Goal: Task Accomplishment & Management: Manage account settings

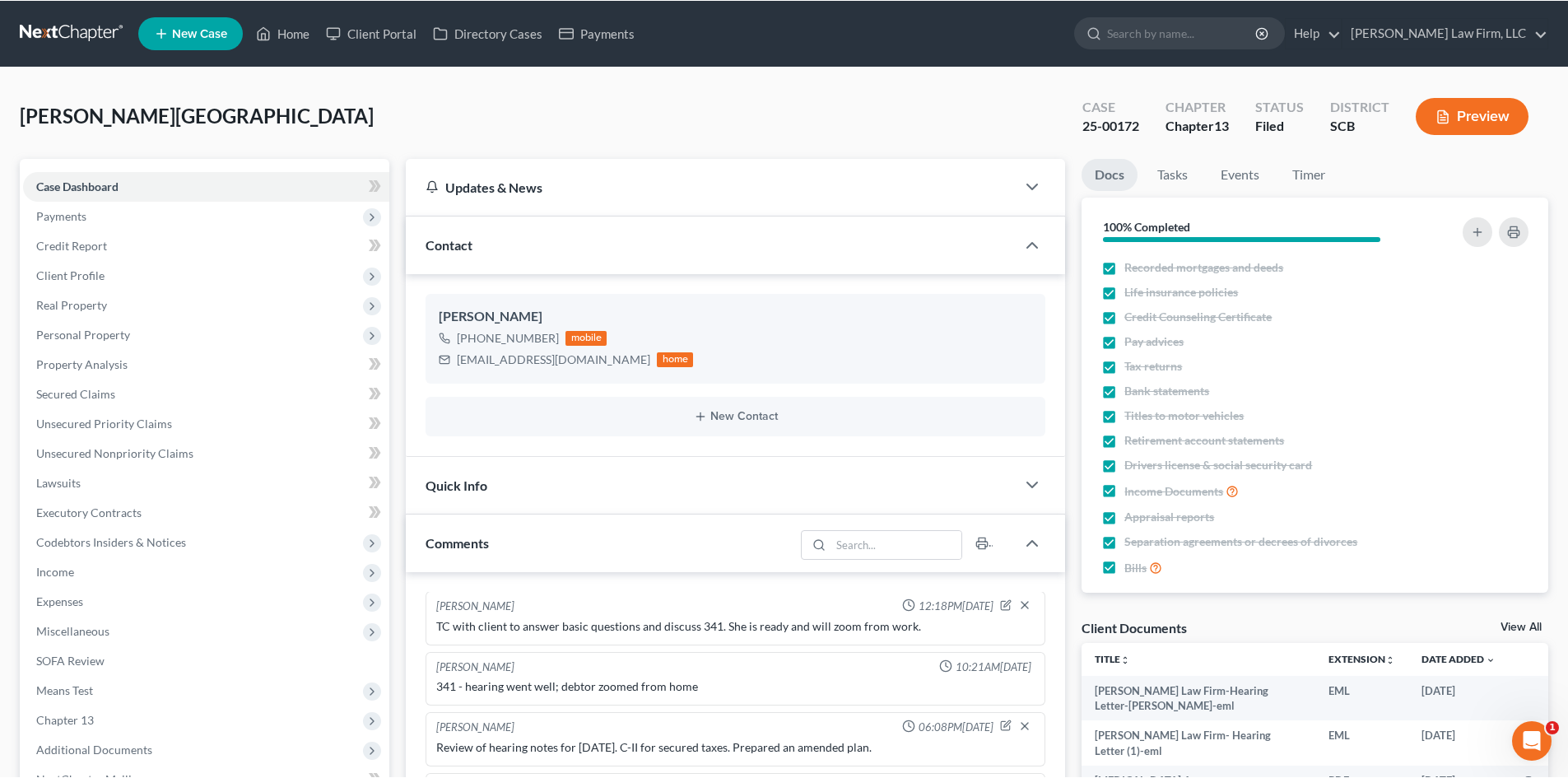
scroll to position [122, 0]
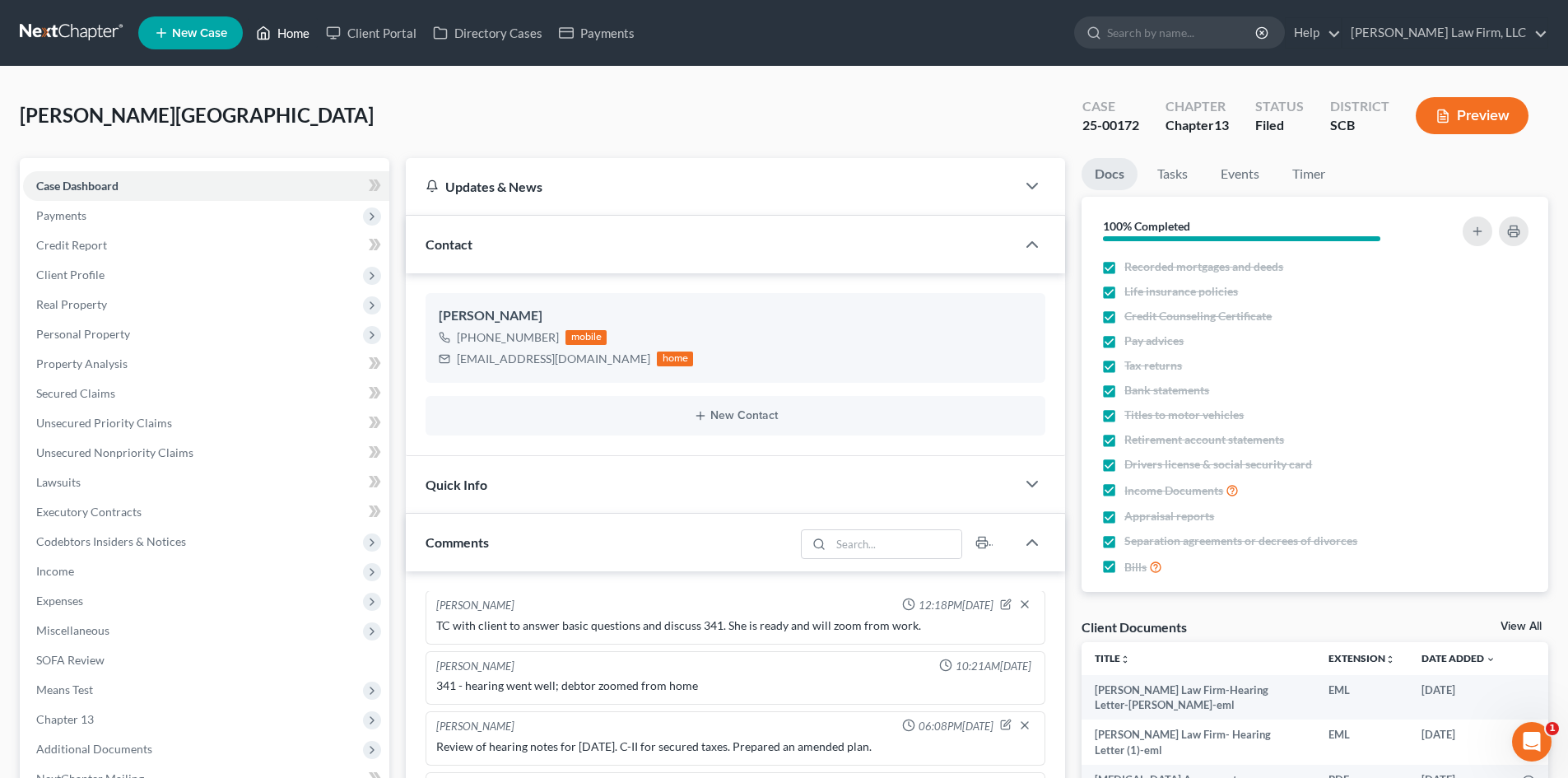
drag, startPoint x: 298, startPoint y: 30, endPoint x: 455, endPoint y: 131, distance: 186.7
click at [298, 29] on link "Home" at bounding box center [282, 33] width 70 height 30
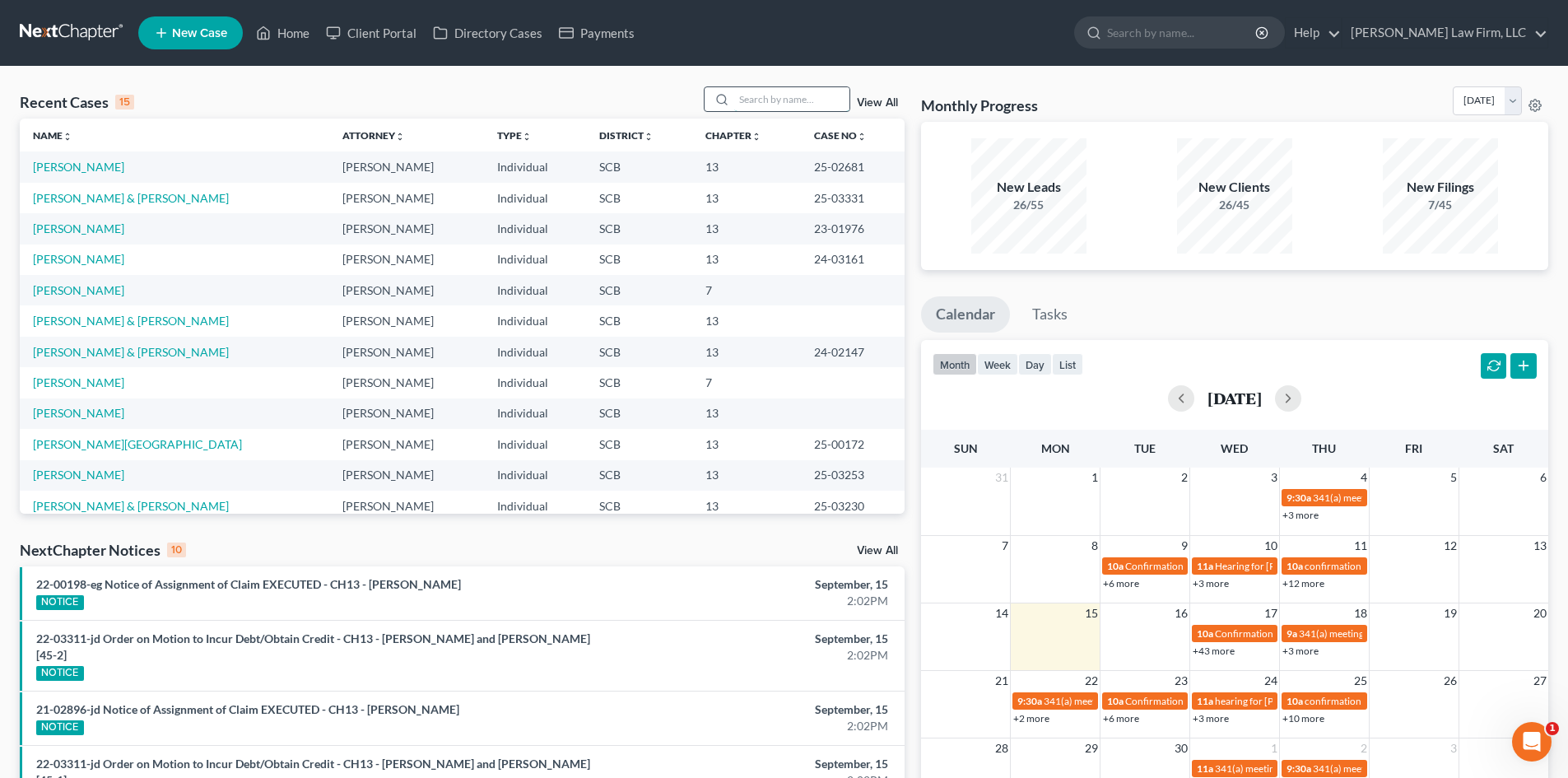
click at [776, 102] on input "search" at bounding box center [791, 99] width 115 height 24
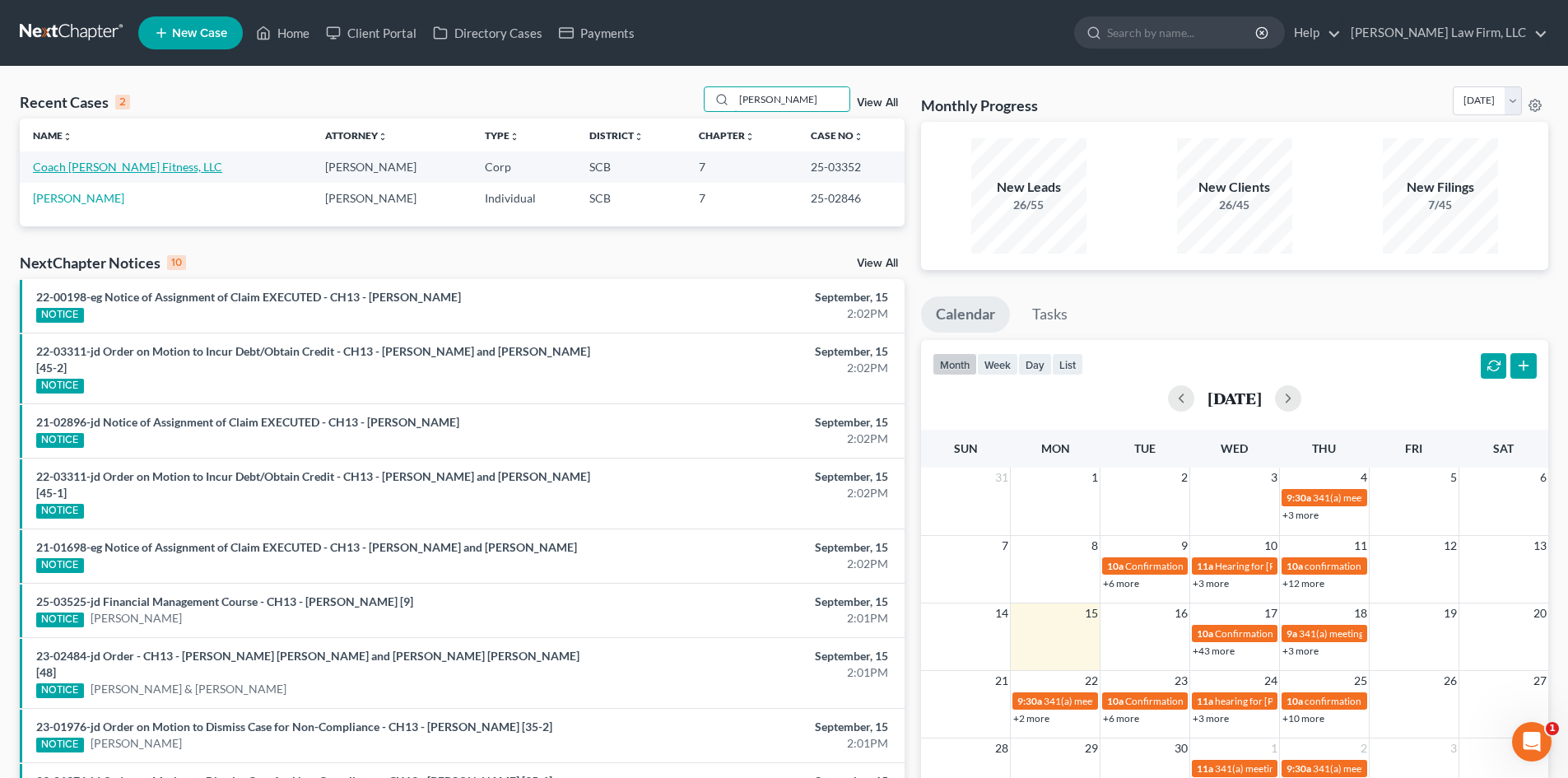
type input "[PERSON_NAME]"
click at [82, 173] on link "Coach [PERSON_NAME] Fitness, LLC" at bounding box center [128, 167] width 190 height 14
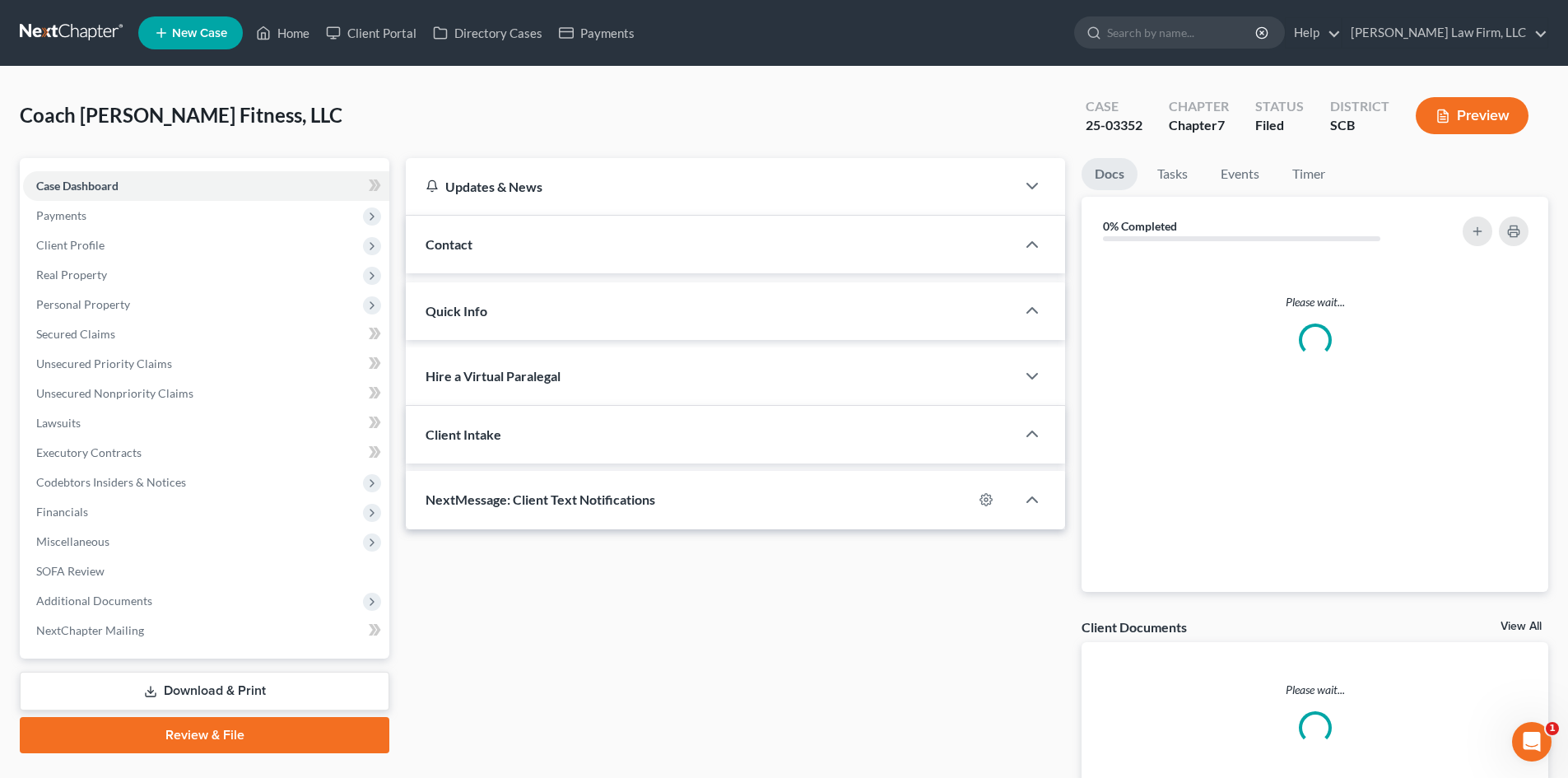
select select "0"
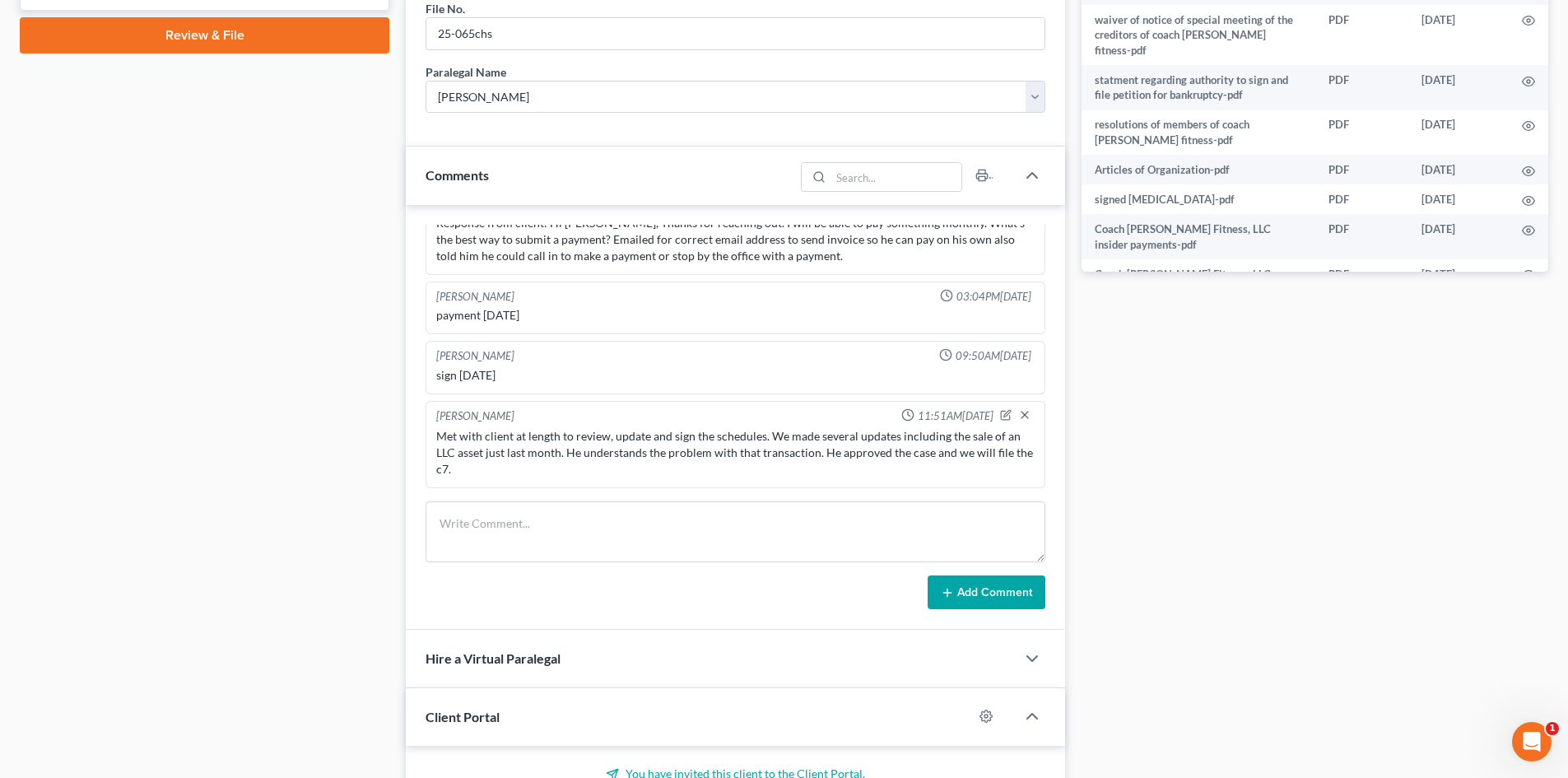
scroll to position [824, 0]
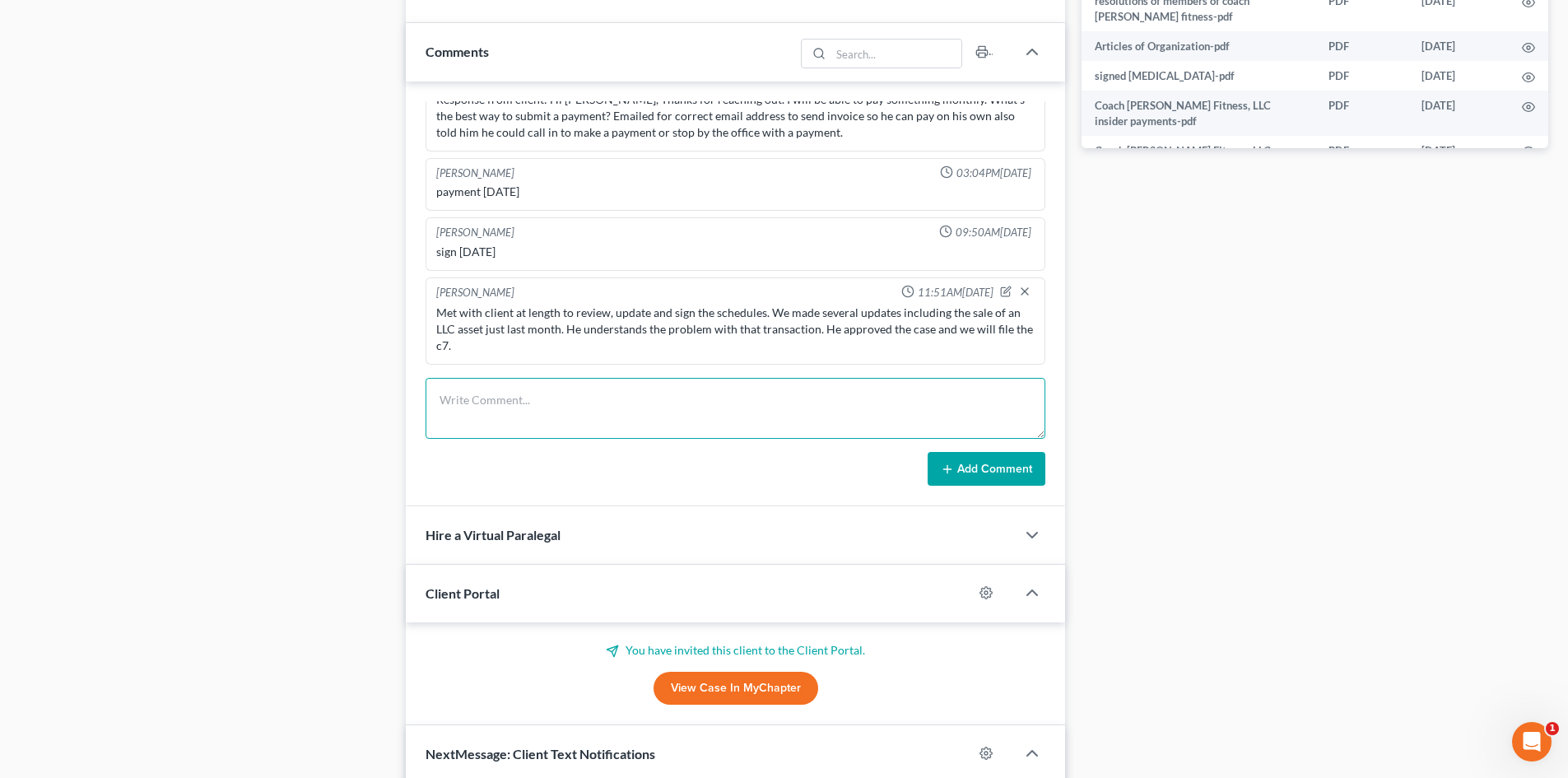
drag, startPoint x: 557, startPoint y: 412, endPoint x: 63, endPoint y: 354, distance: 497.4
click at [557, 412] on textarea at bounding box center [735, 408] width 620 height 61
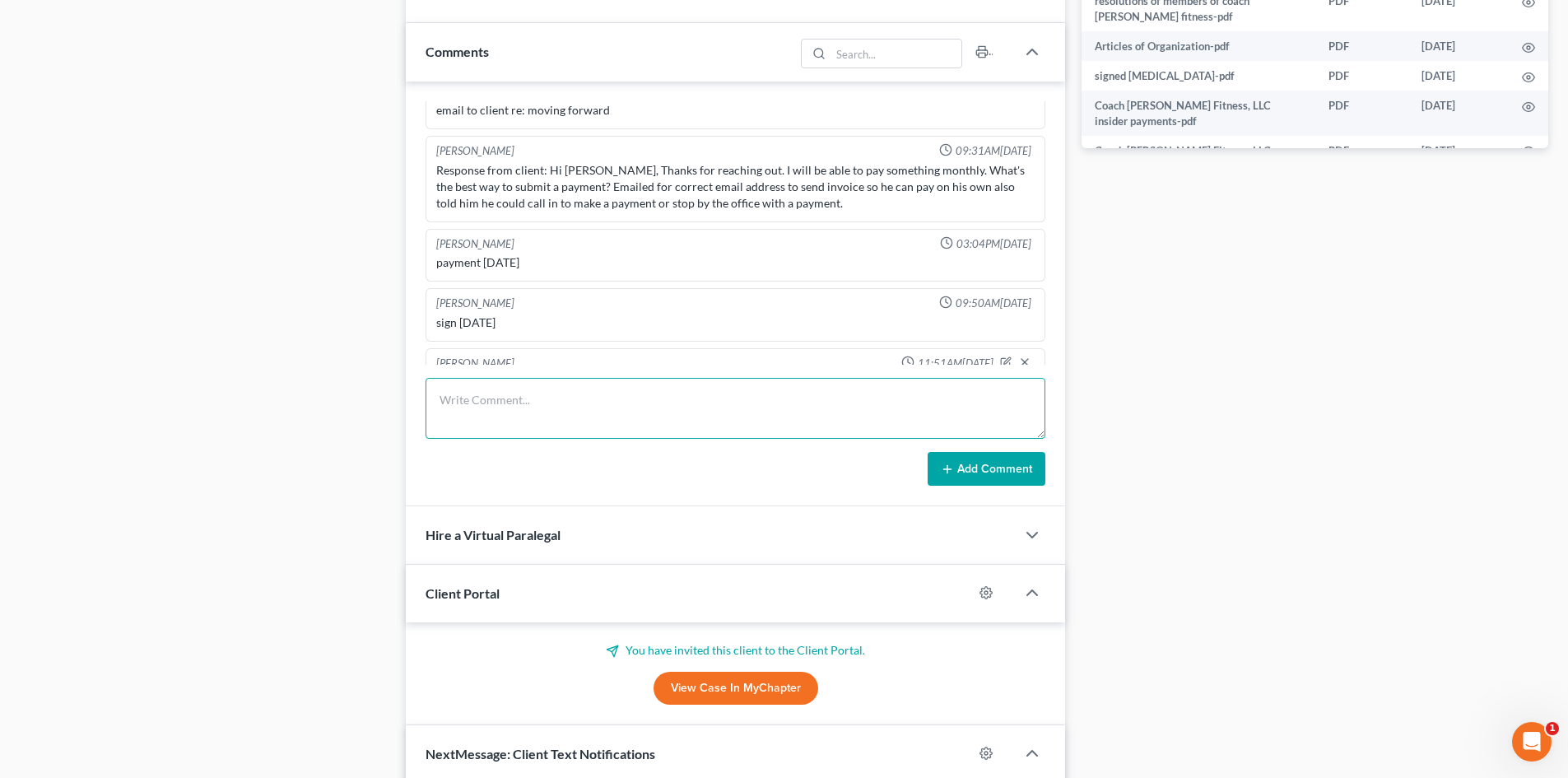
scroll to position [1572, 0]
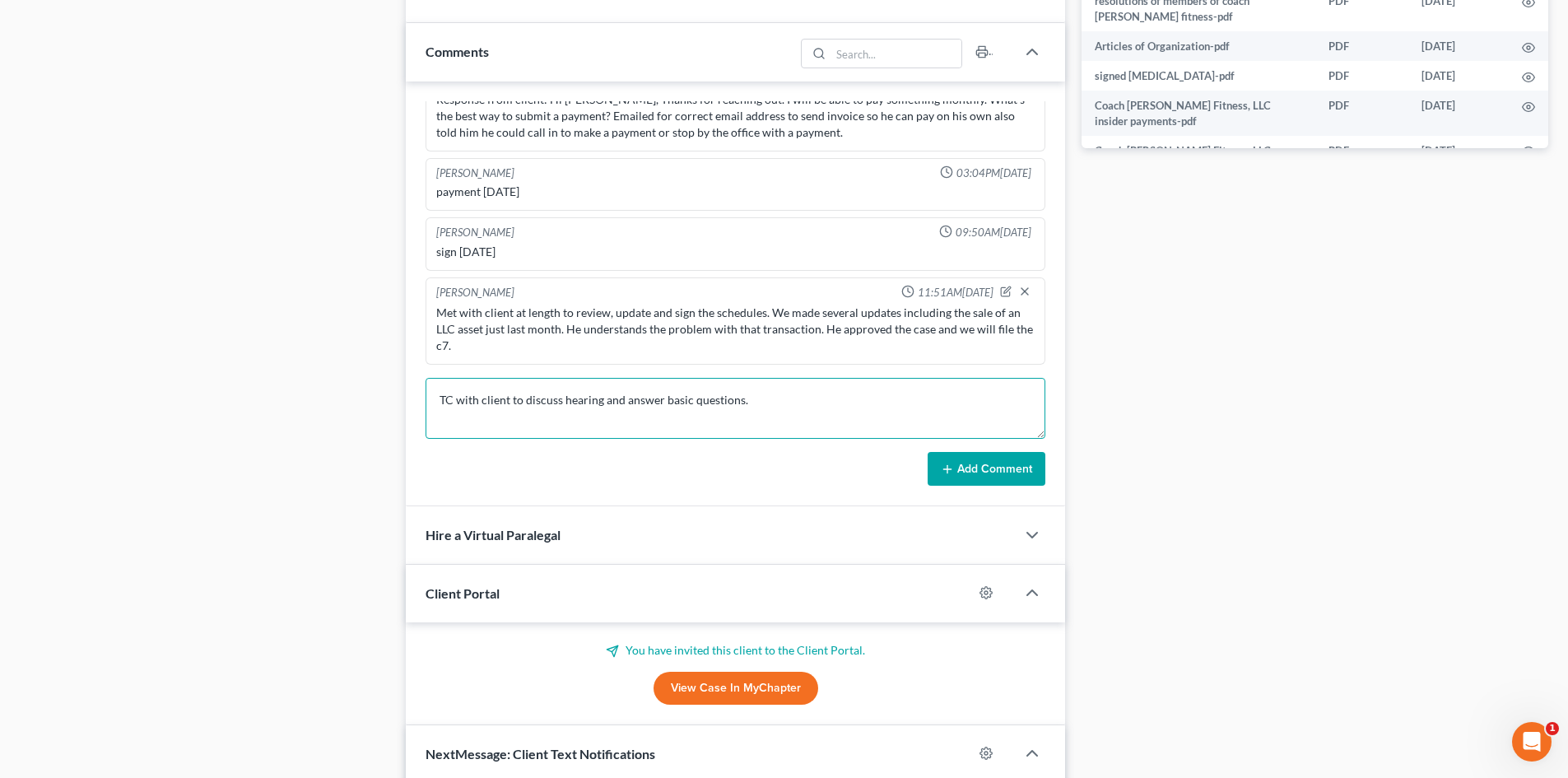
type textarea "TC with client to discuss hearing and answer basic questions."
click at [1014, 464] on button "Add Comment" at bounding box center [986, 469] width 118 height 35
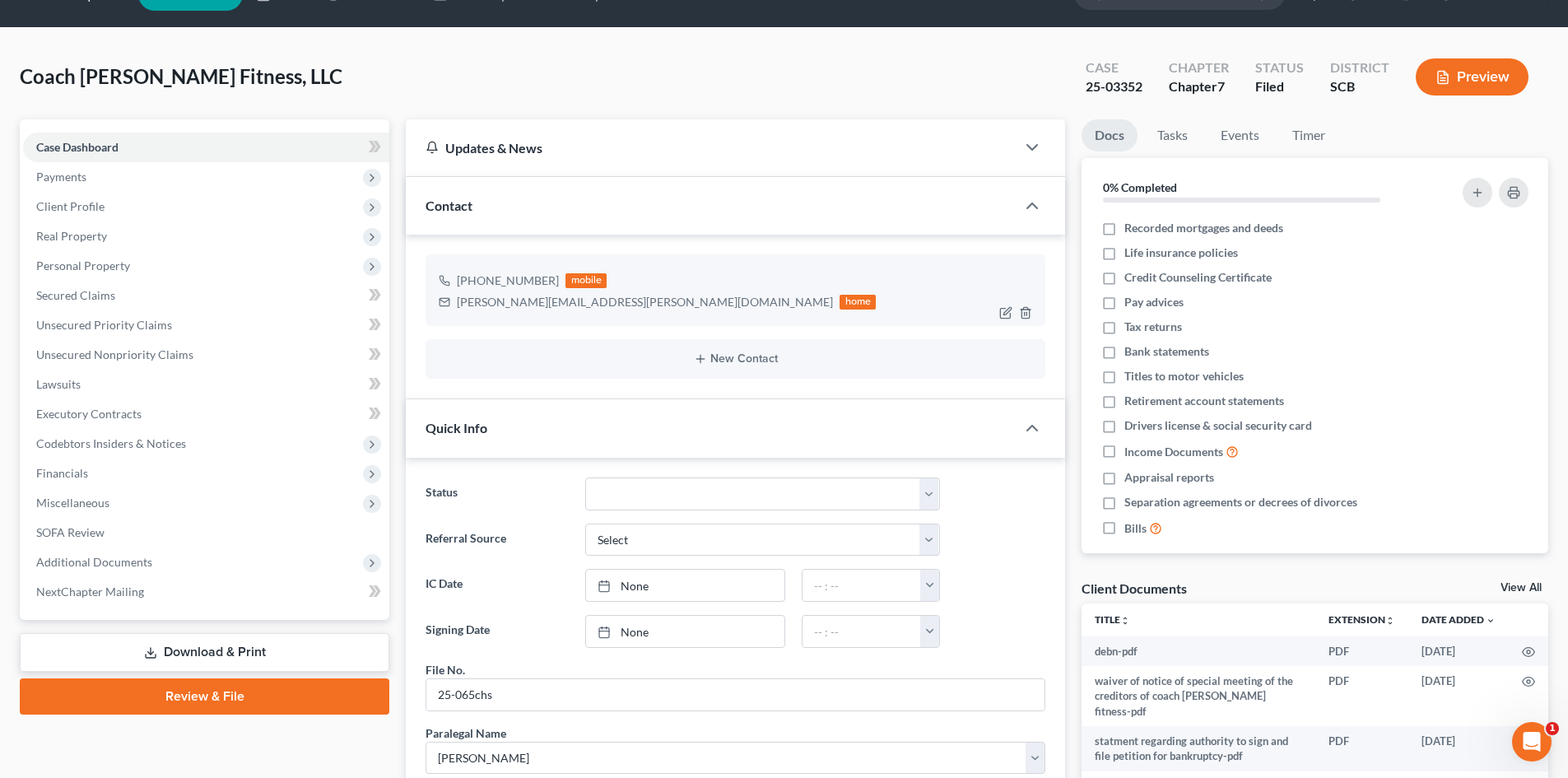
scroll to position [0, 0]
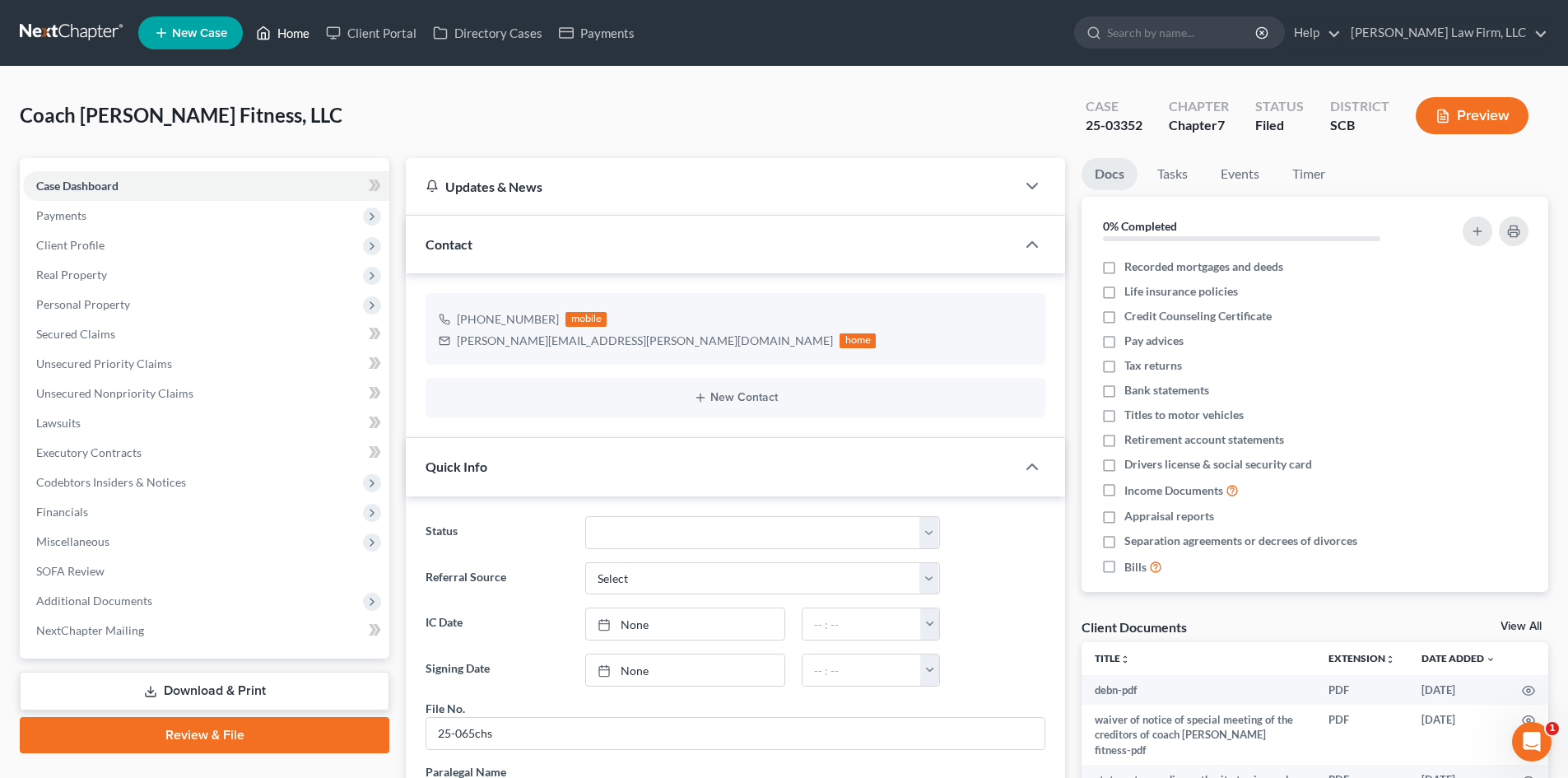
drag, startPoint x: 302, startPoint y: 33, endPoint x: 964, endPoint y: 111, distance: 666.6
click at [302, 33] on link "Home" at bounding box center [282, 33] width 70 height 30
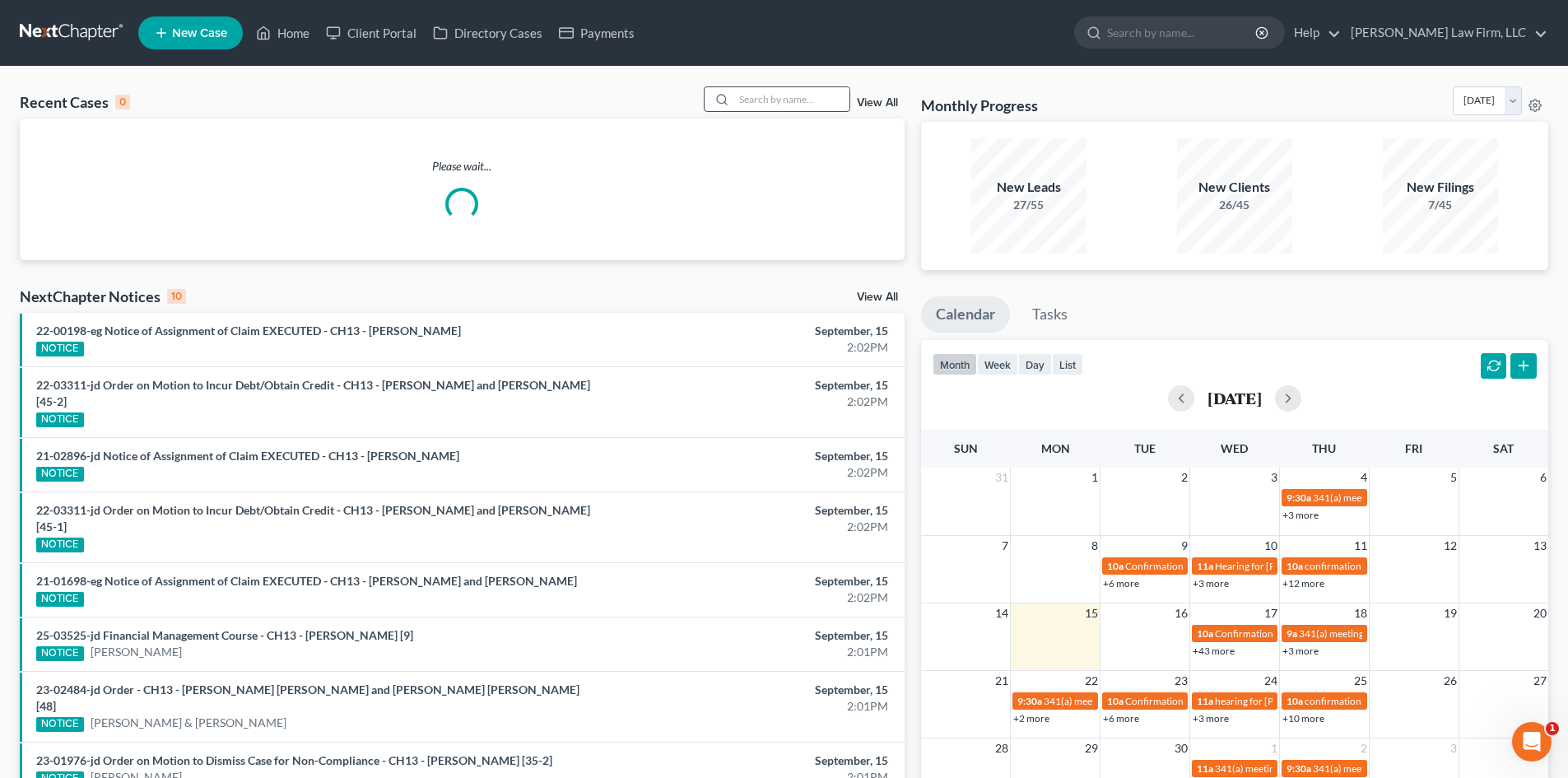
click at [813, 100] on input "search" at bounding box center [791, 99] width 115 height 24
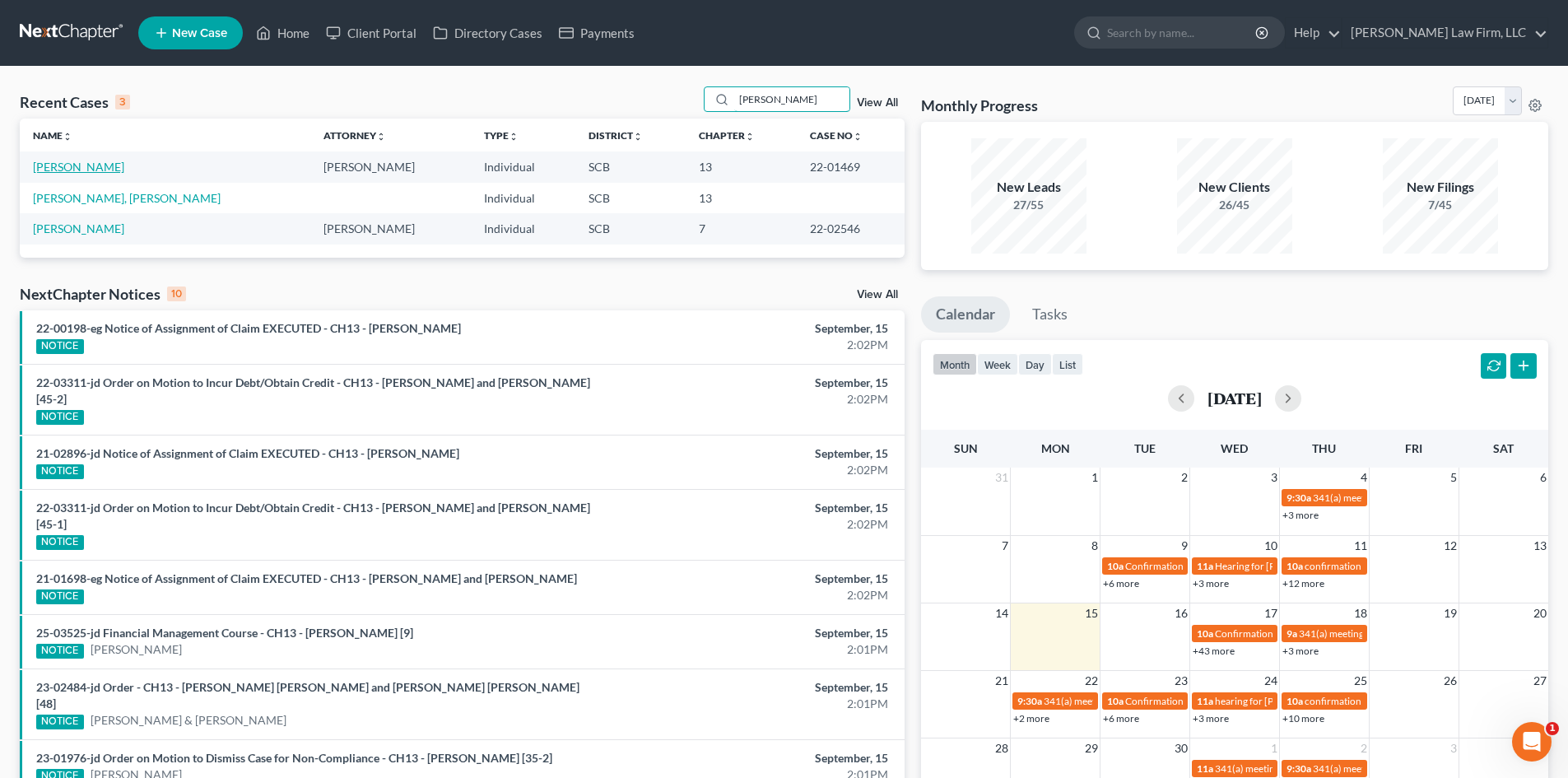
type input "[PERSON_NAME]"
click at [49, 170] on link "[PERSON_NAME]" at bounding box center [79, 167] width 92 height 14
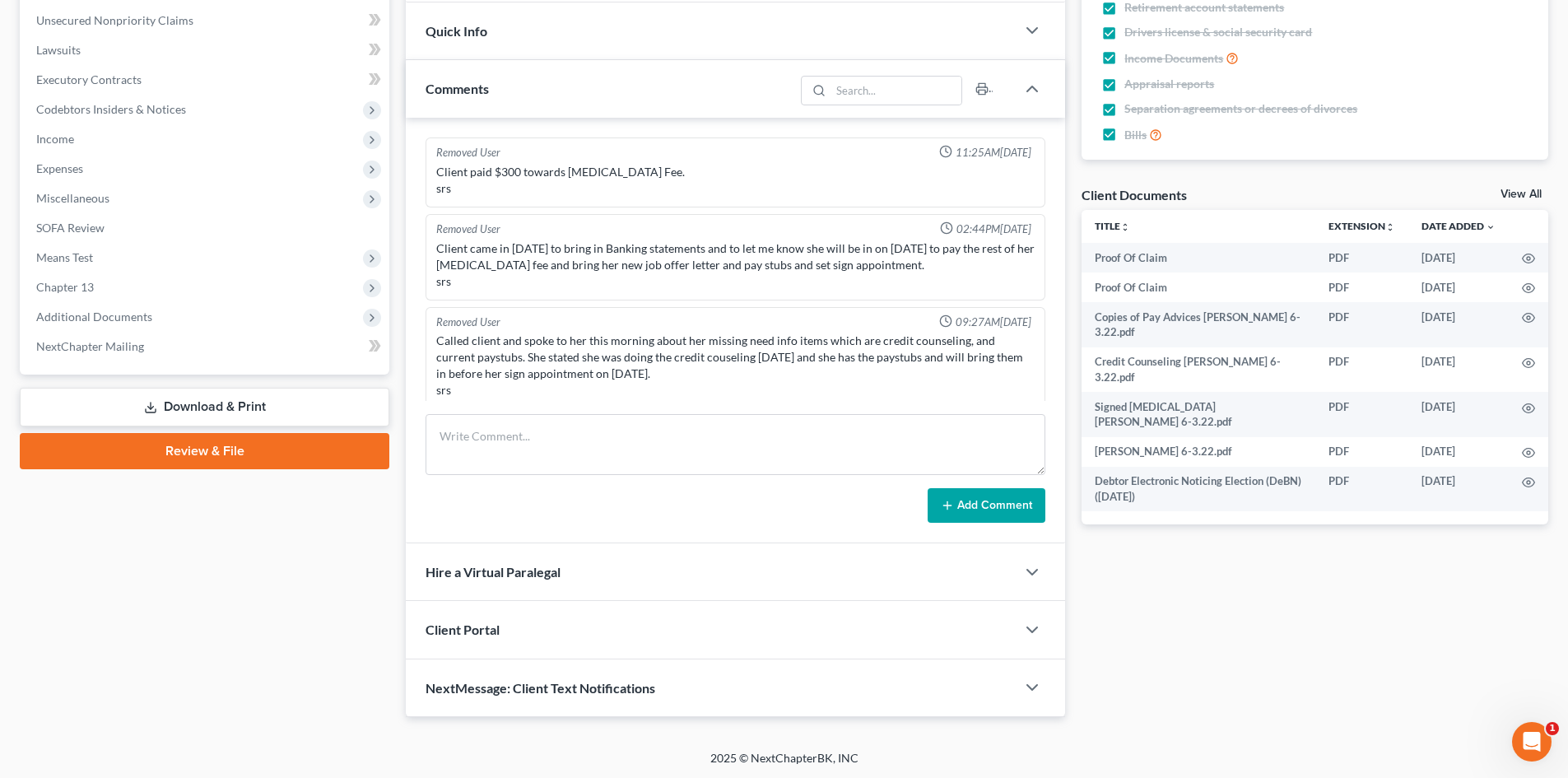
scroll to position [1106, 0]
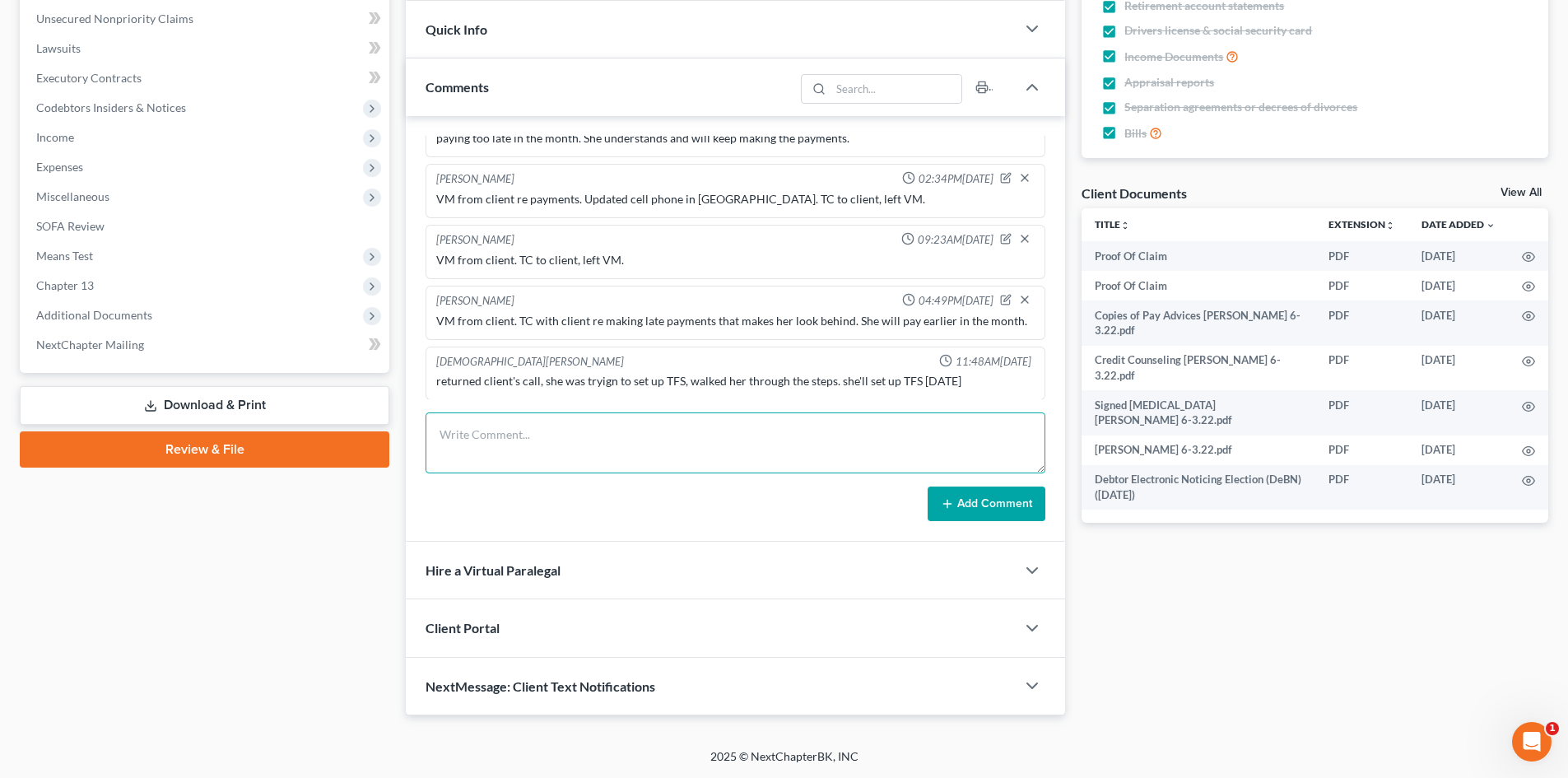
click at [547, 425] on textarea at bounding box center [735, 442] width 620 height 61
type textarea "VM from client. TC with client"
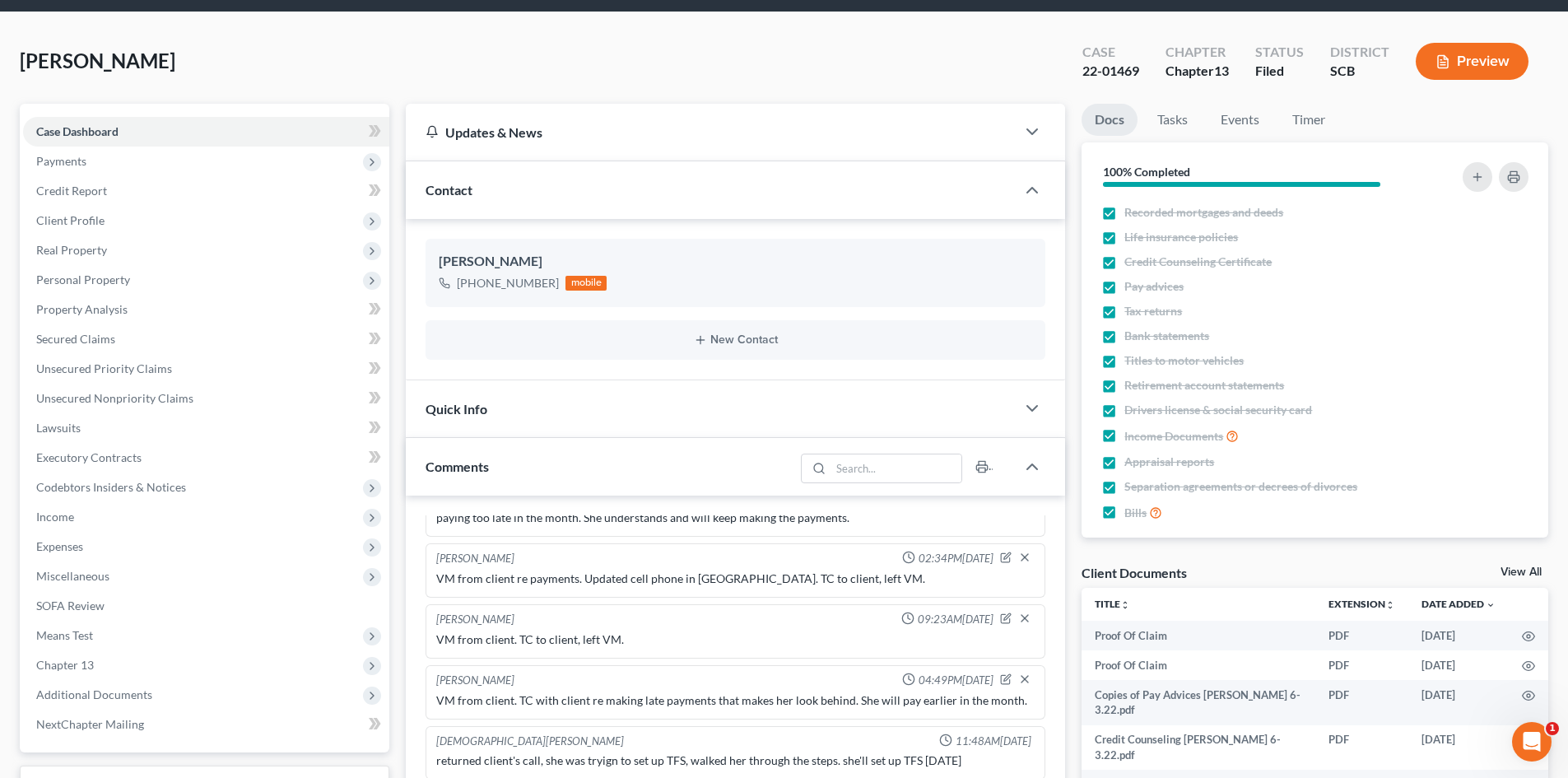
scroll to position [82, 0]
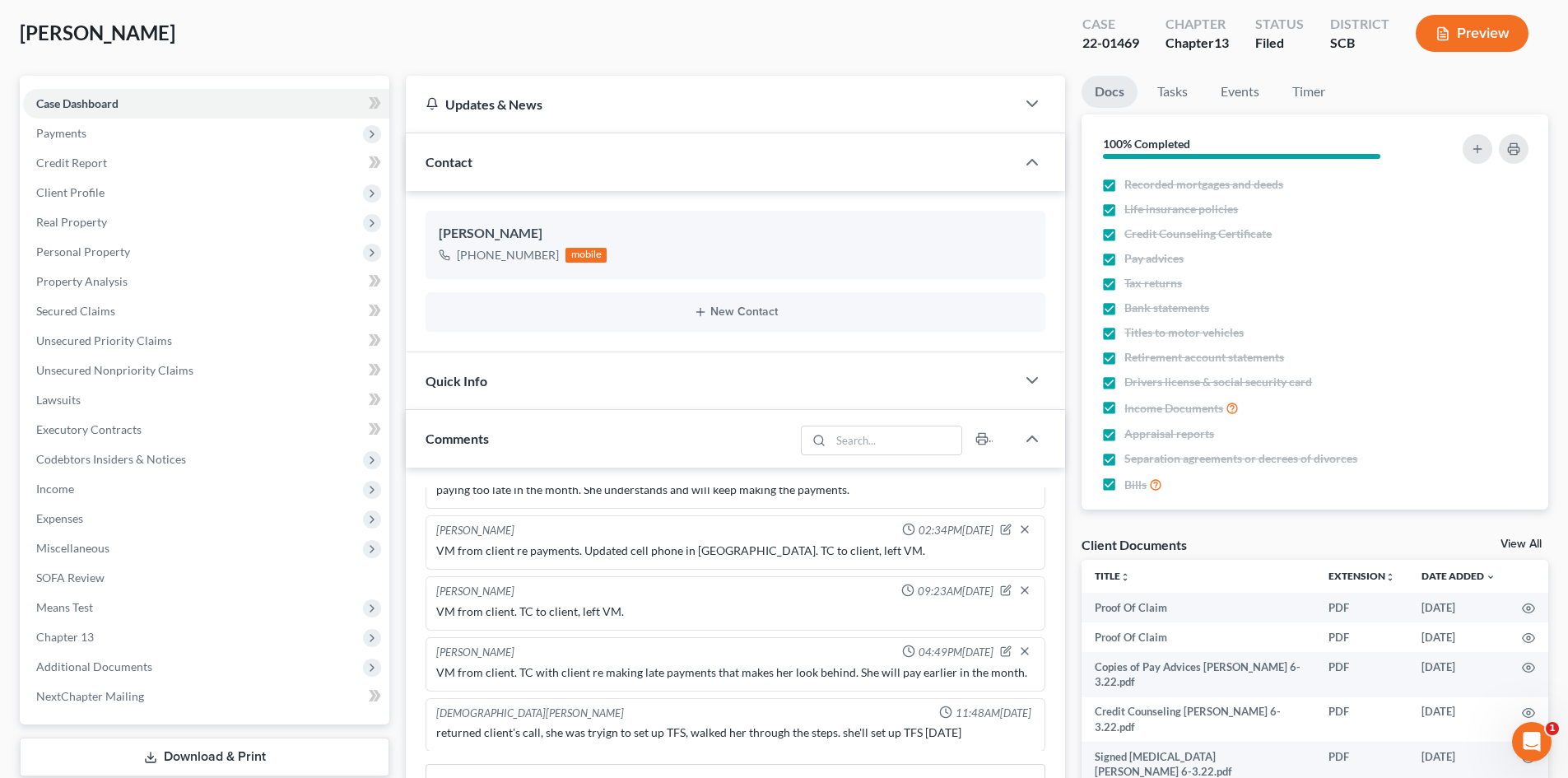
click at [1527, 544] on link "View All" at bounding box center [1520, 544] width 41 height 12
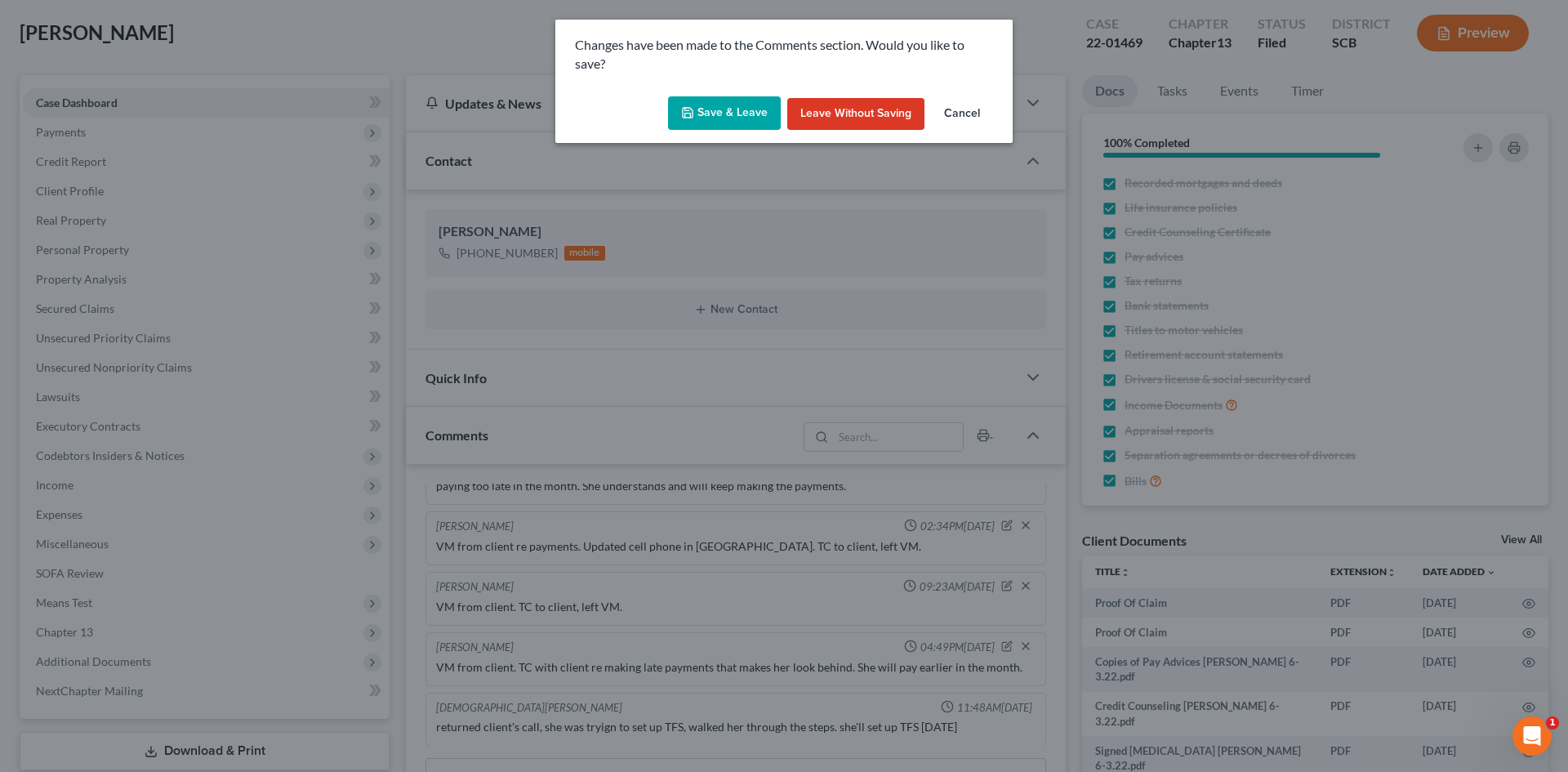
click at [719, 109] on button "Save & Leave" at bounding box center [725, 113] width 113 height 35
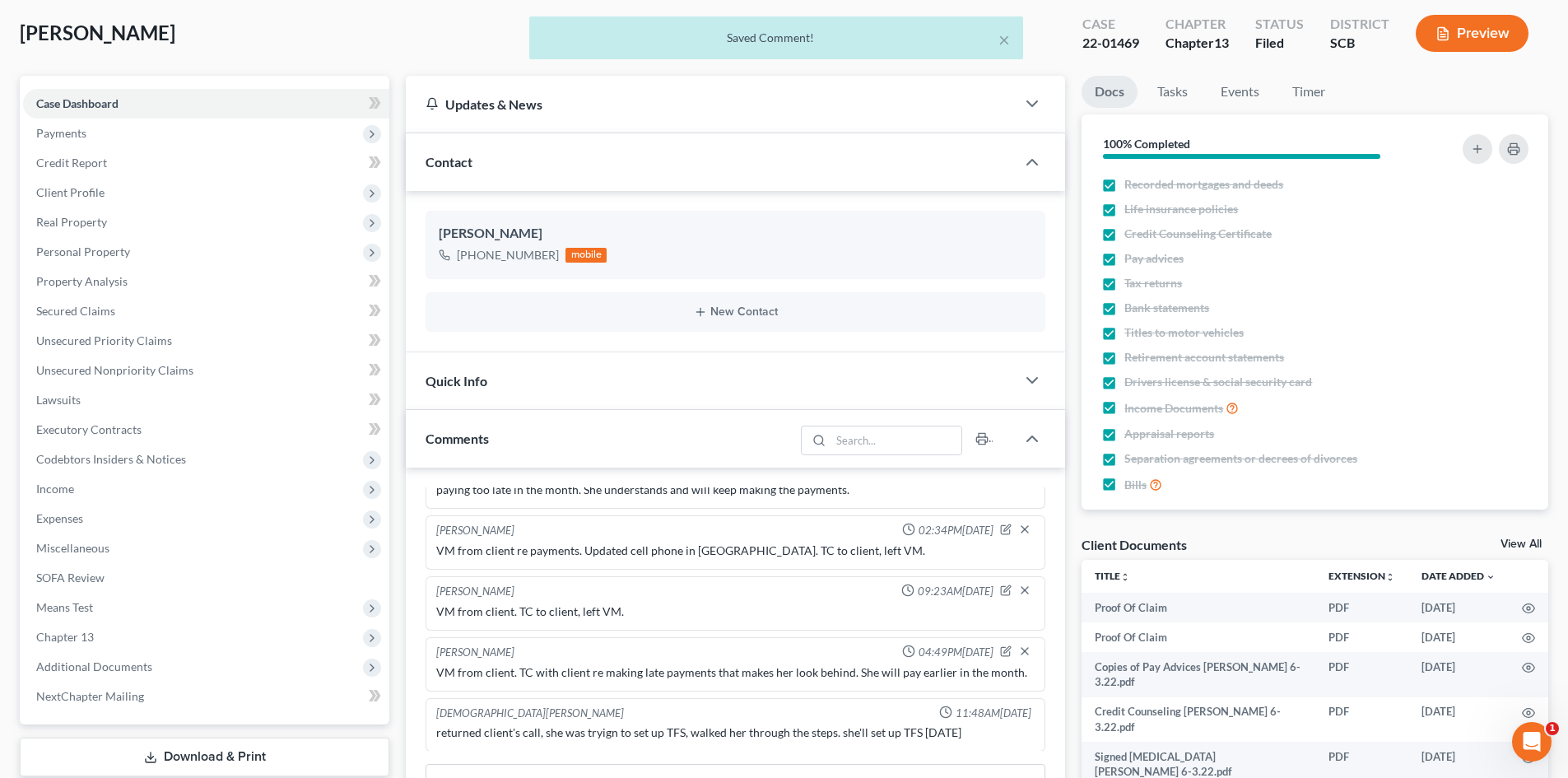
select select "16"
select select "6"
select select "15"
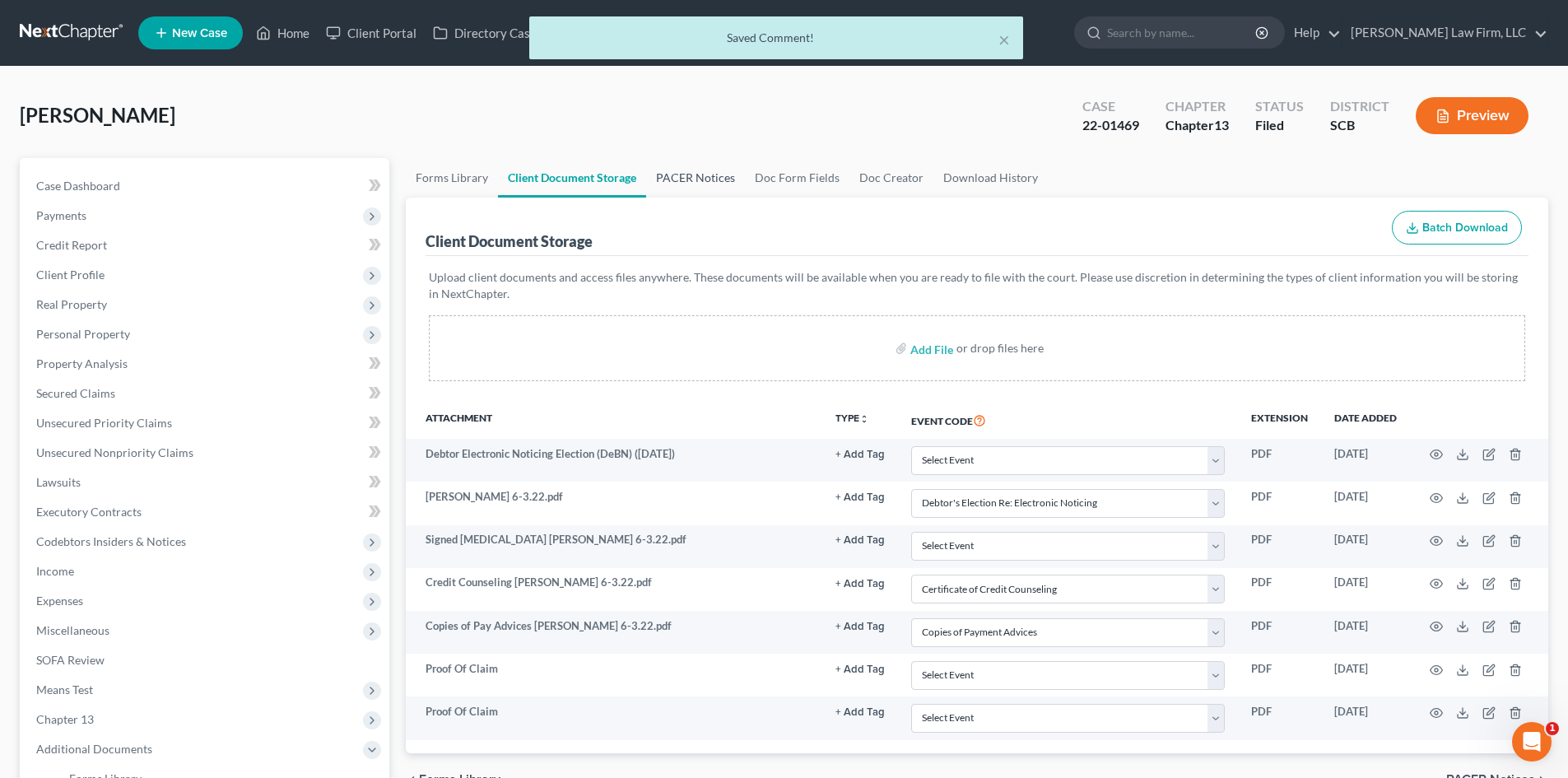
click at [678, 178] on link "PACER Notices" at bounding box center [695, 178] width 99 height 40
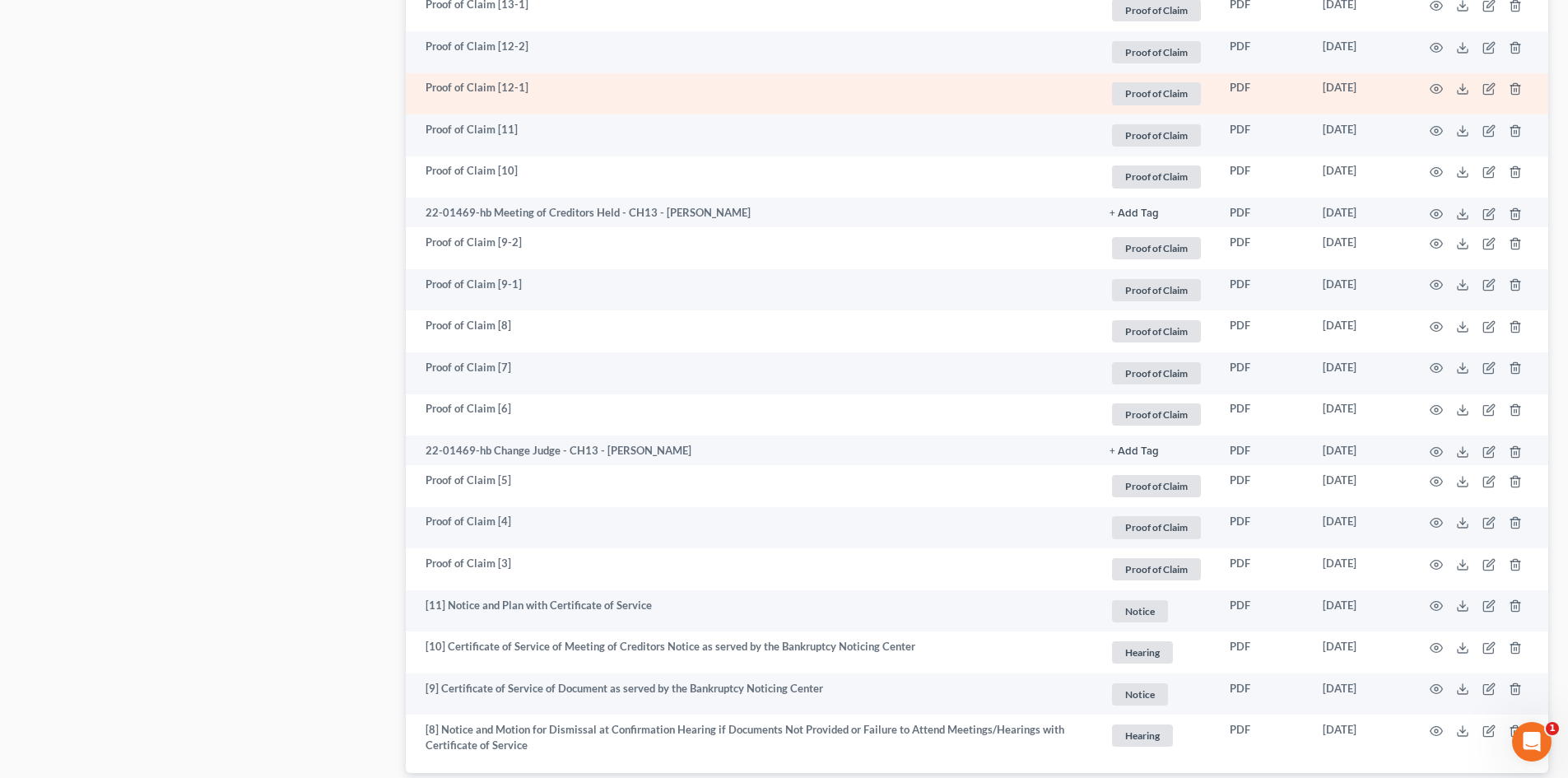
scroll to position [1734, 0]
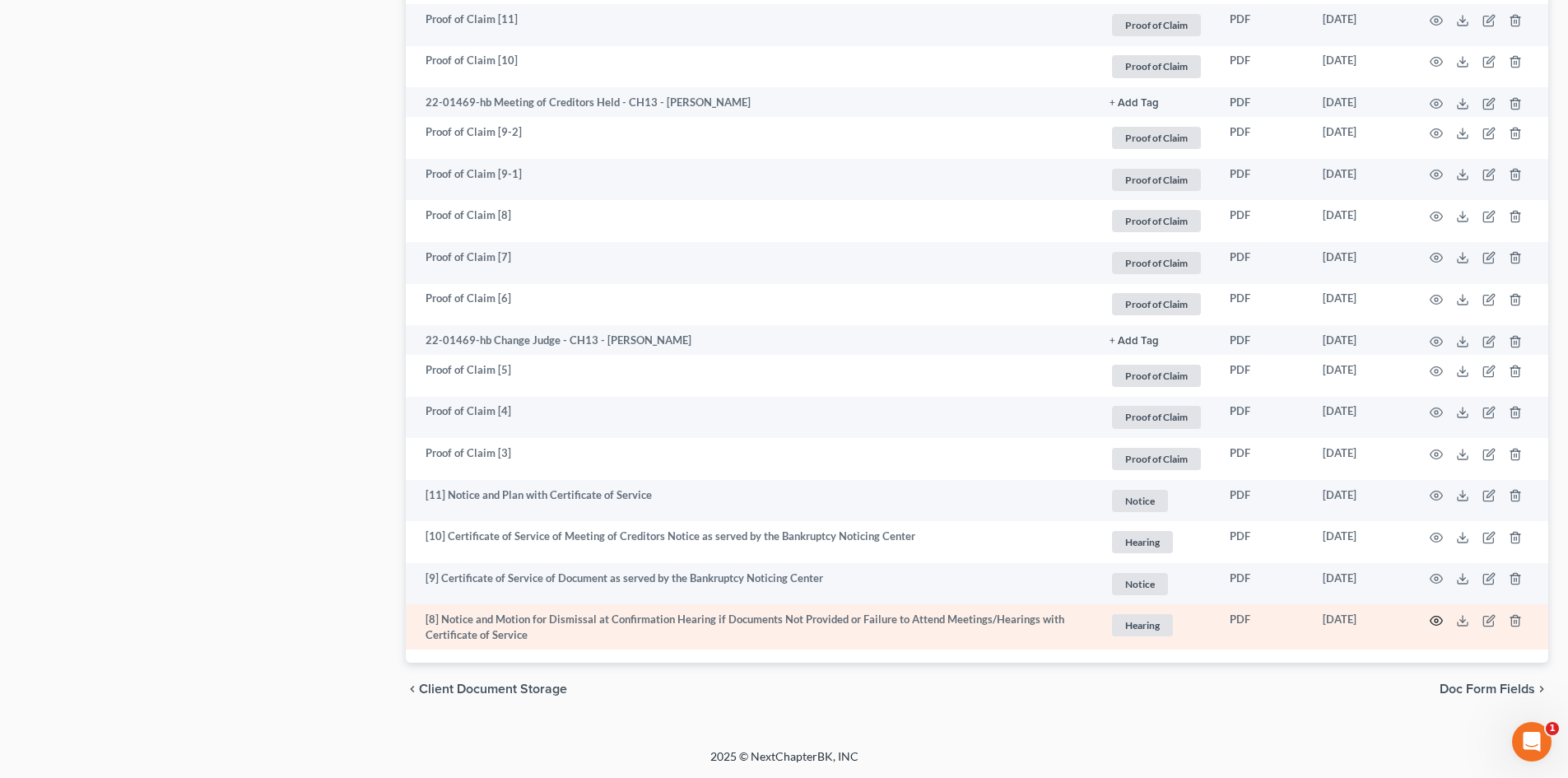
click at [1434, 624] on icon "button" at bounding box center [1436, 621] width 12 height 9
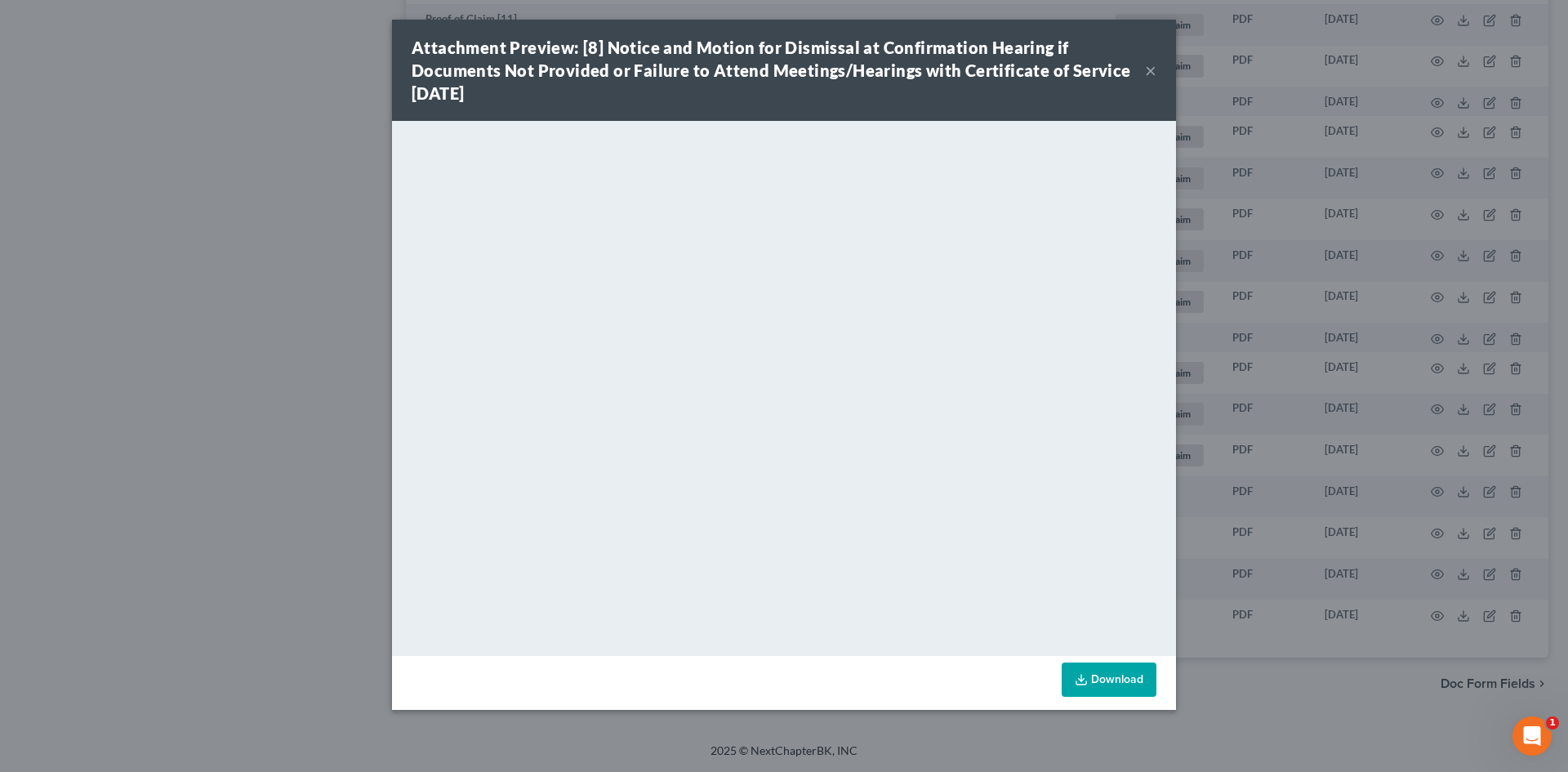
click at [1153, 69] on button "×" at bounding box center [1151, 70] width 12 height 20
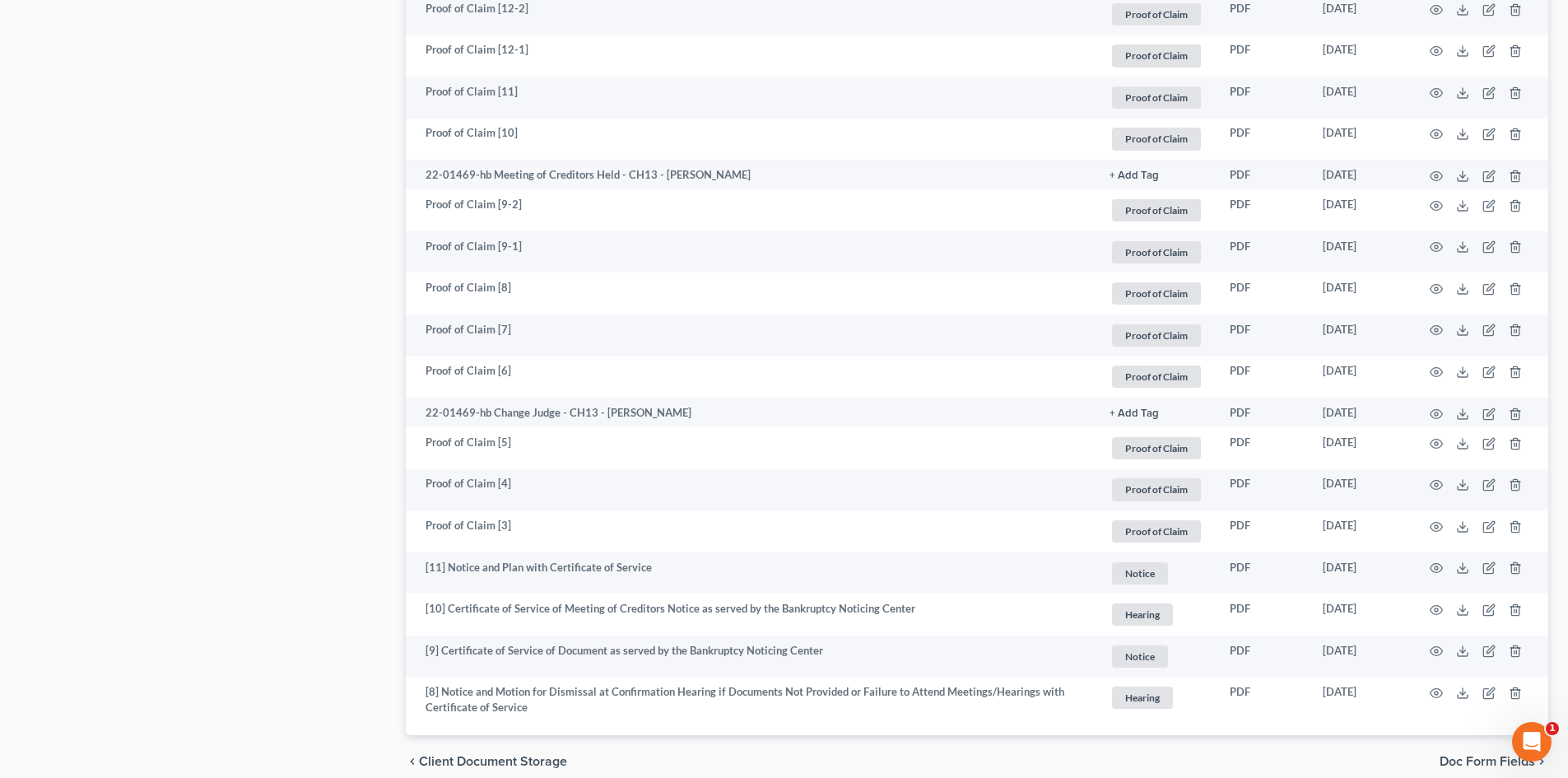
scroll to position [1569, 0]
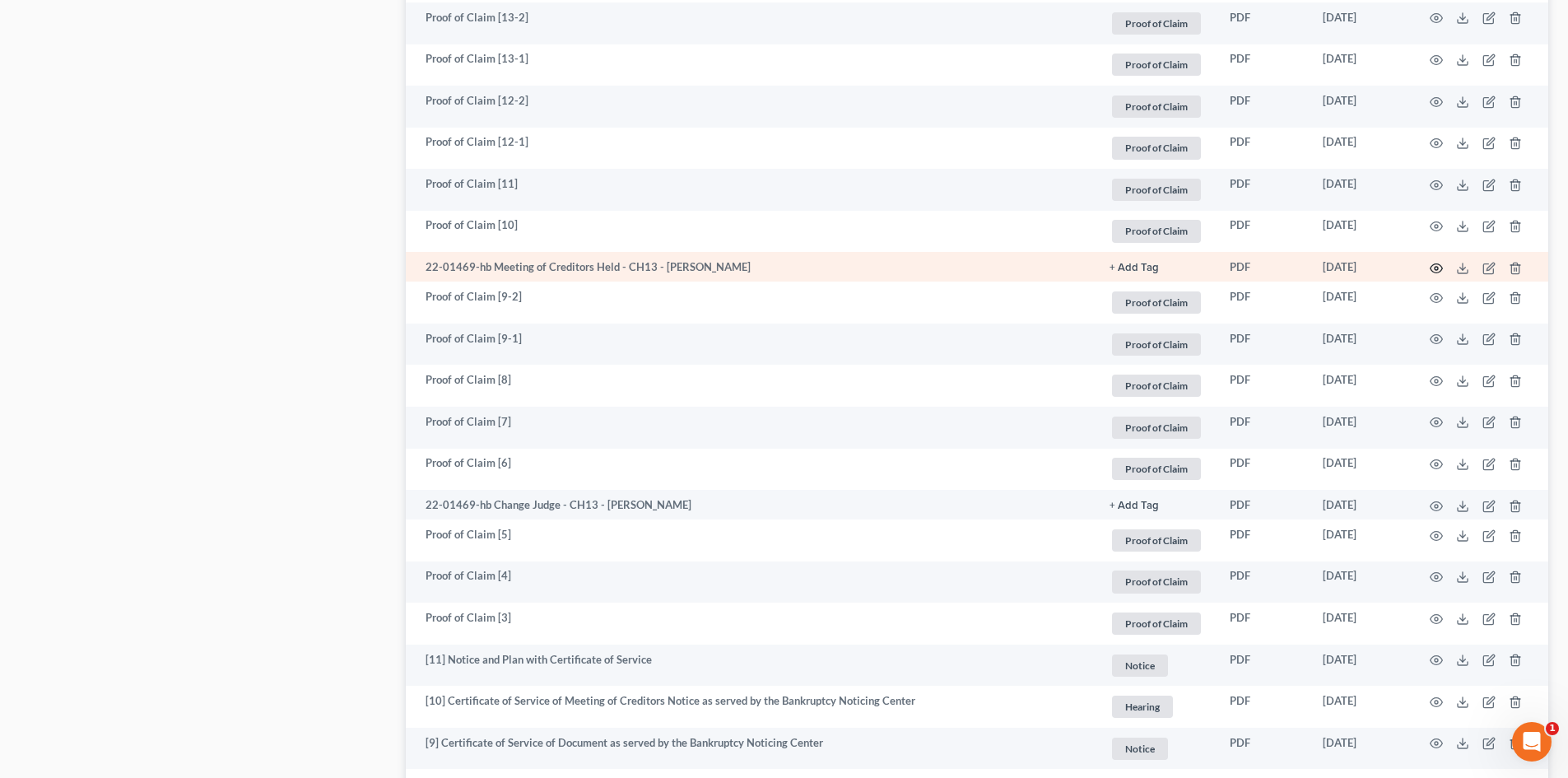
click at [1433, 268] on icon "button" at bounding box center [1436, 268] width 13 height 13
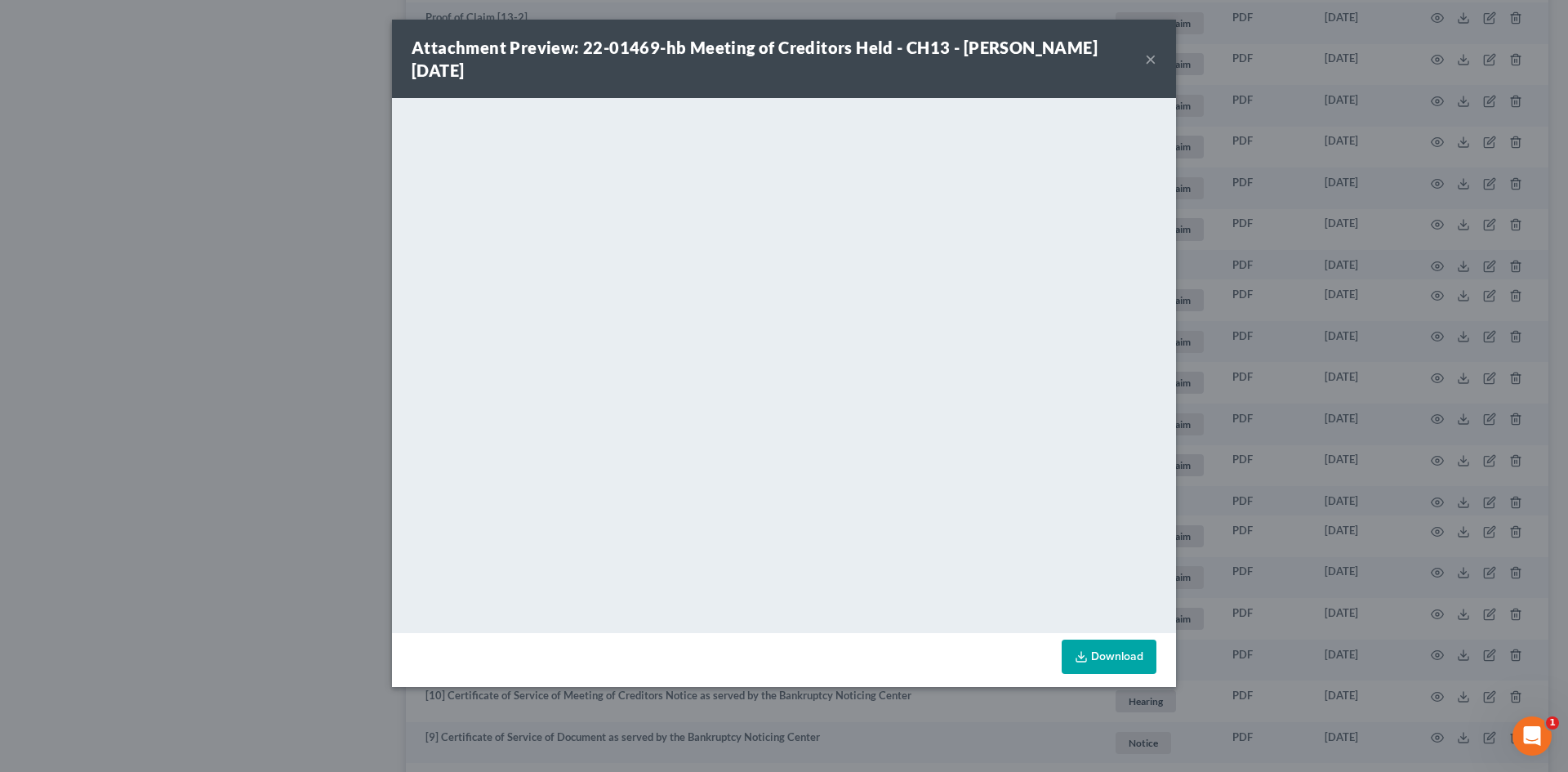
click at [1153, 52] on button "×" at bounding box center [1151, 58] width 12 height 20
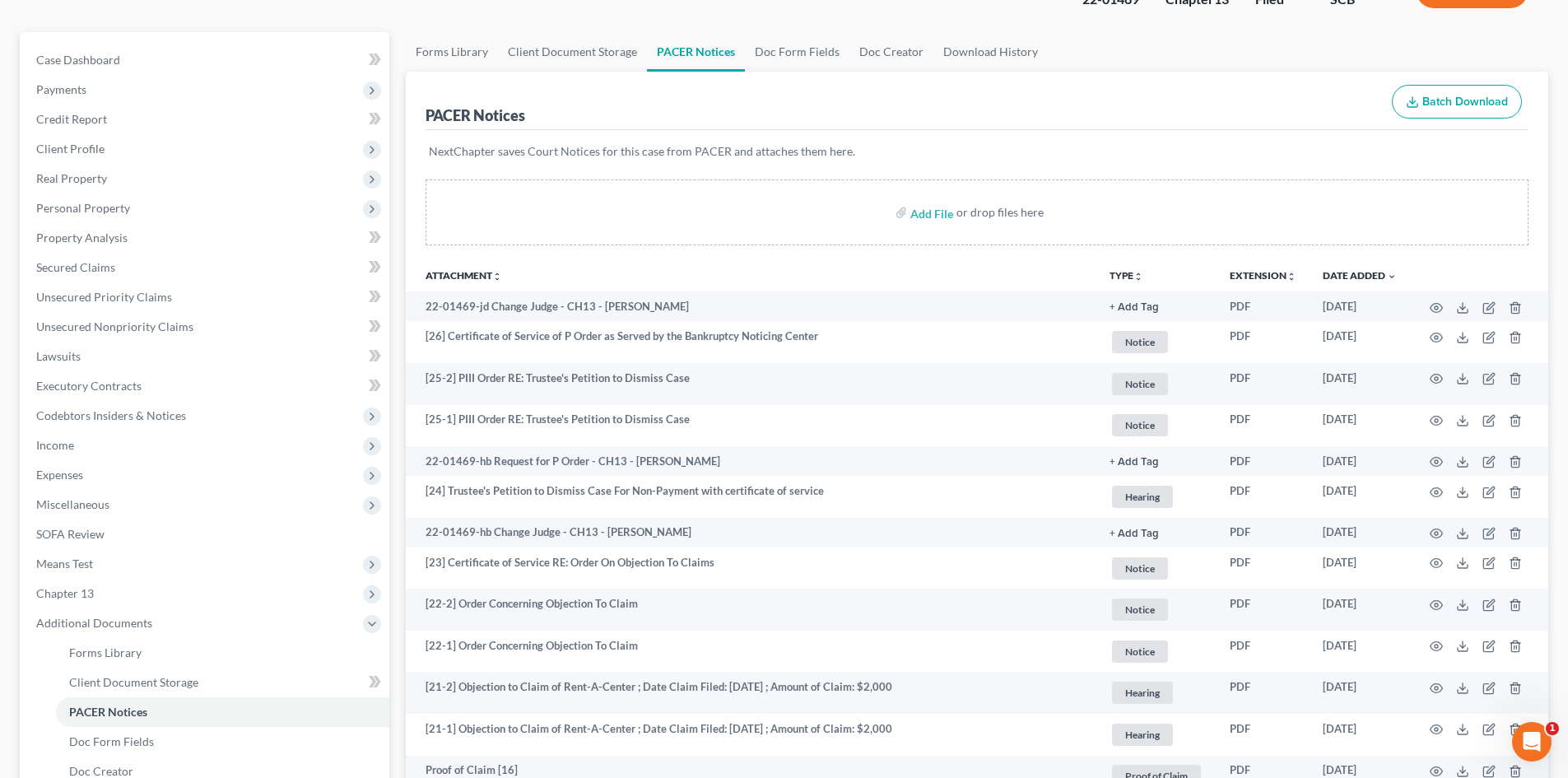
scroll to position [0, 0]
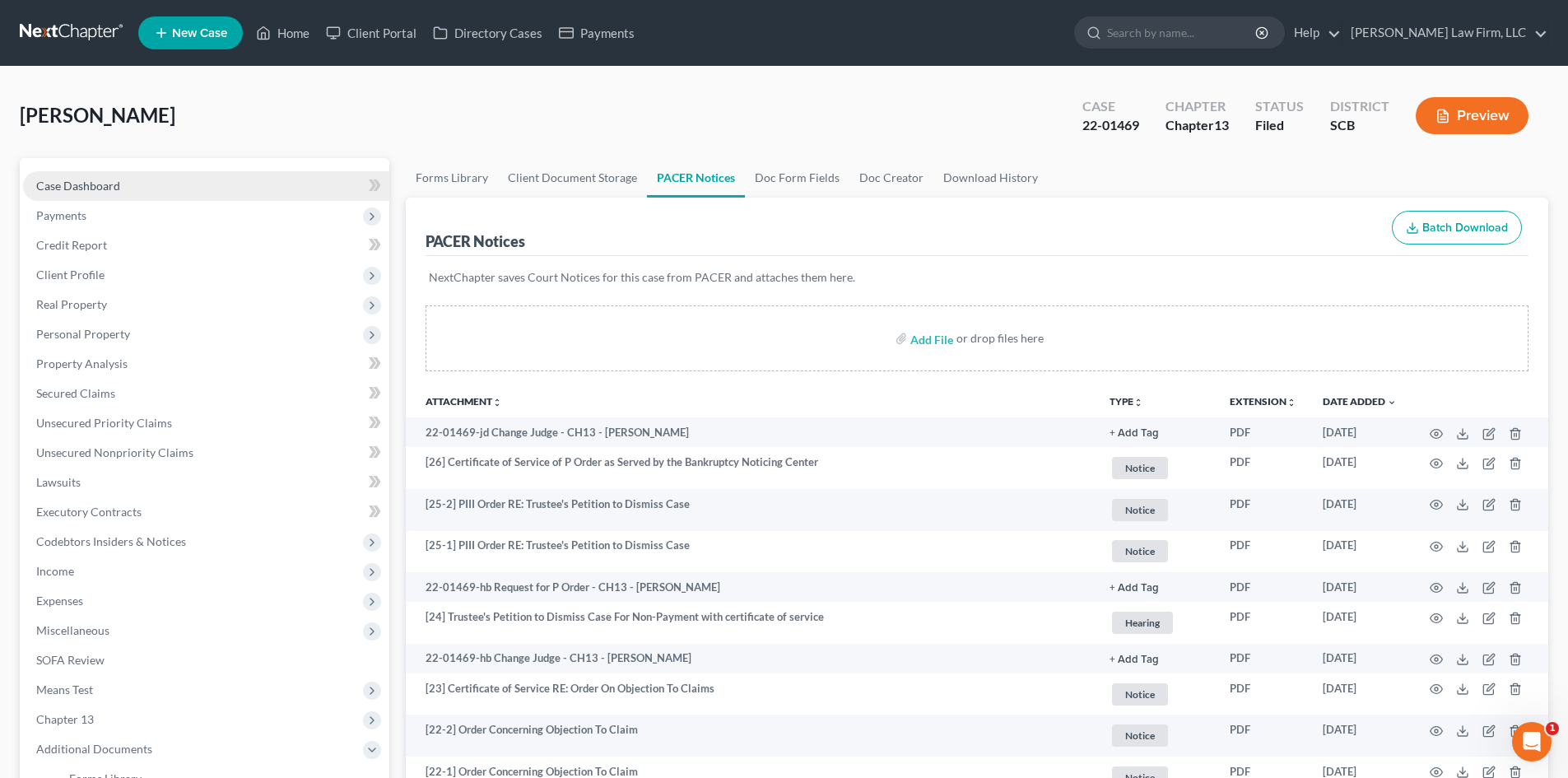
click at [70, 190] on span "Case Dashboard" at bounding box center [78, 186] width 84 height 14
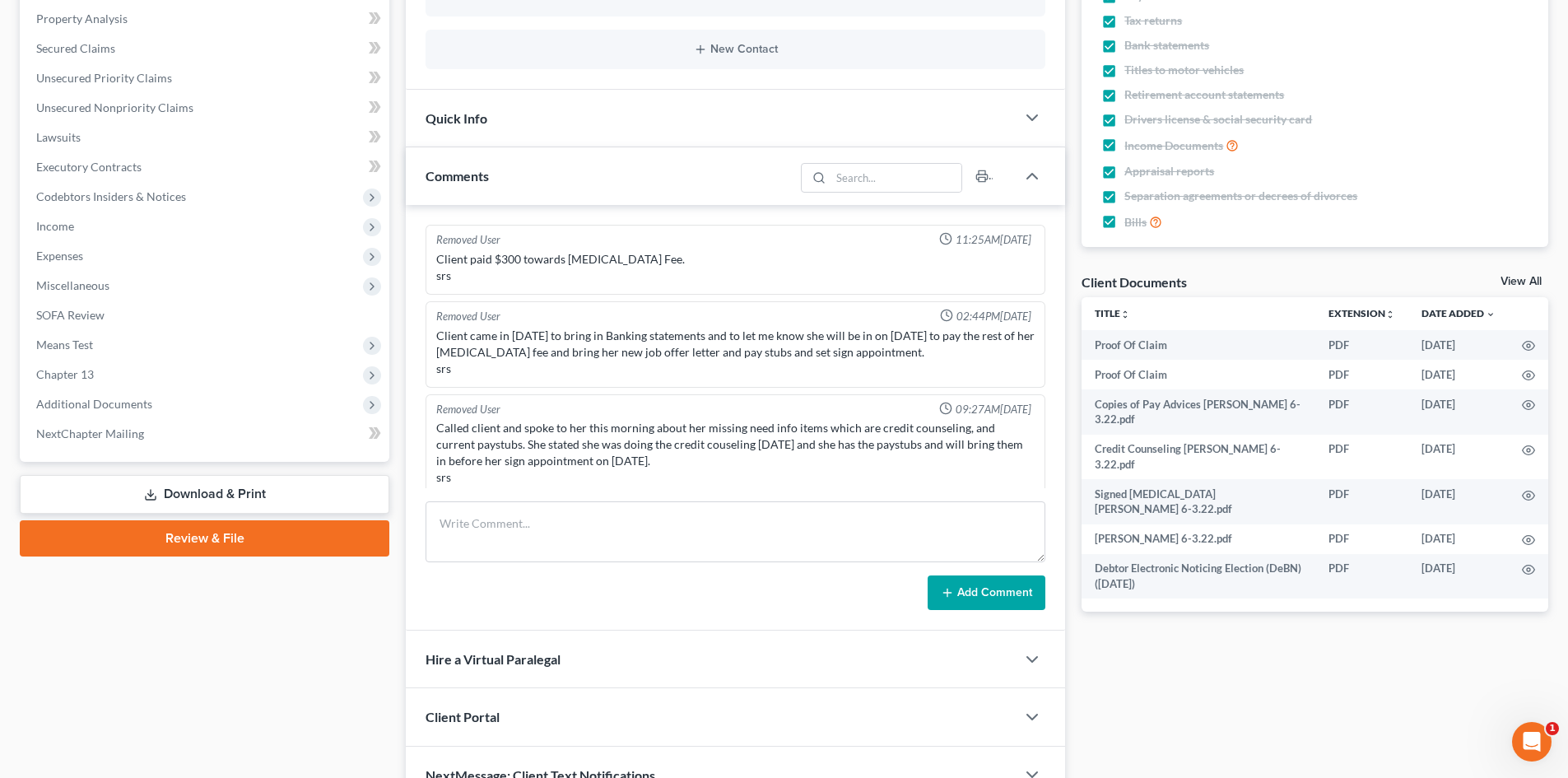
scroll to position [1167, 0]
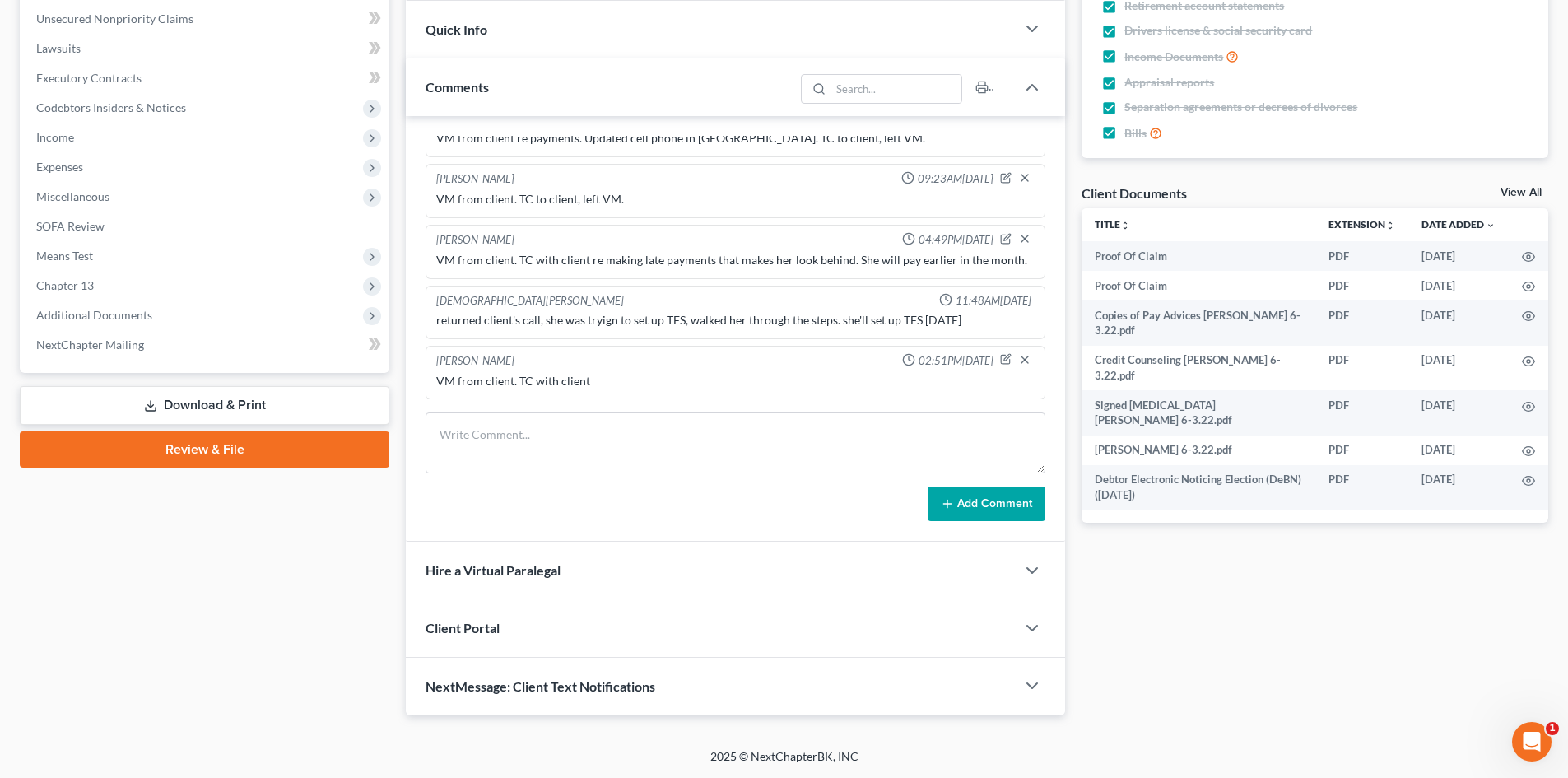
click at [650, 381] on div "VM from client. TC with client" at bounding box center [736, 382] width 599 height 16
click at [1004, 357] on icon "button" at bounding box center [1007, 358] width 7 height 7
click at [719, 395] on textarea "VM from client. TC with client" at bounding box center [736, 403] width 599 height 61
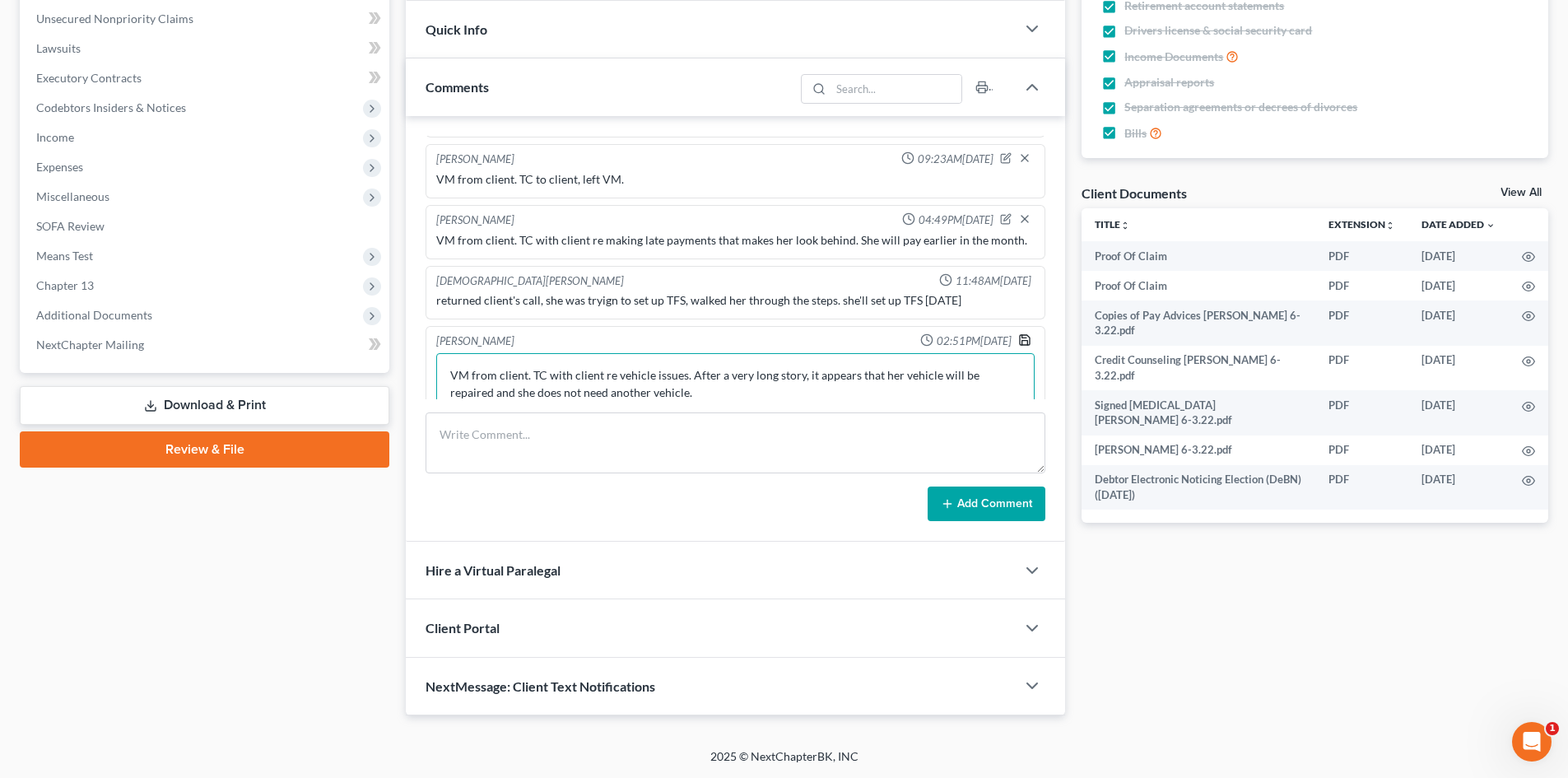
type textarea "VM from client. TC with client re vehicle issues. After a very long story, it a…"
click at [1018, 340] on icon "button" at bounding box center [1024, 340] width 13 height 13
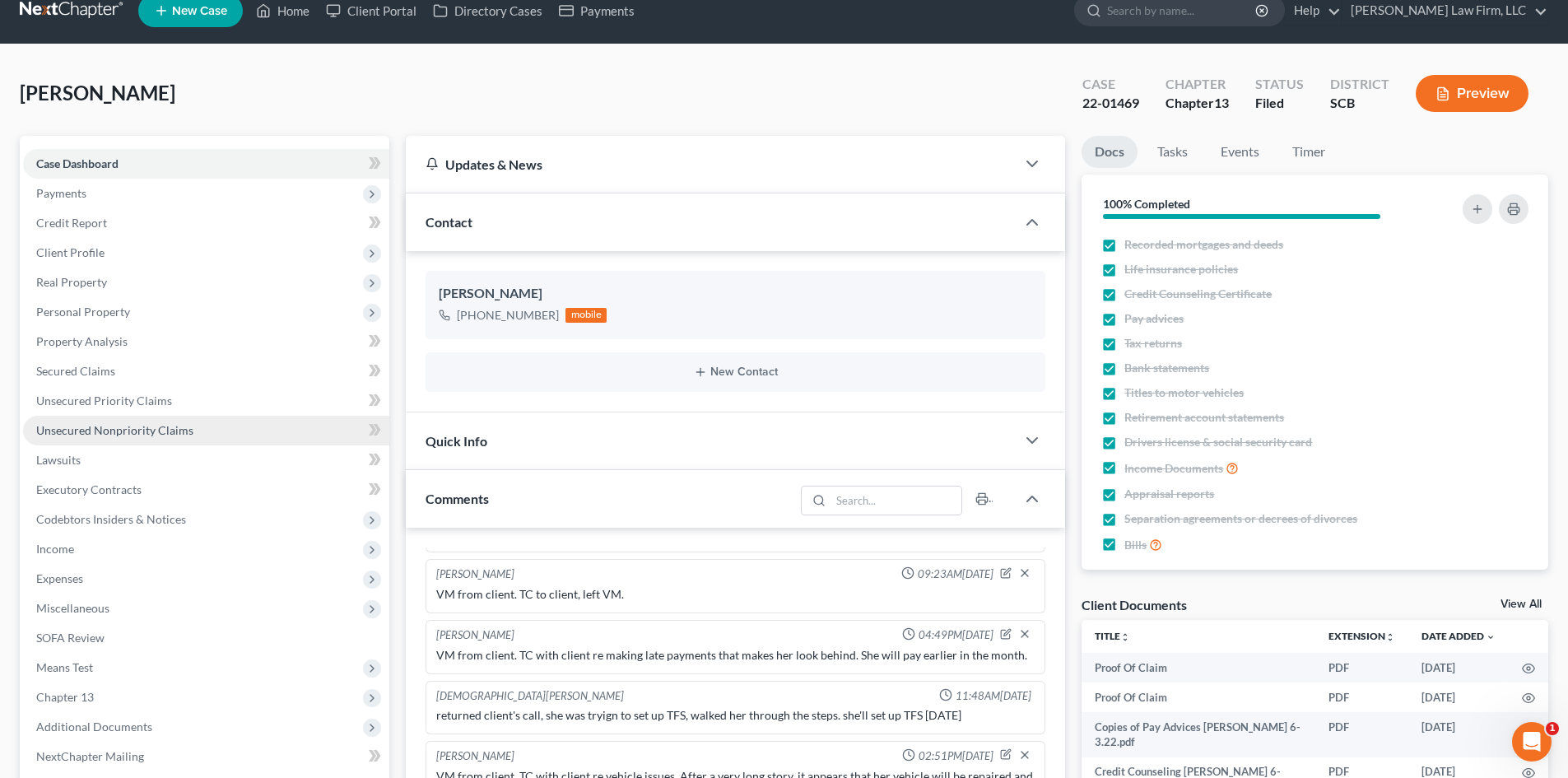
scroll to position [0, 0]
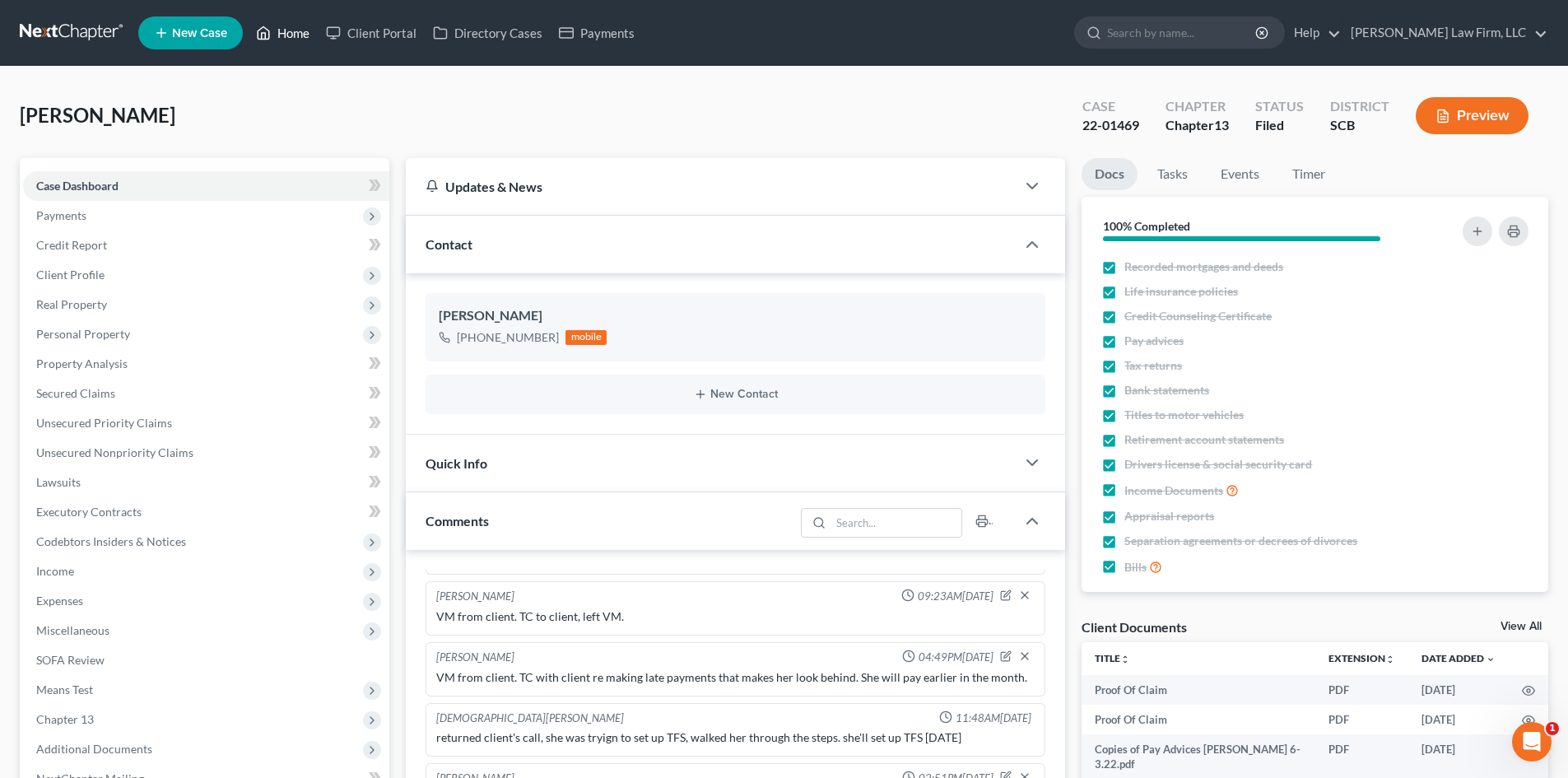
click at [288, 33] on link "Home" at bounding box center [282, 33] width 70 height 30
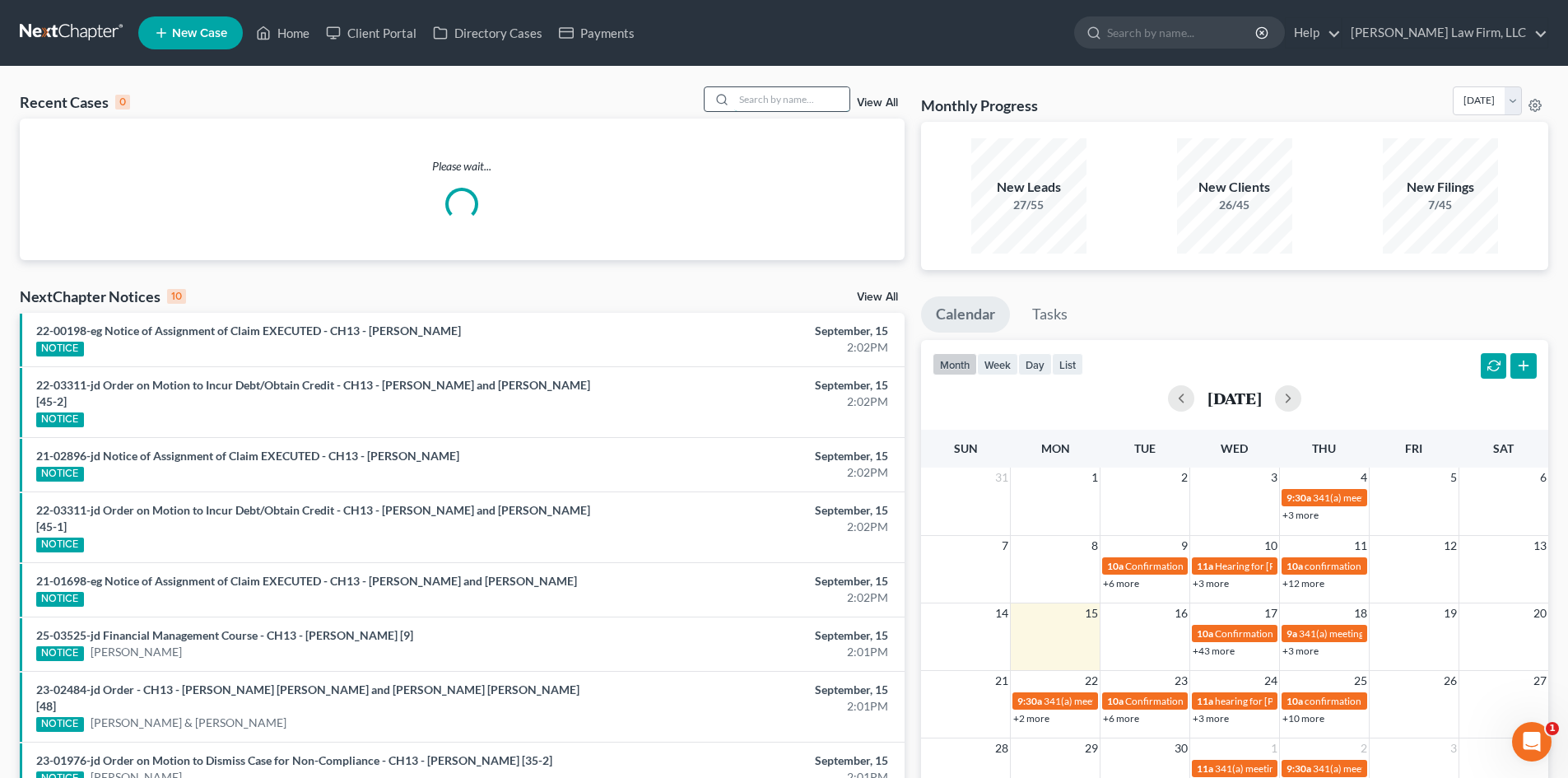
click at [745, 99] on input "search" at bounding box center [791, 99] width 115 height 24
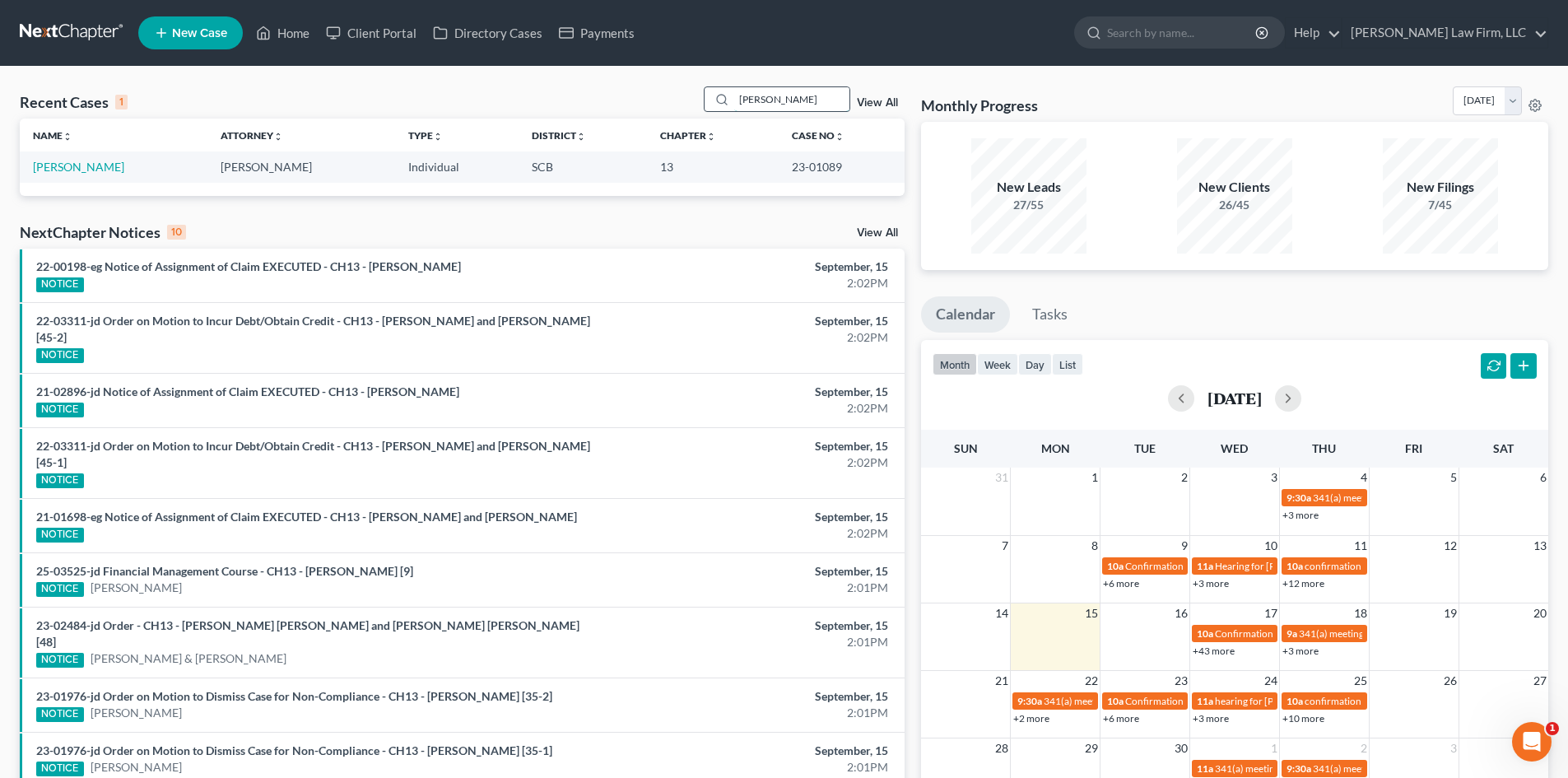
drag, startPoint x: 781, startPoint y: 92, endPoint x: 720, endPoint y: 99, distance: 61.4
click at [720, 99] on div "[PERSON_NAME]" at bounding box center [777, 100] width 147 height 26
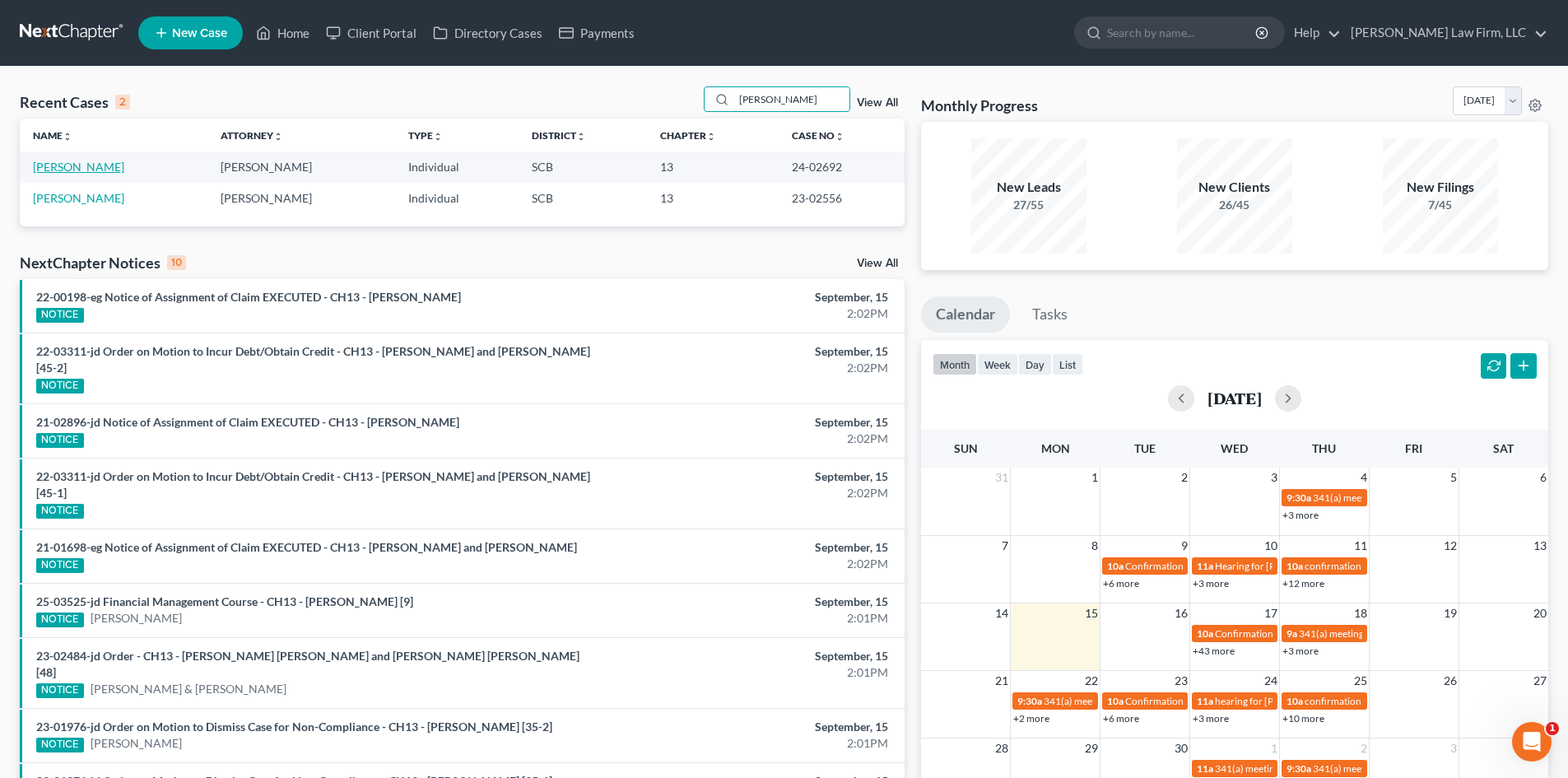
type input "[PERSON_NAME]"
click at [70, 168] on link "[PERSON_NAME]" at bounding box center [79, 167] width 92 height 14
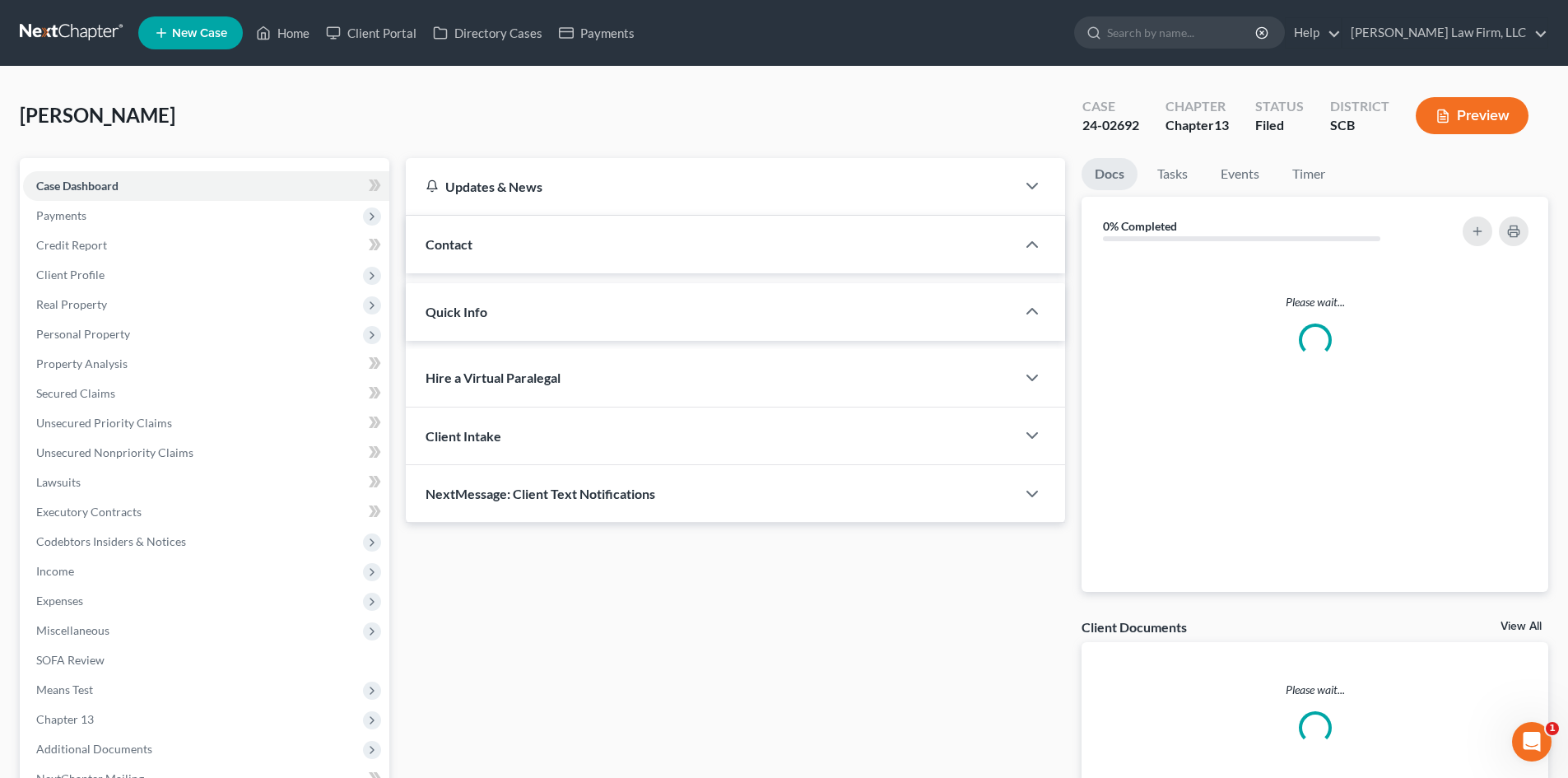
select select "3"
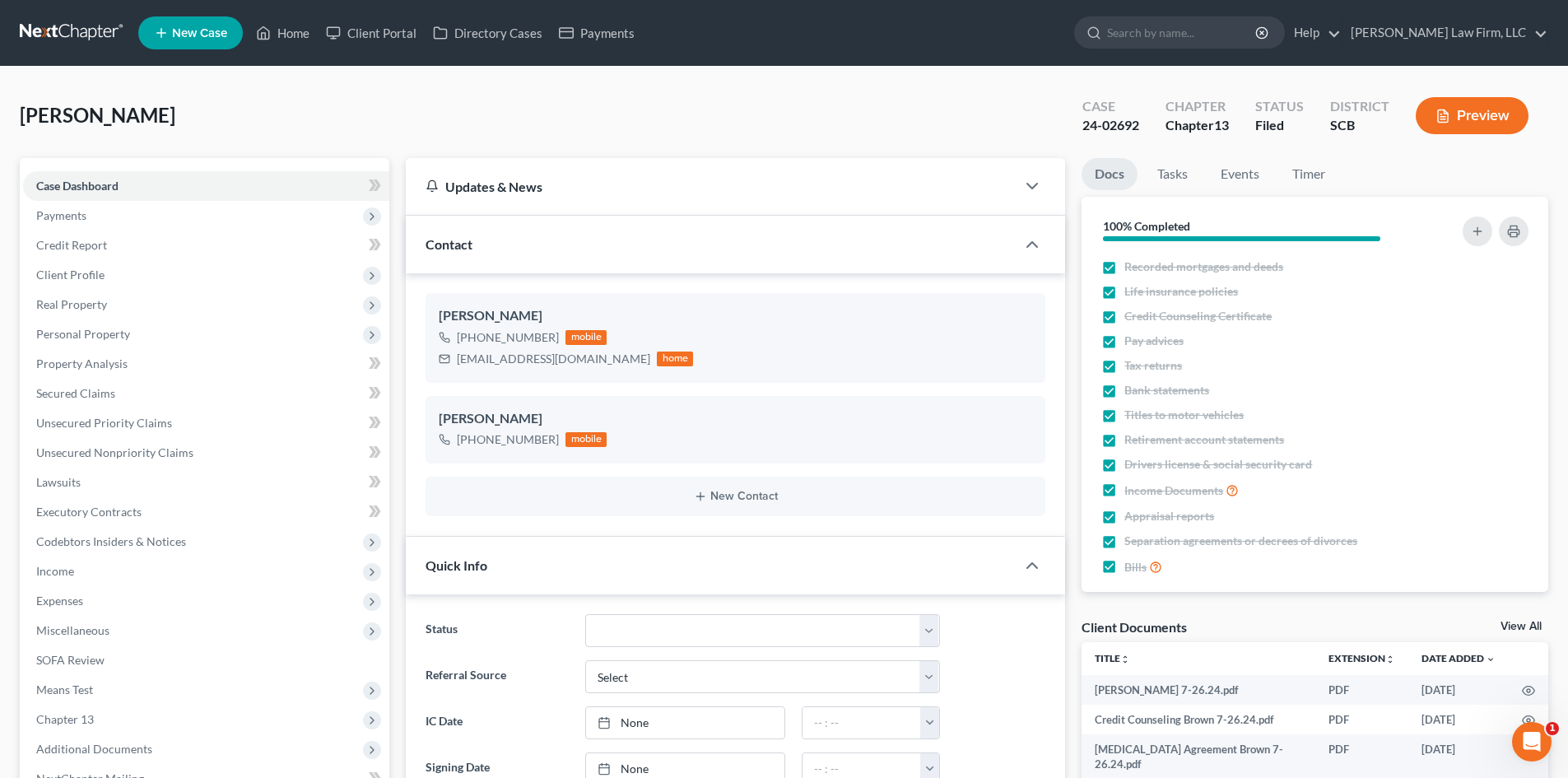
scroll to position [2741, 0]
click at [1507, 621] on link "View All" at bounding box center [1520, 627] width 41 height 12
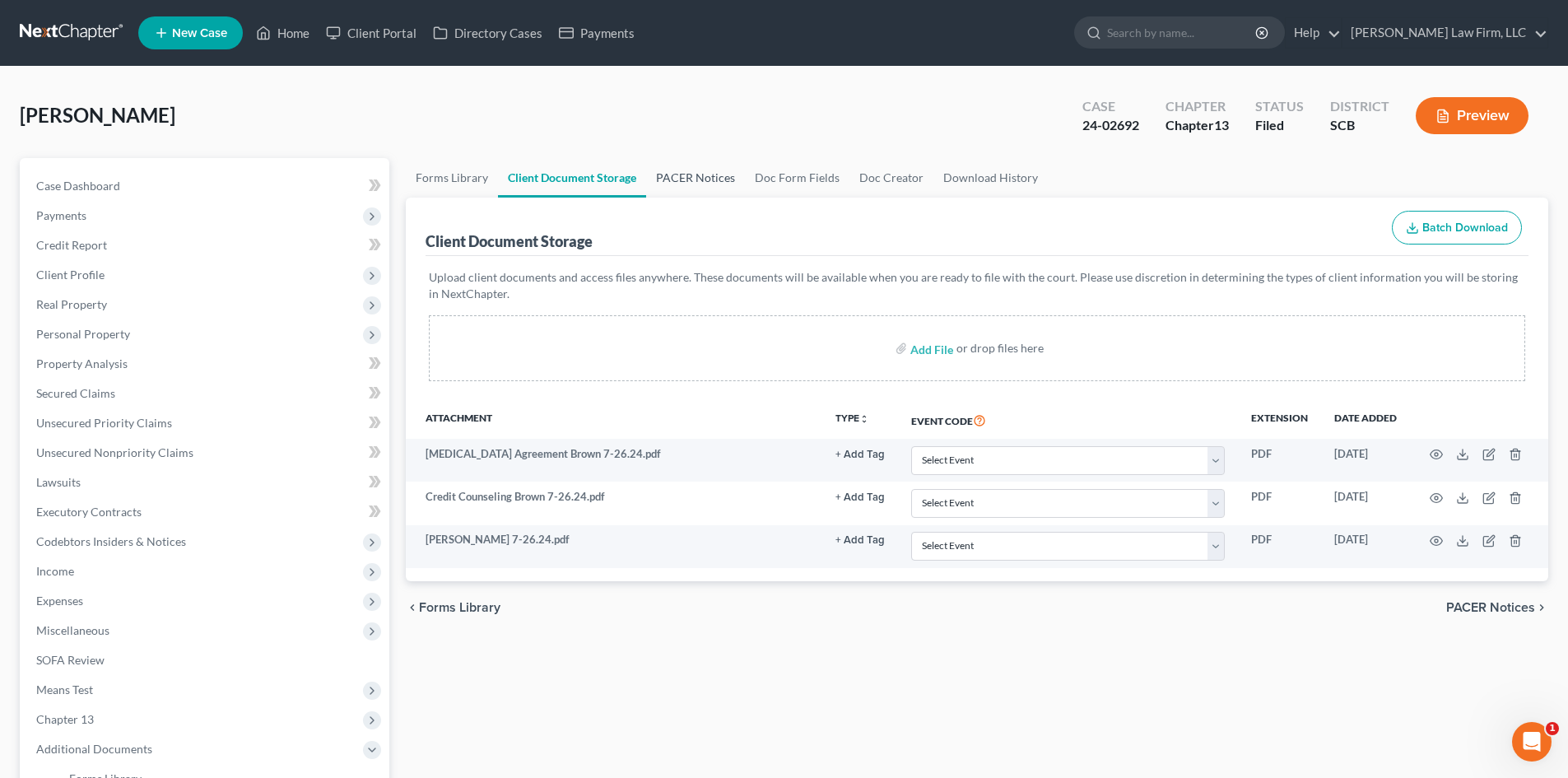
click at [701, 172] on link "PACER Notices" at bounding box center [695, 178] width 99 height 40
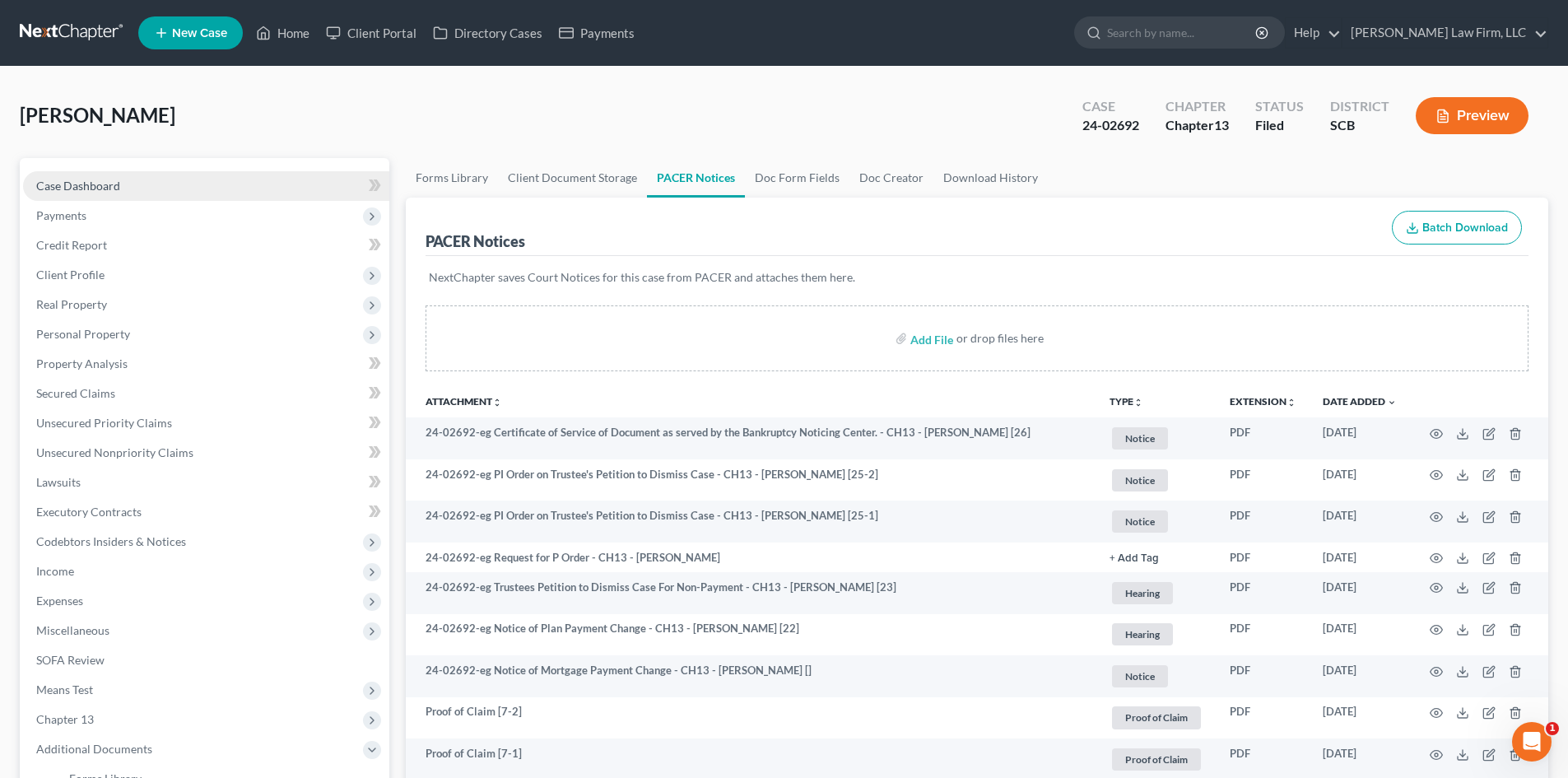
click at [130, 197] on link "Case Dashboard" at bounding box center [206, 187] width 366 height 30
select select "3"
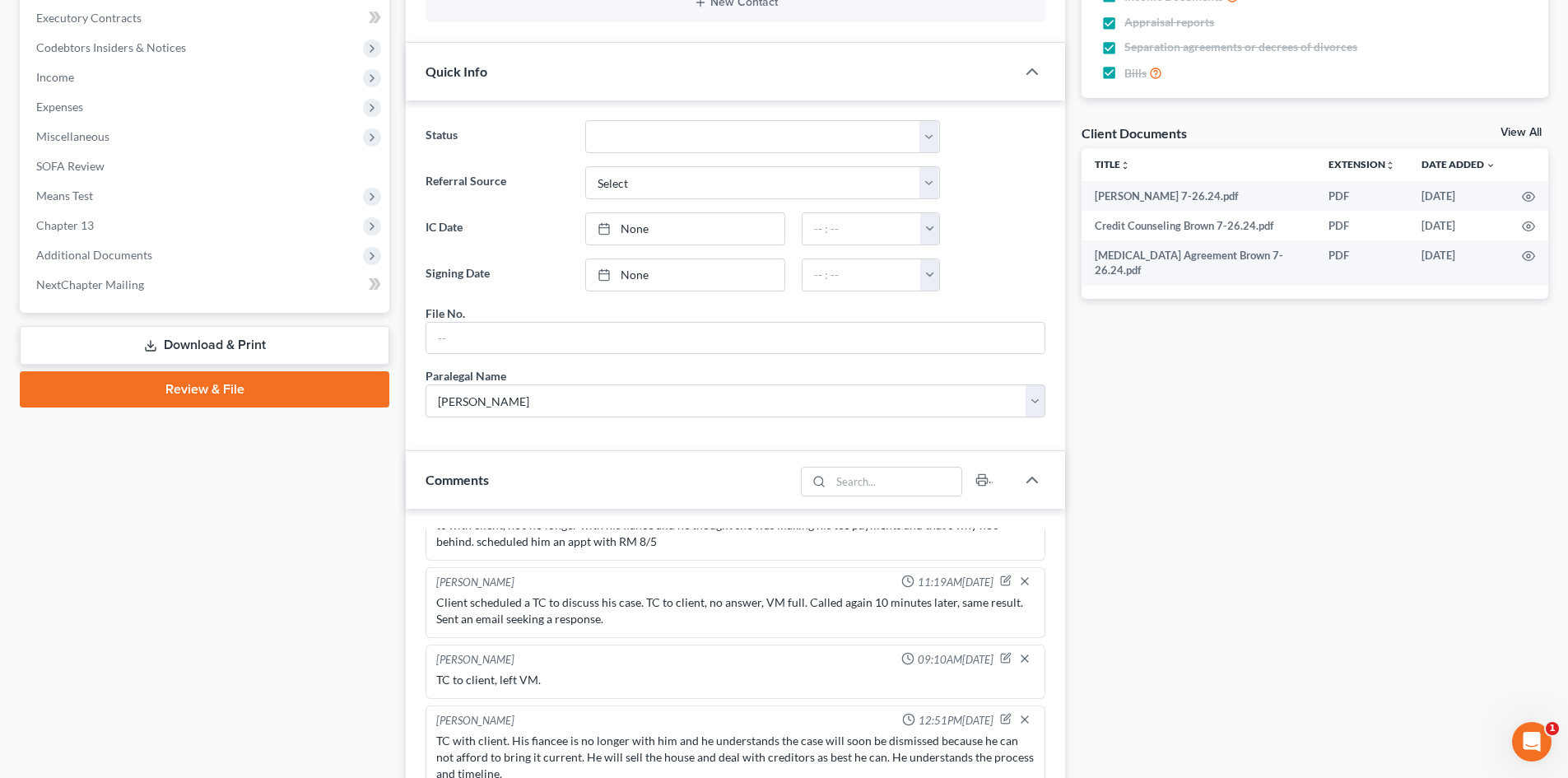
scroll to position [887, 0]
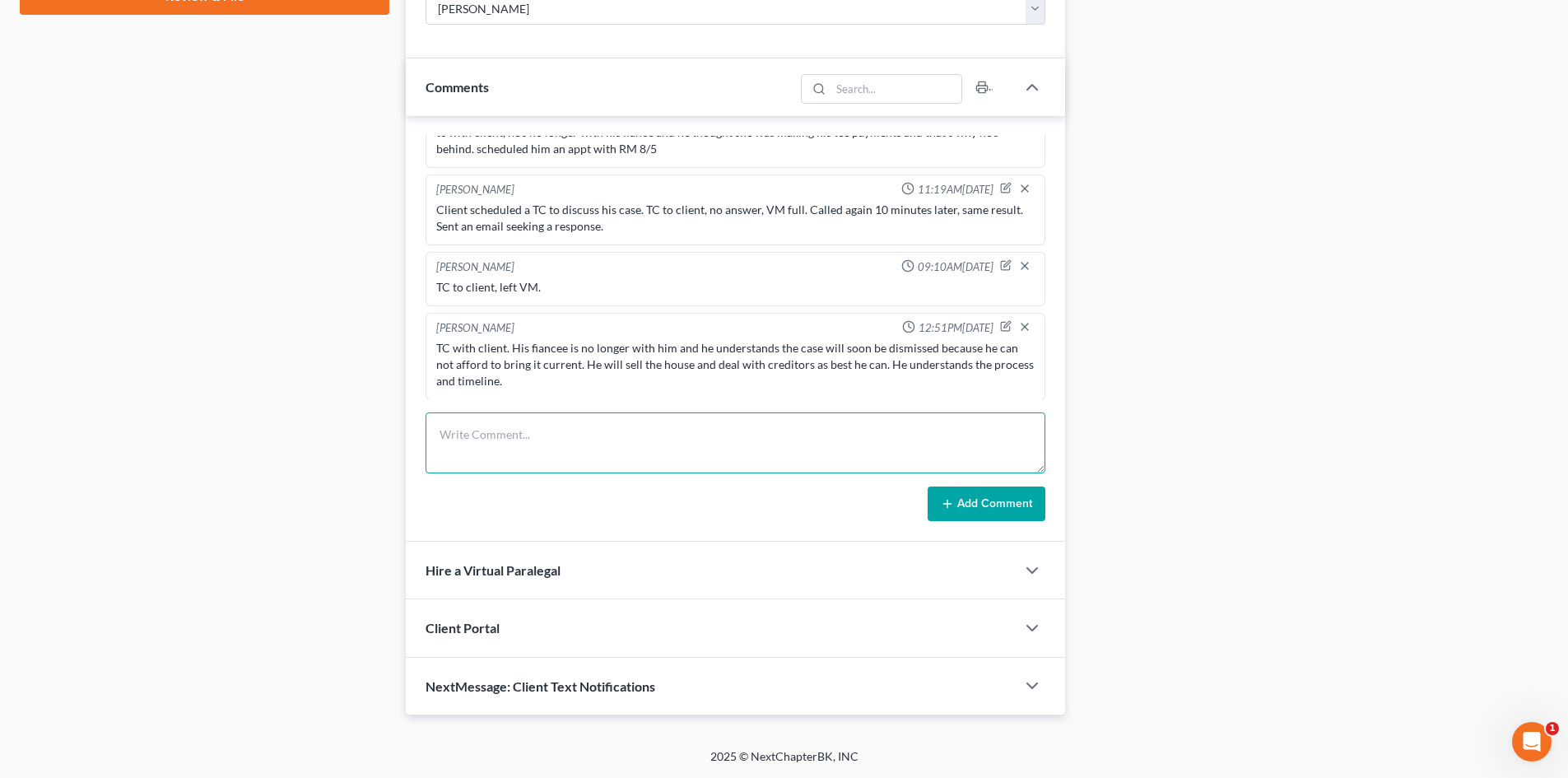
click at [538, 420] on textarea at bounding box center [735, 442] width 620 height 61
type textarea "VM from client. TC to client, left VM."
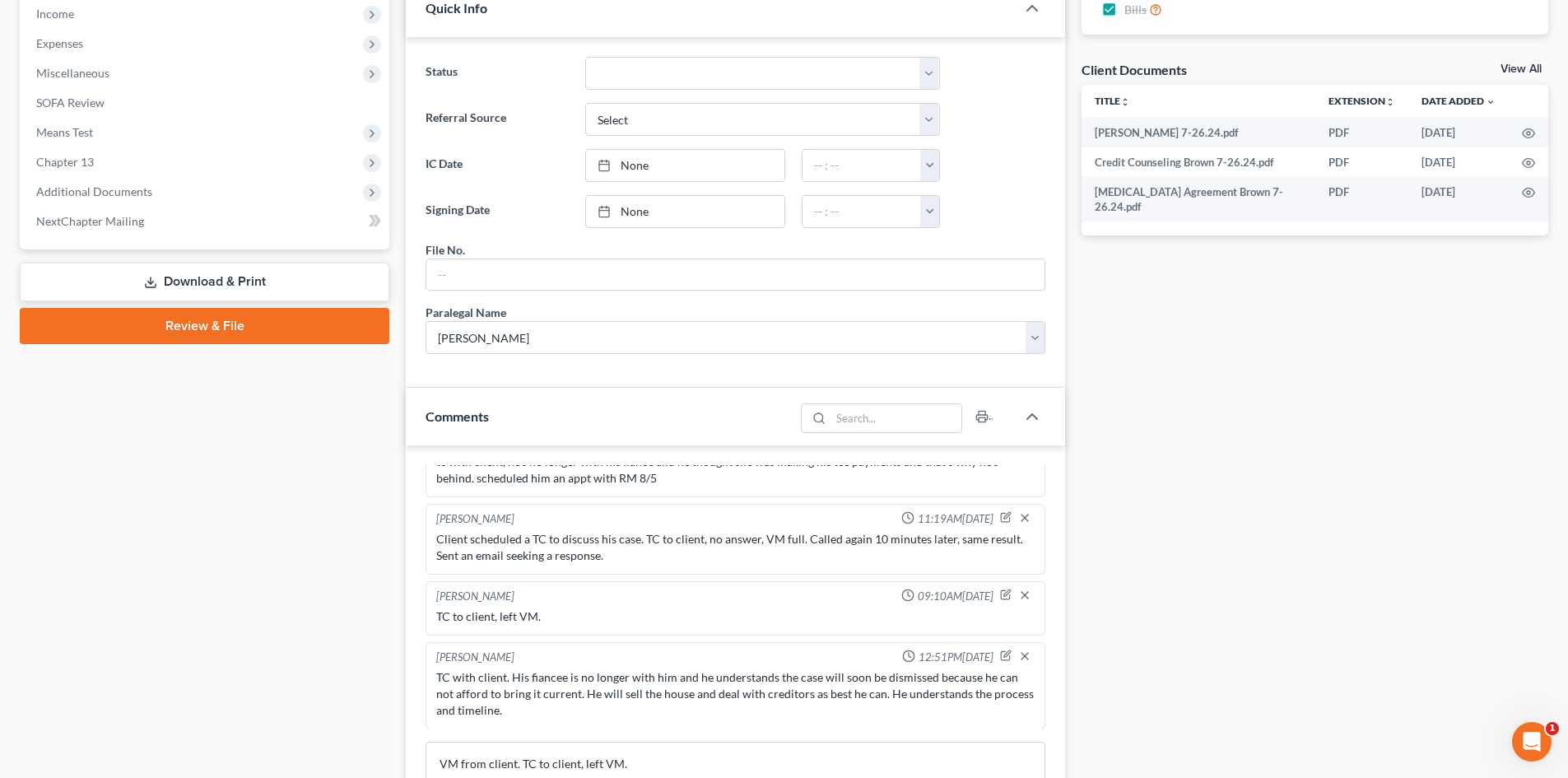
scroll to position [0, 0]
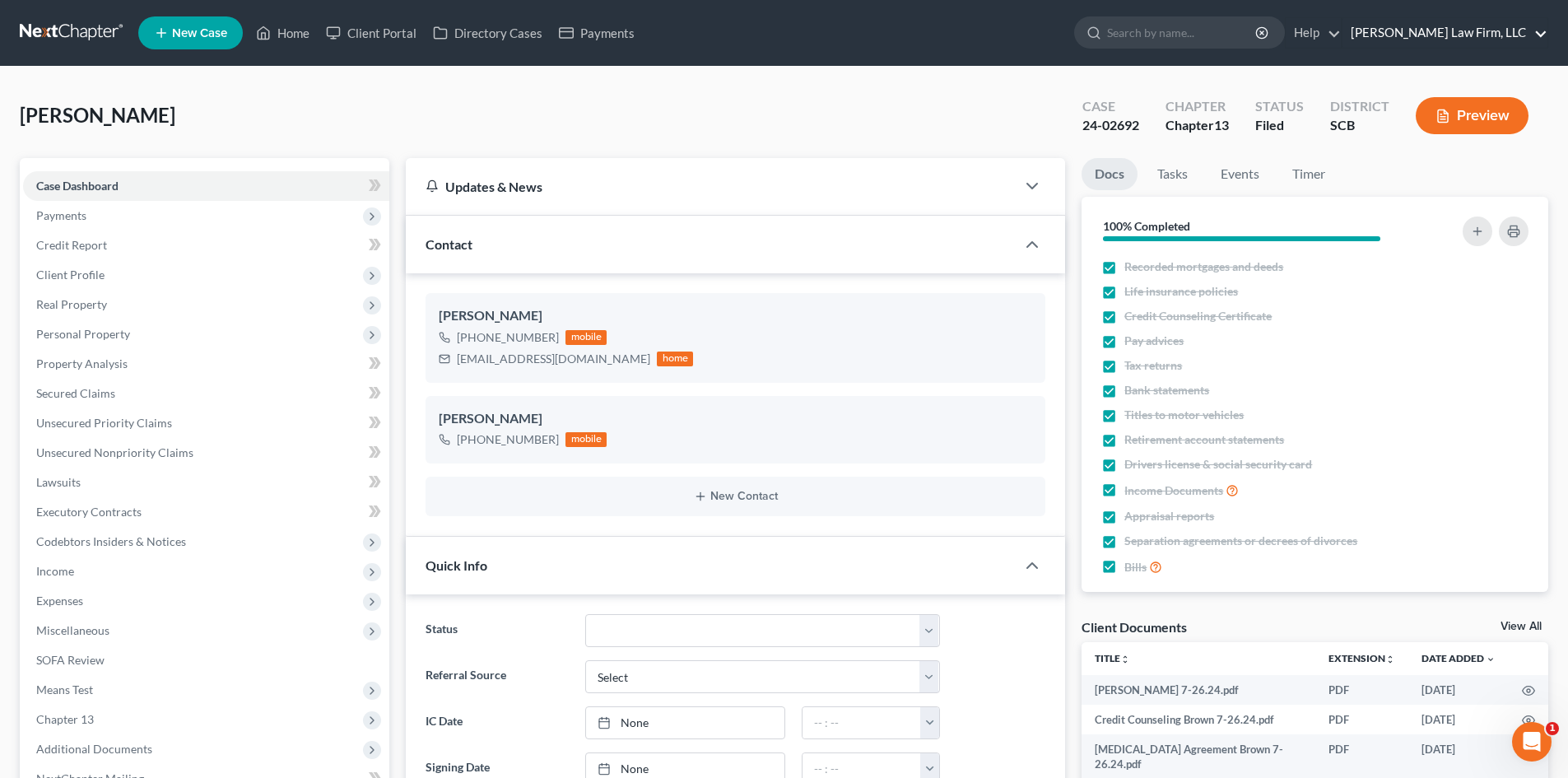
click at [1431, 24] on link "[PERSON_NAME] Law Firm, LLC" at bounding box center [1444, 33] width 205 height 30
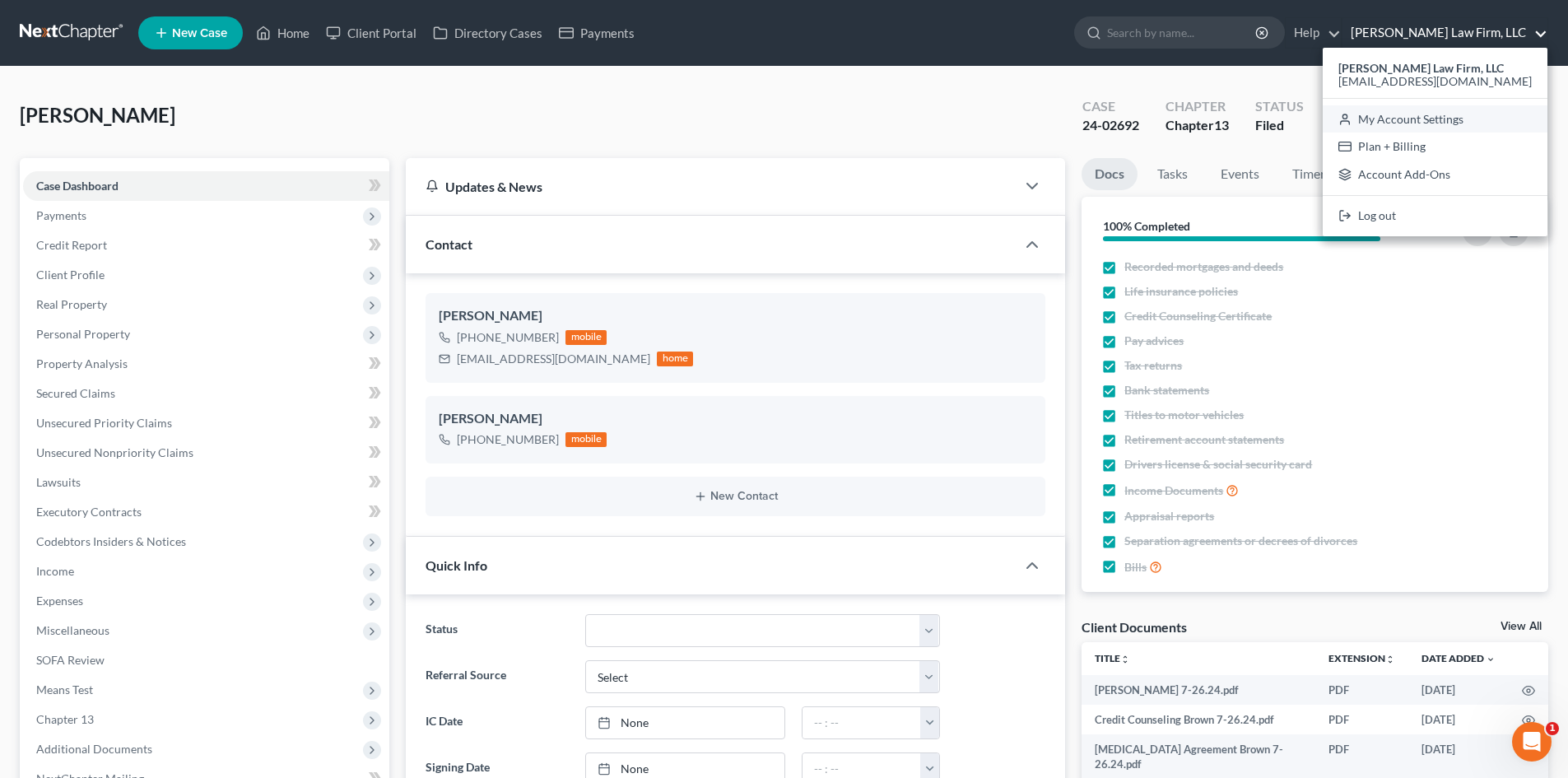
click at [1448, 125] on link "My Account Settings" at bounding box center [1434, 120] width 225 height 28
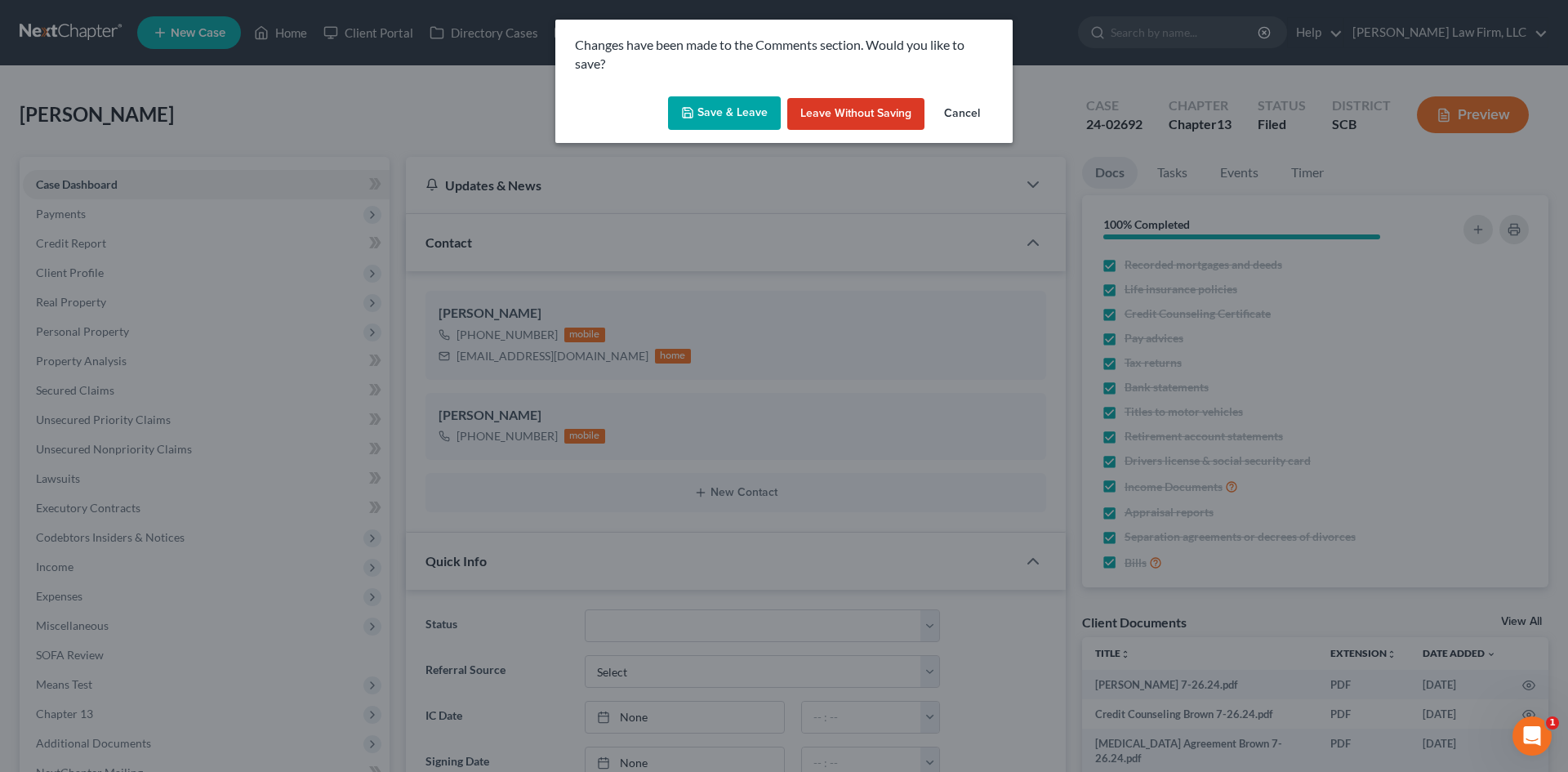
click at [698, 102] on button "Save & Leave" at bounding box center [725, 113] width 113 height 35
select select "24"
select select "42"
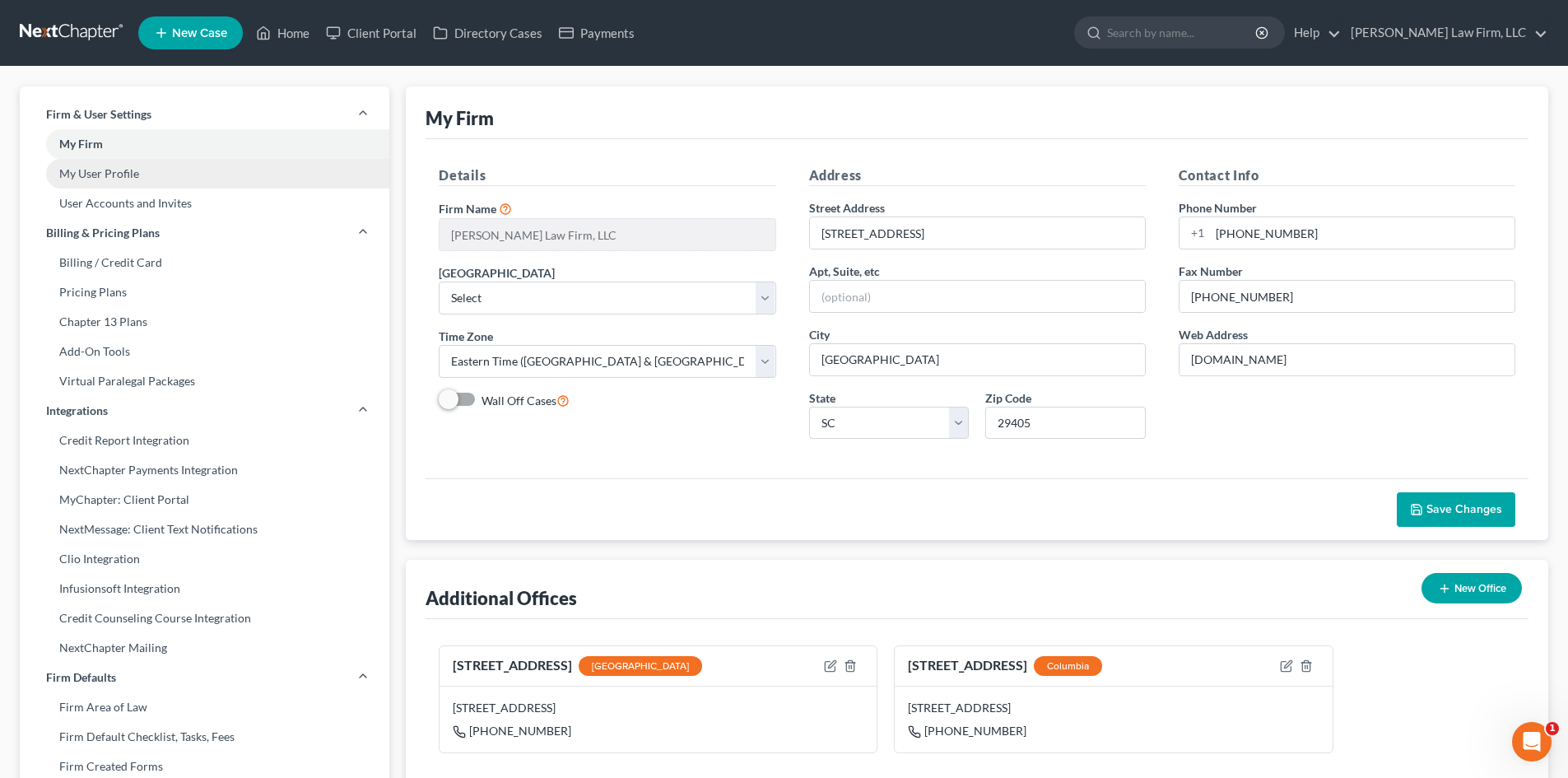
click at [126, 178] on link "My User Profile" at bounding box center [205, 174] width 369 height 30
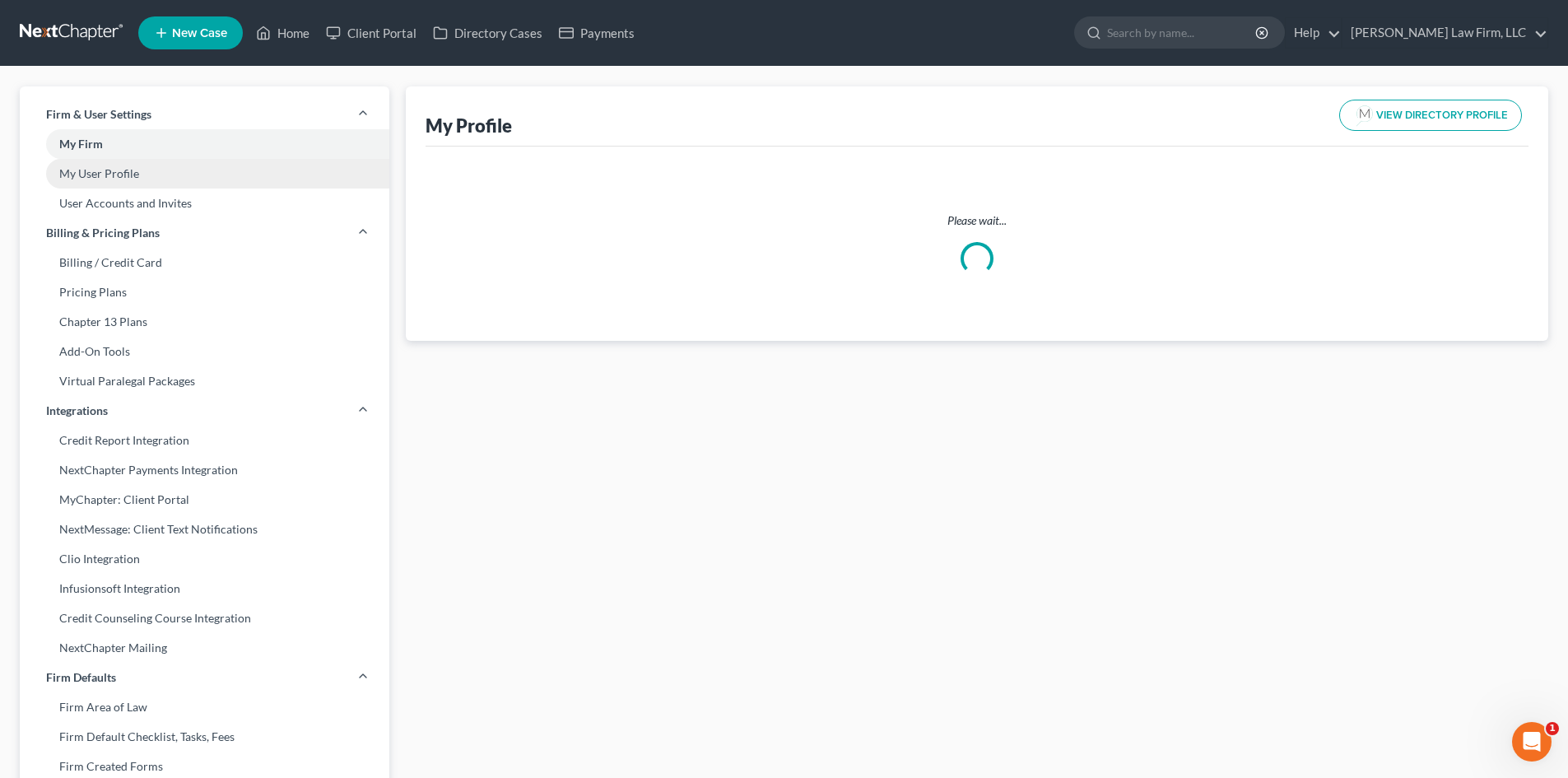
select select "42"
select select "72"
select select "attorney"
select select "1"
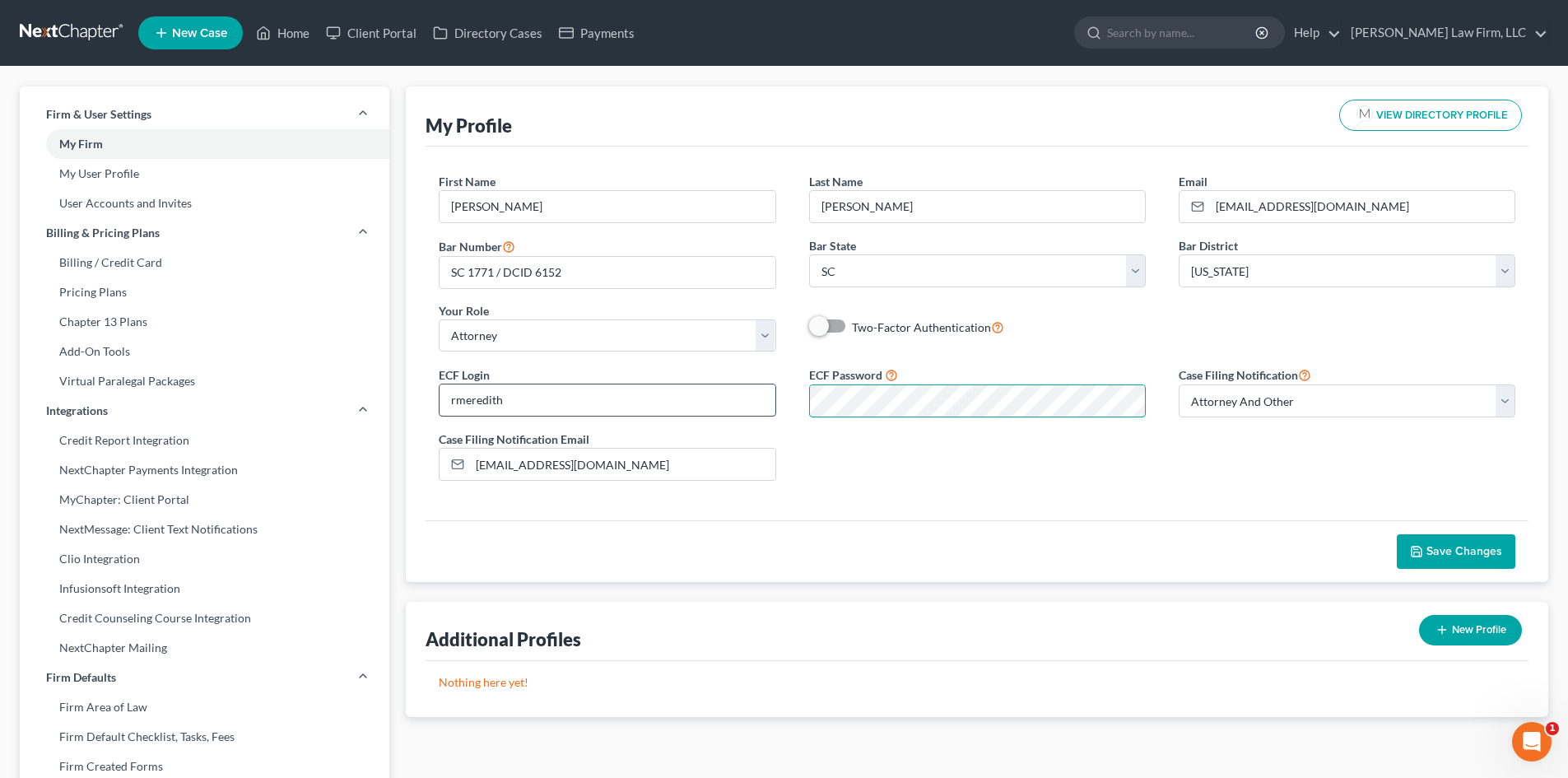
click at [748, 396] on div "ECF Login rmeredith ECF Password Case Filing Notification Select Attorney Only …" at bounding box center [977, 428] width 1110 height 129
click at [1461, 557] on span "Save Changes" at bounding box center [1464, 551] width 76 height 14
click at [290, 30] on link "Home" at bounding box center [282, 33] width 70 height 30
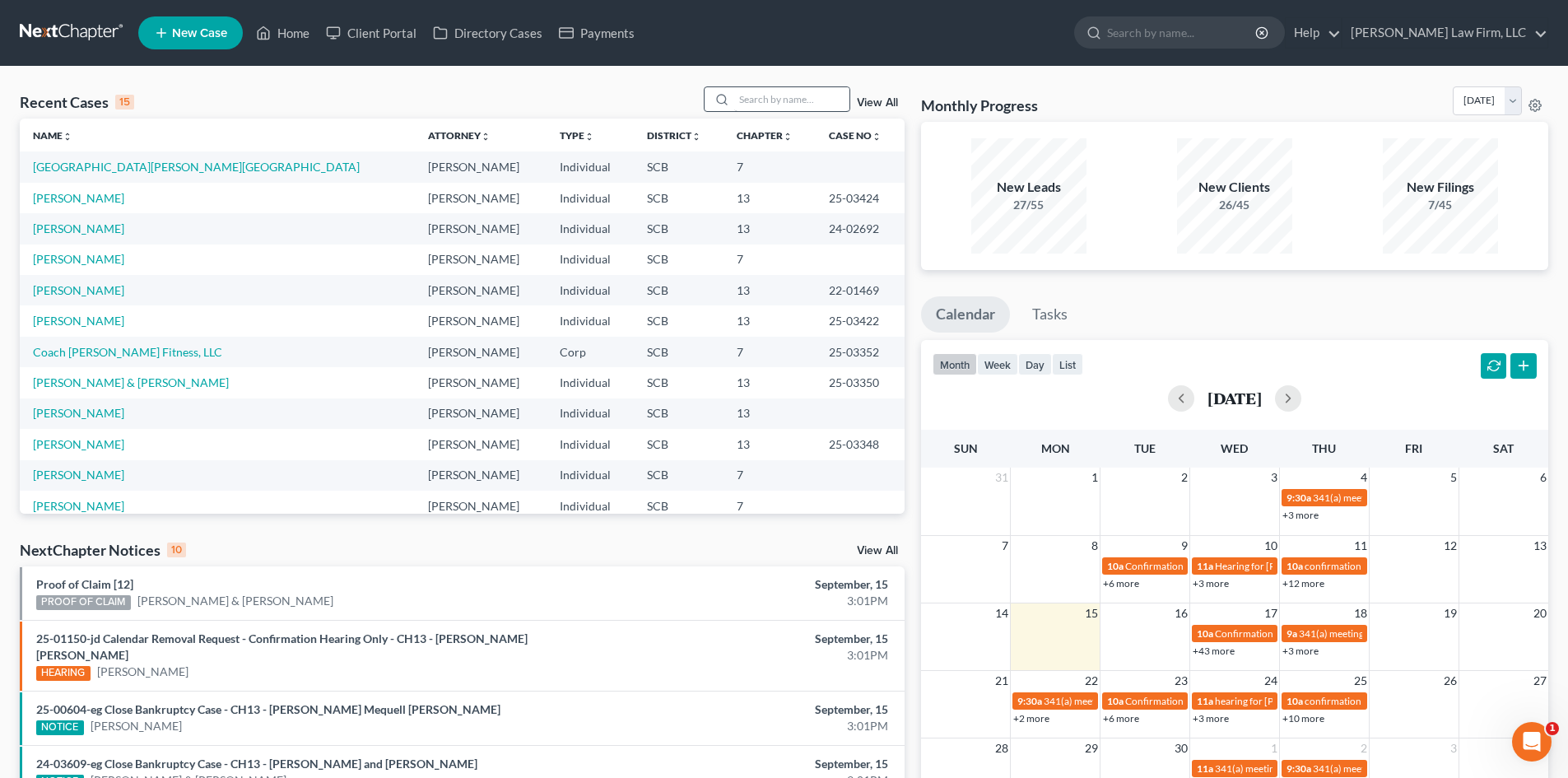
drag, startPoint x: 764, startPoint y: 86, endPoint x: 754, endPoint y: 111, distance: 26.9
click at [764, 87] on div "Recent Cases 15 View All Name unfold_more expand_more expand_less Attorney unfo…" at bounding box center [784, 636] width 1568 height 1139
click at [754, 112] on div at bounding box center [777, 100] width 147 height 26
click at [758, 96] on input "search" at bounding box center [791, 99] width 115 height 24
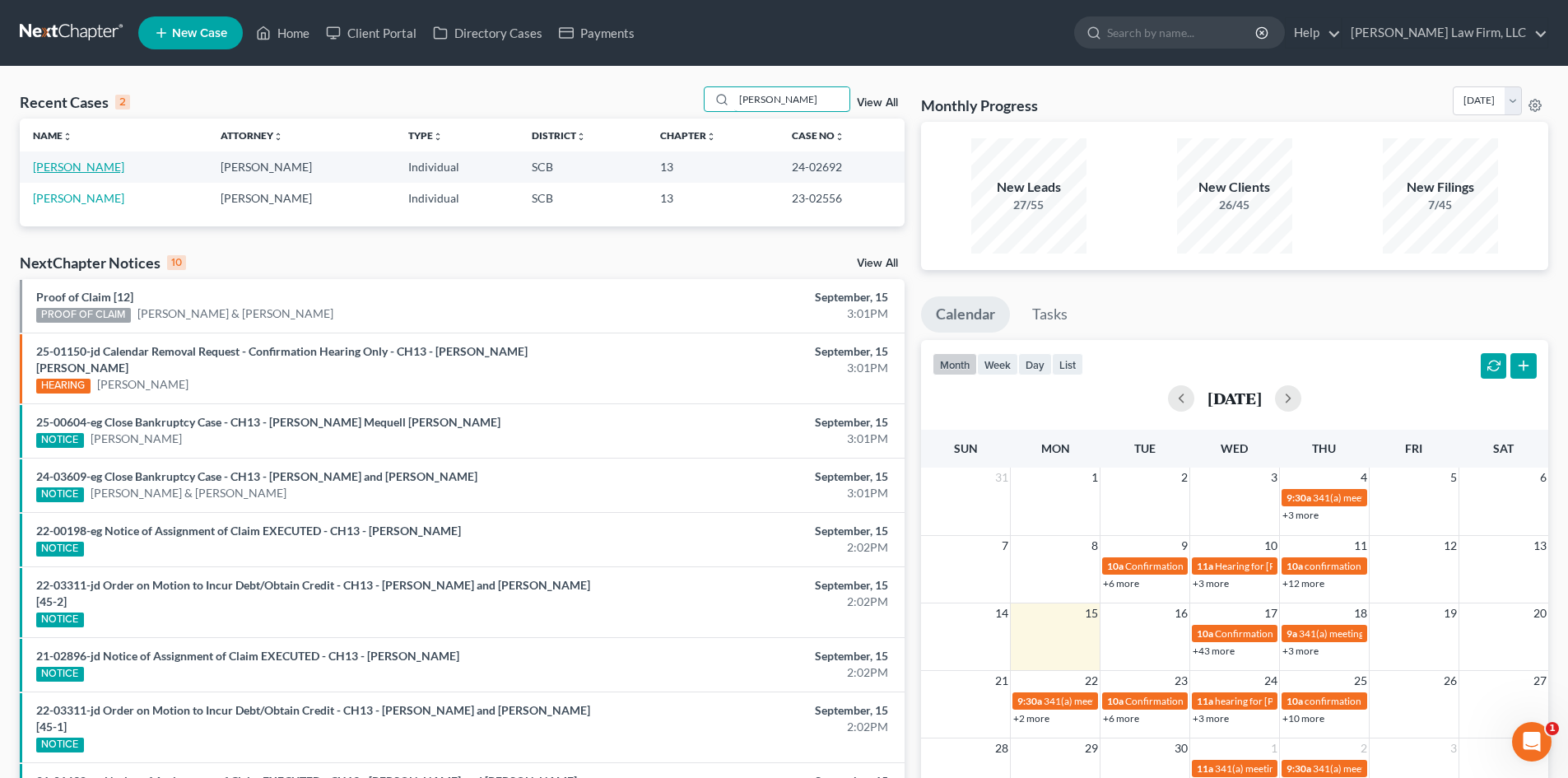
type input "[PERSON_NAME]"
click at [41, 164] on link "[PERSON_NAME]" at bounding box center [79, 167] width 92 height 14
select select "3"
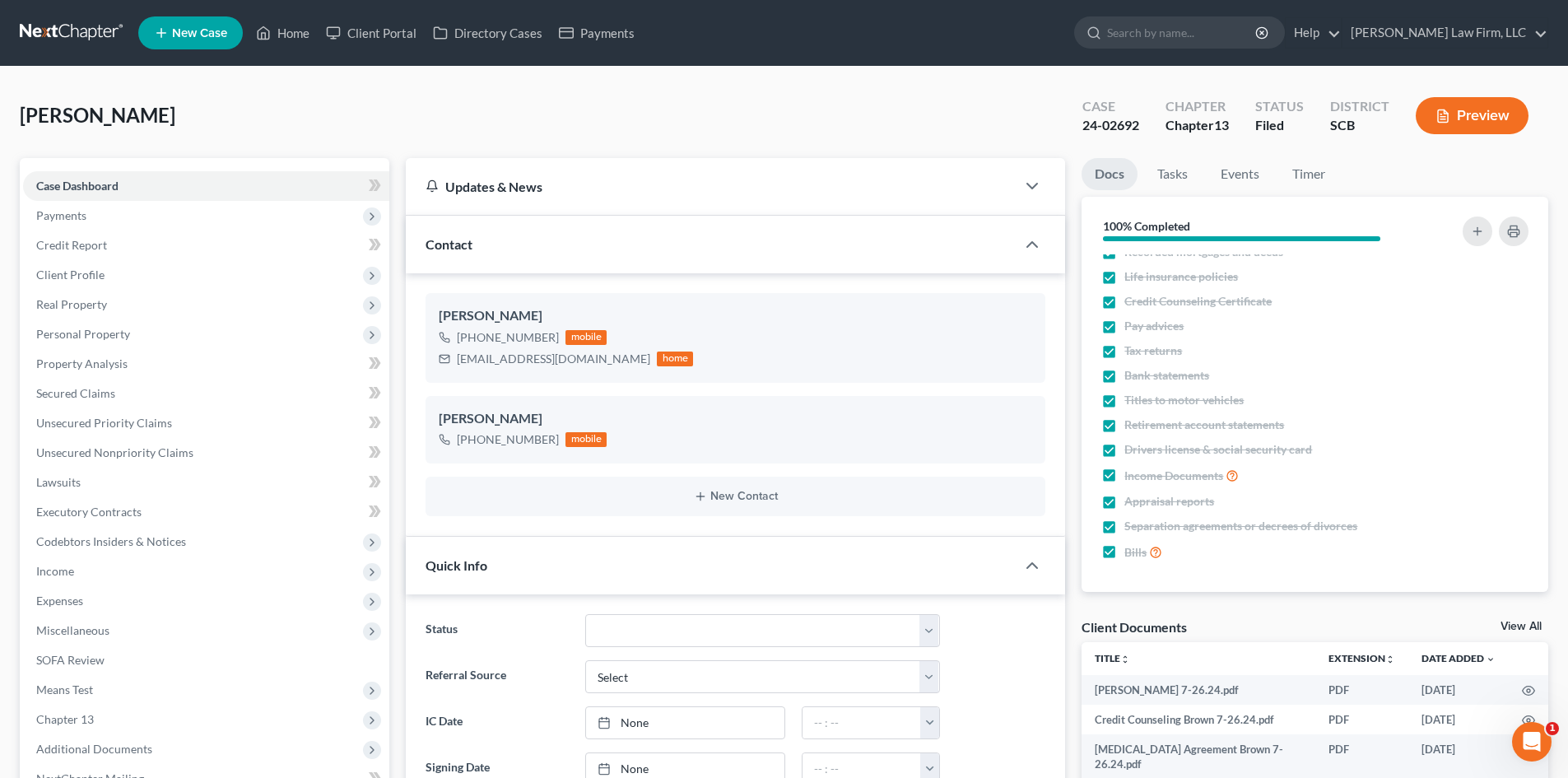
scroll to position [2803, 0]
click at [1531, 629] on link "View All" at bounding box center [1520, 627] width 41 height 12
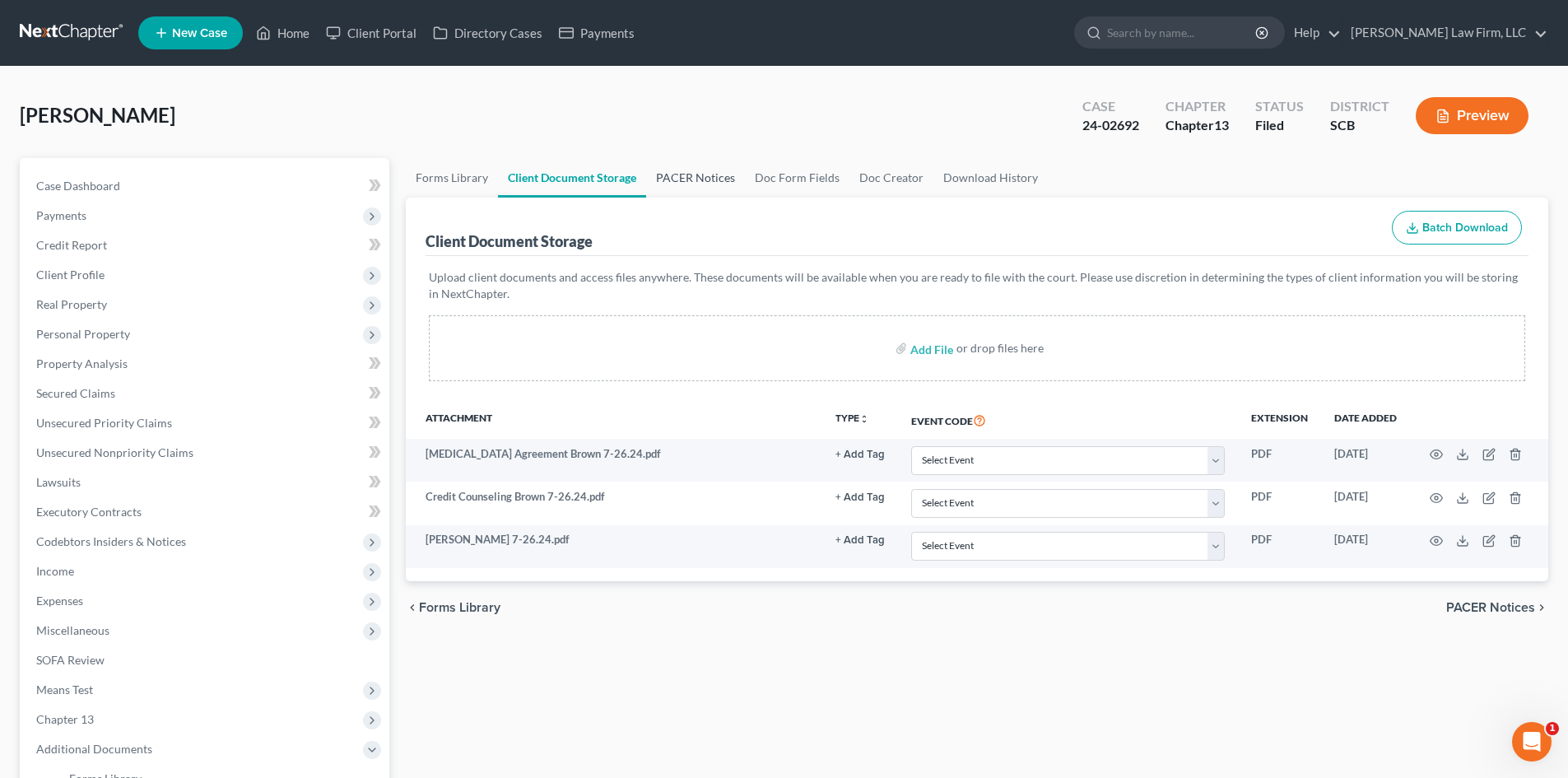
click at [672, 178] on link "PACER Notices" at bounding box center [695, 178] width 99 height 40
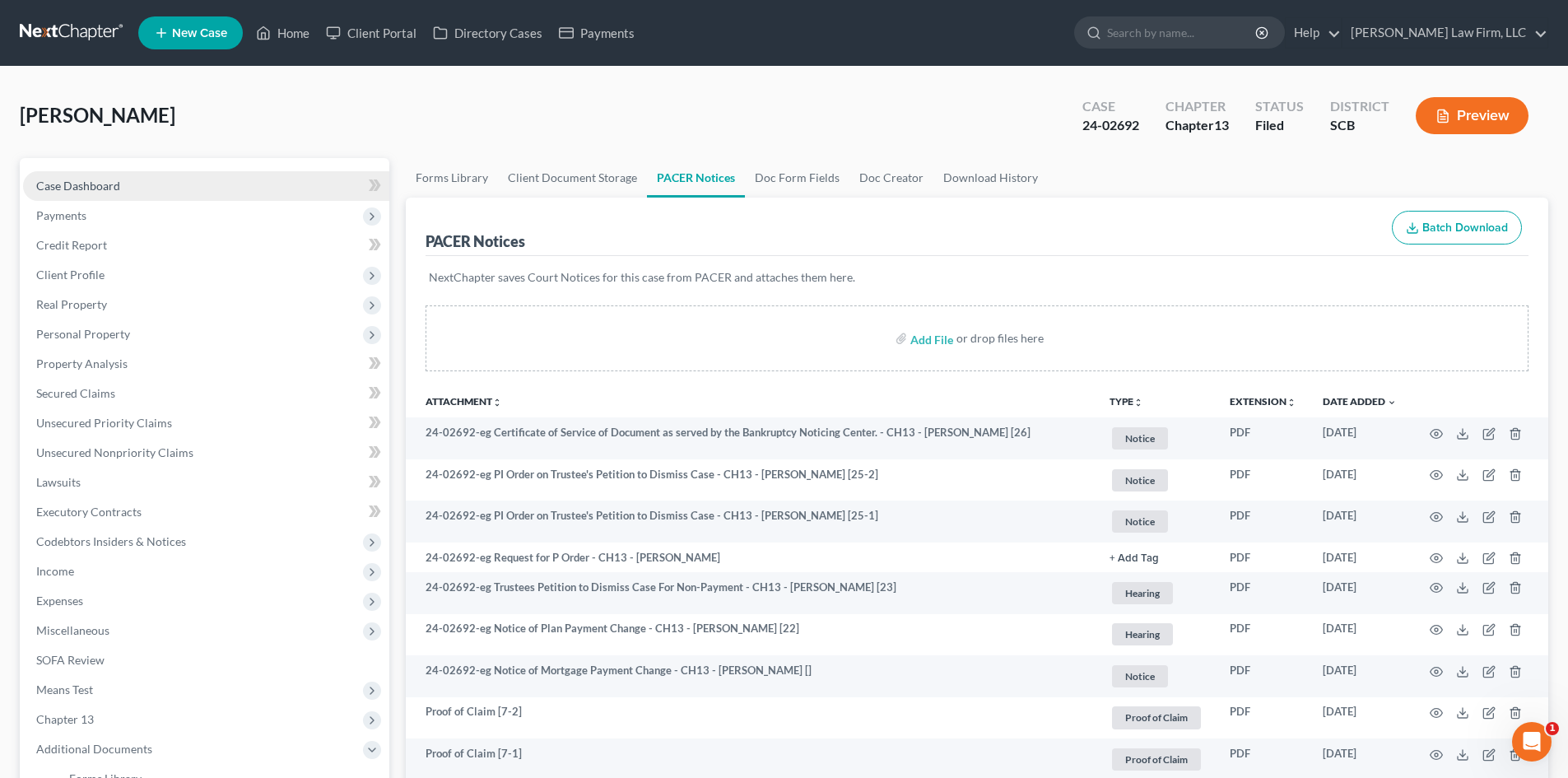
click at [125, 180] on link "Case Dashboard" at bounding box center [206, 187] width 366 height 30
select select "3"
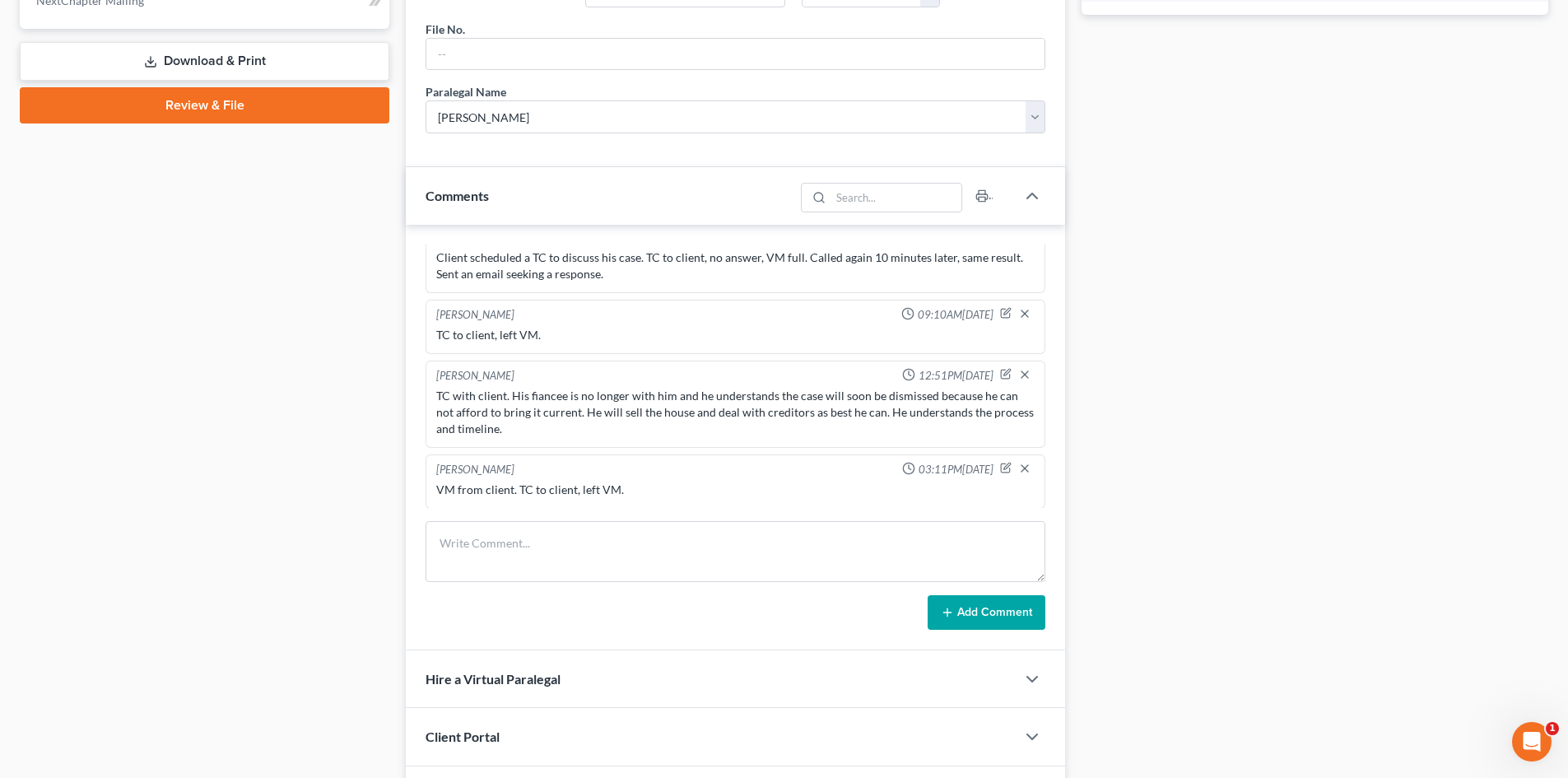
scroll to position [887, 0]
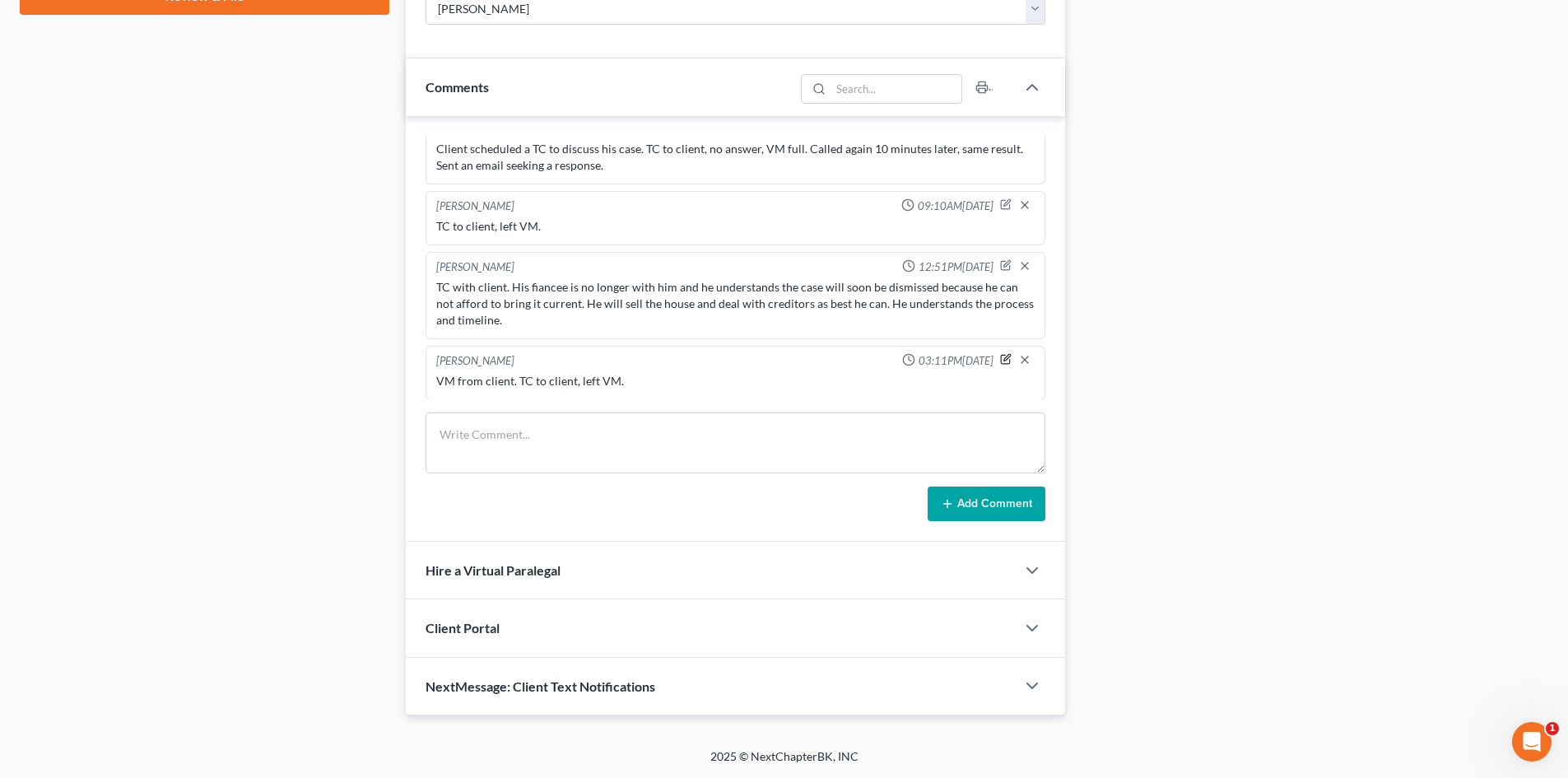
drag, startPoint x: 993, startPoint y: 363, endPoint x: 781, endPoint y: 378, distance: 212.5
click at [1000, 363] on icon "button" at bounding box center [1006, 360] width 12 height 12
click at [754, 389] on textarea "VM from client. TC to client, left VM." at bounding box center [736, 403] width 599 height 61
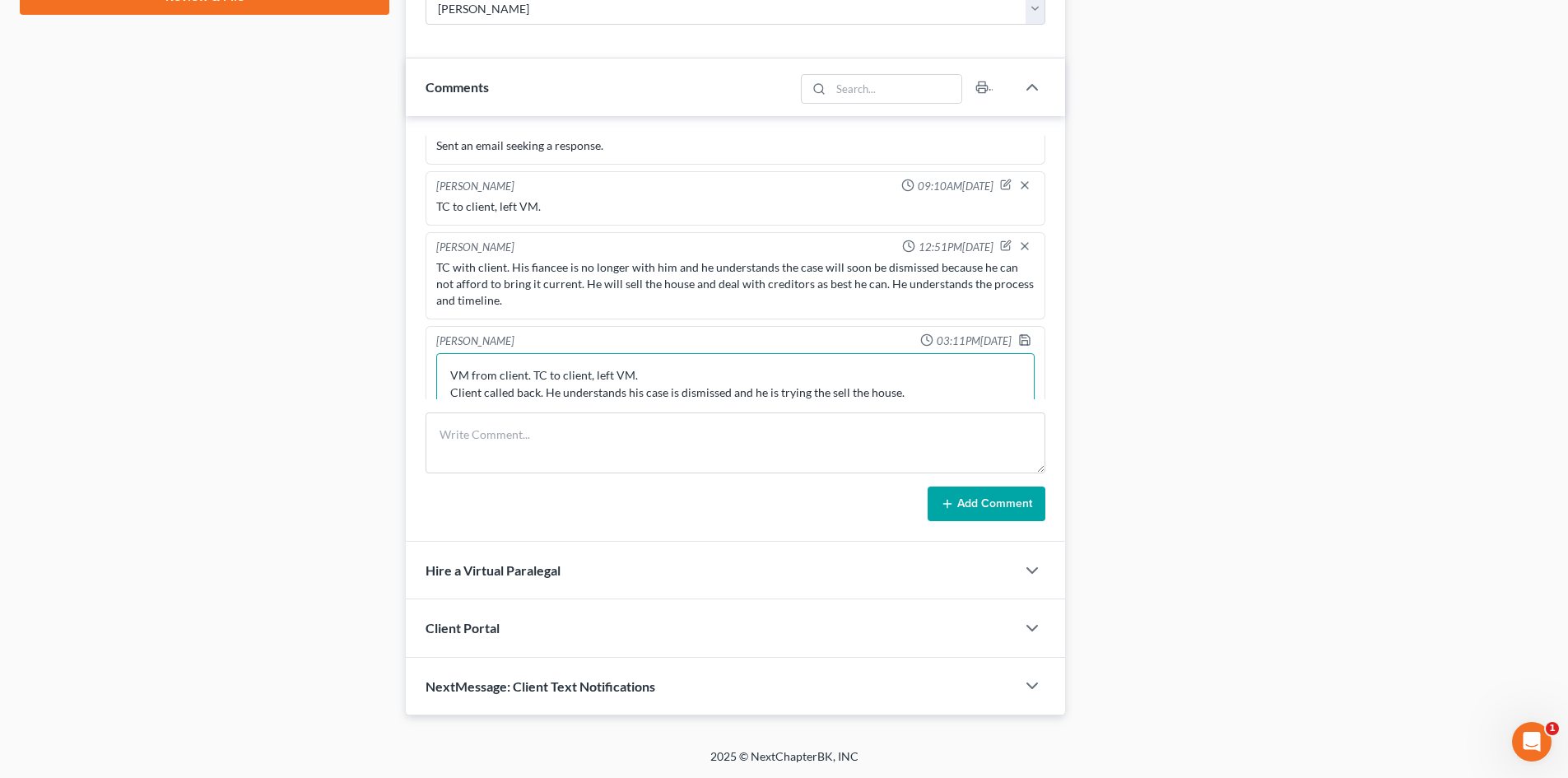
type textarea "VM from client. TC to client, left VM. Client called back. He understands his c…"
click at [1002, 338] on div "[PERSON_NAME] 03:11PM[DATE]" at bounding box center [736, 342] width 605 height 16
click at [1020, 342] on icon "button" at bounding box center [1025, 341] width 10 height 10
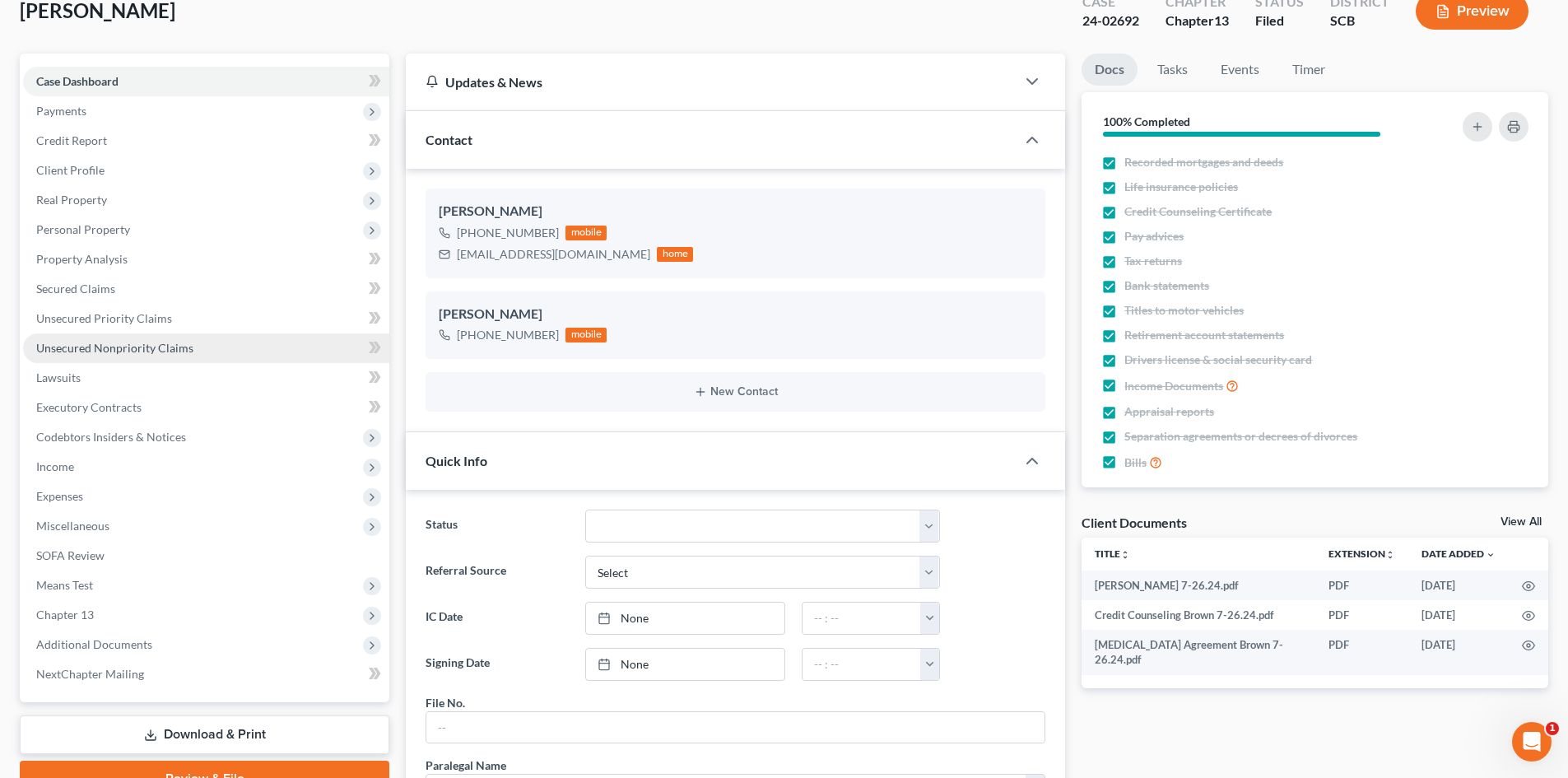
scroll to position [0, 0]
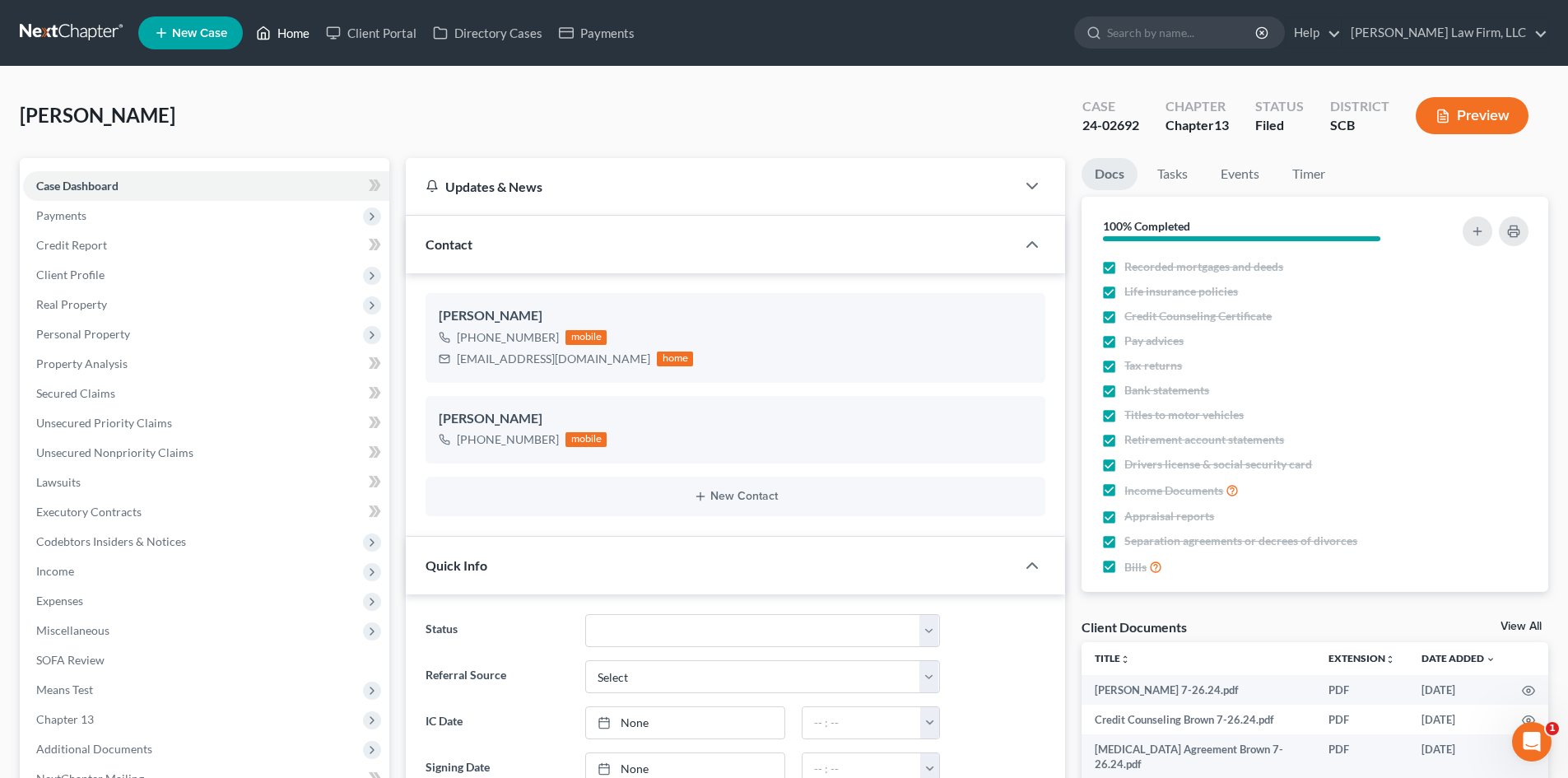
click at [299, 32] on link "Home" at bounding box center [282, 33] width 70 height 30
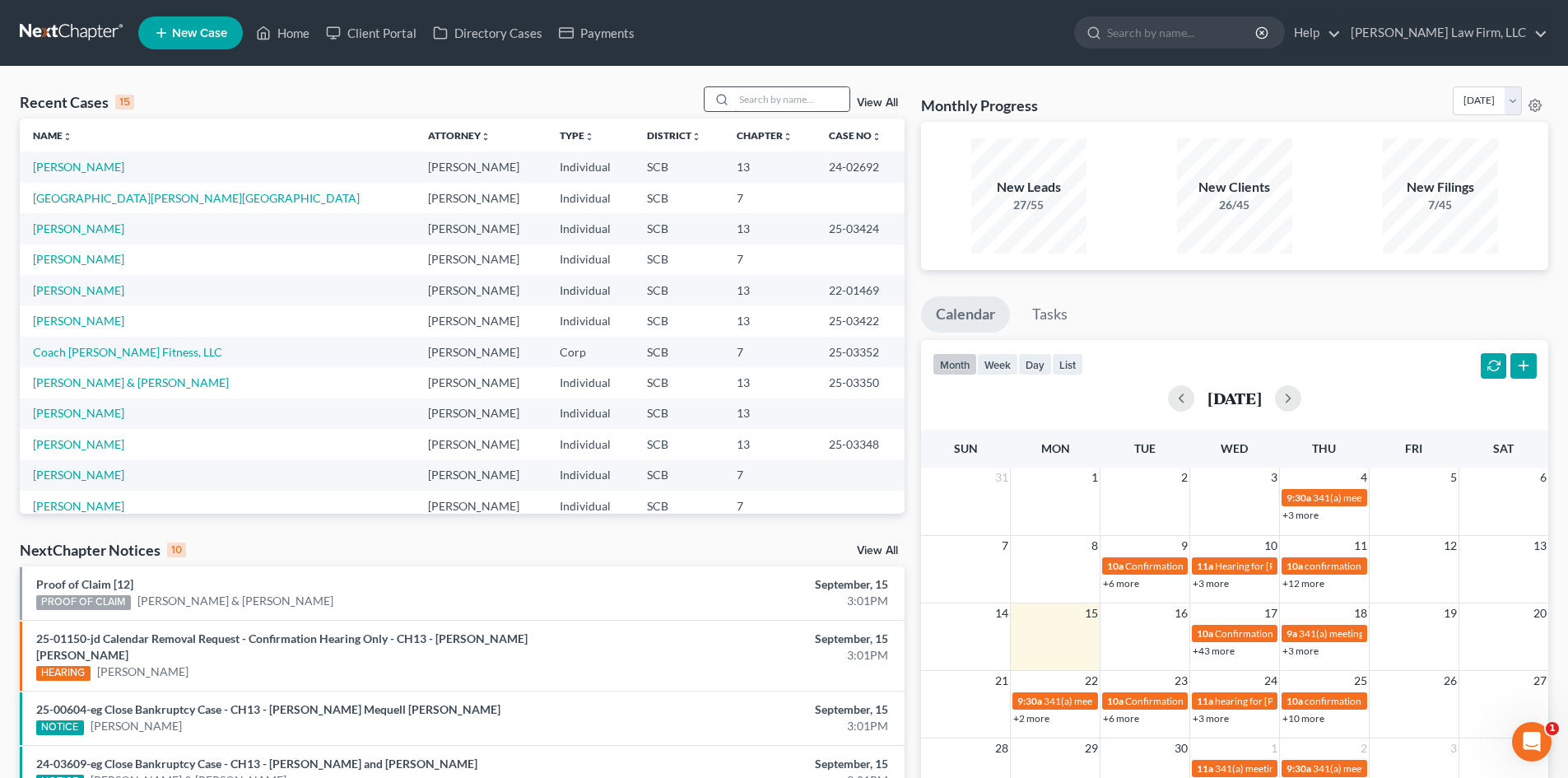
click at [800, 98] on input "search" at bounding box center [791, 99] width 115 height 24
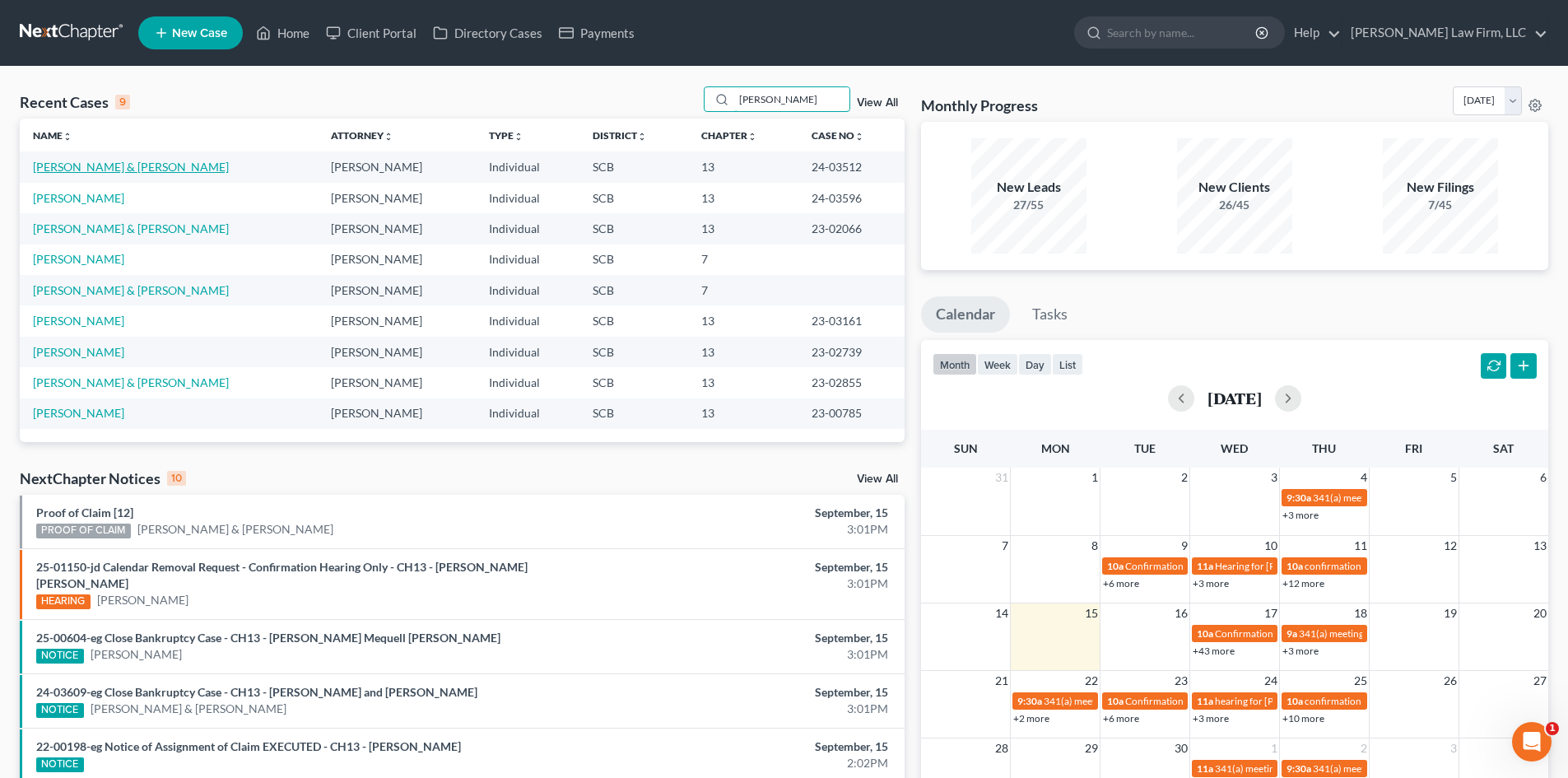
type input "[PERSON_NAME]"
click at [74, 172] on link "[PERSON_NAME] & [PERSON_NAME]" at bounding box center [131, 167] width 196 height 14
select select "0"
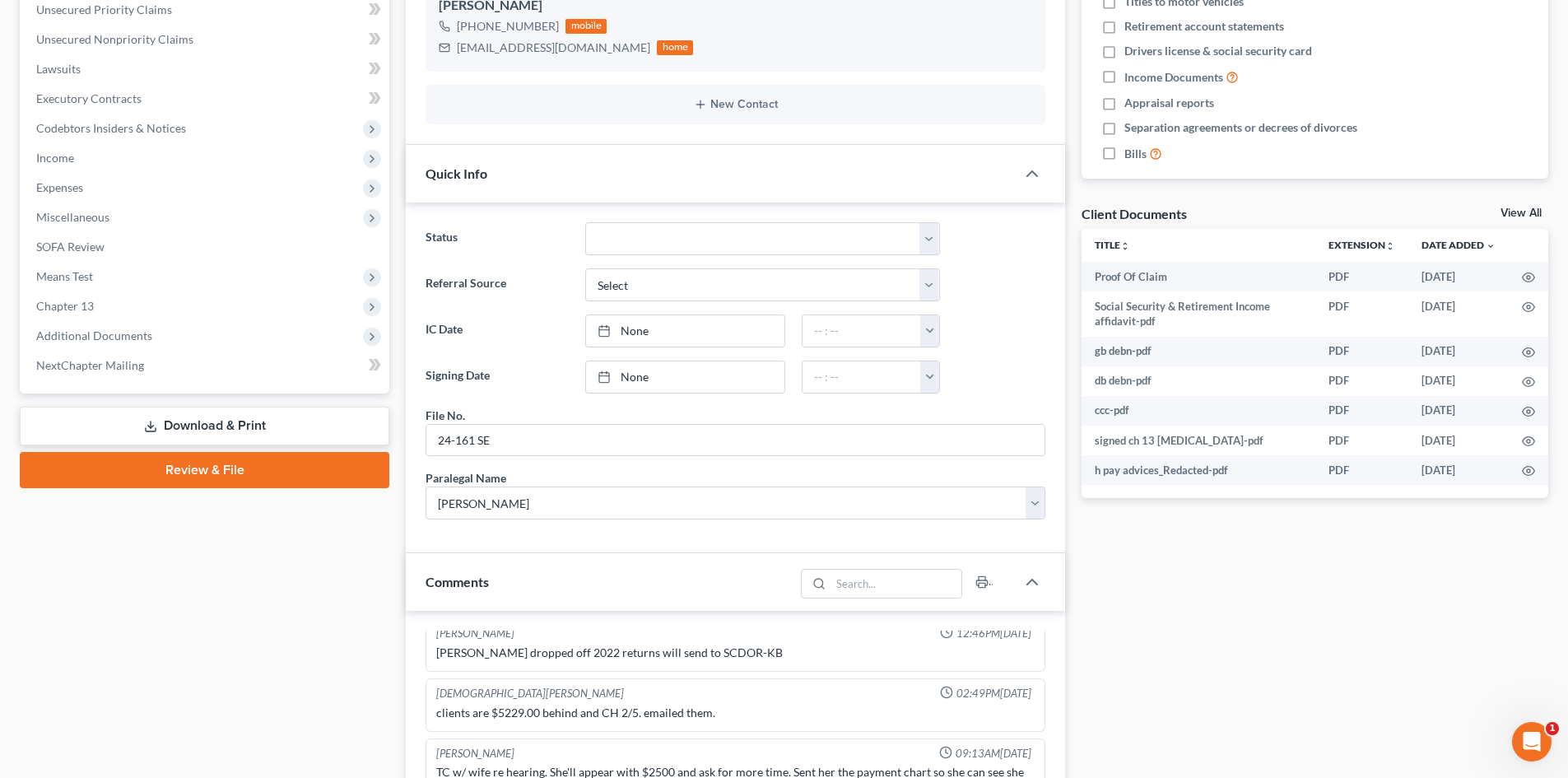
scroll to position [411, 0]
click at [1531, 210] on link "View All" at bounding box center [1520, 215] width 41 height 12
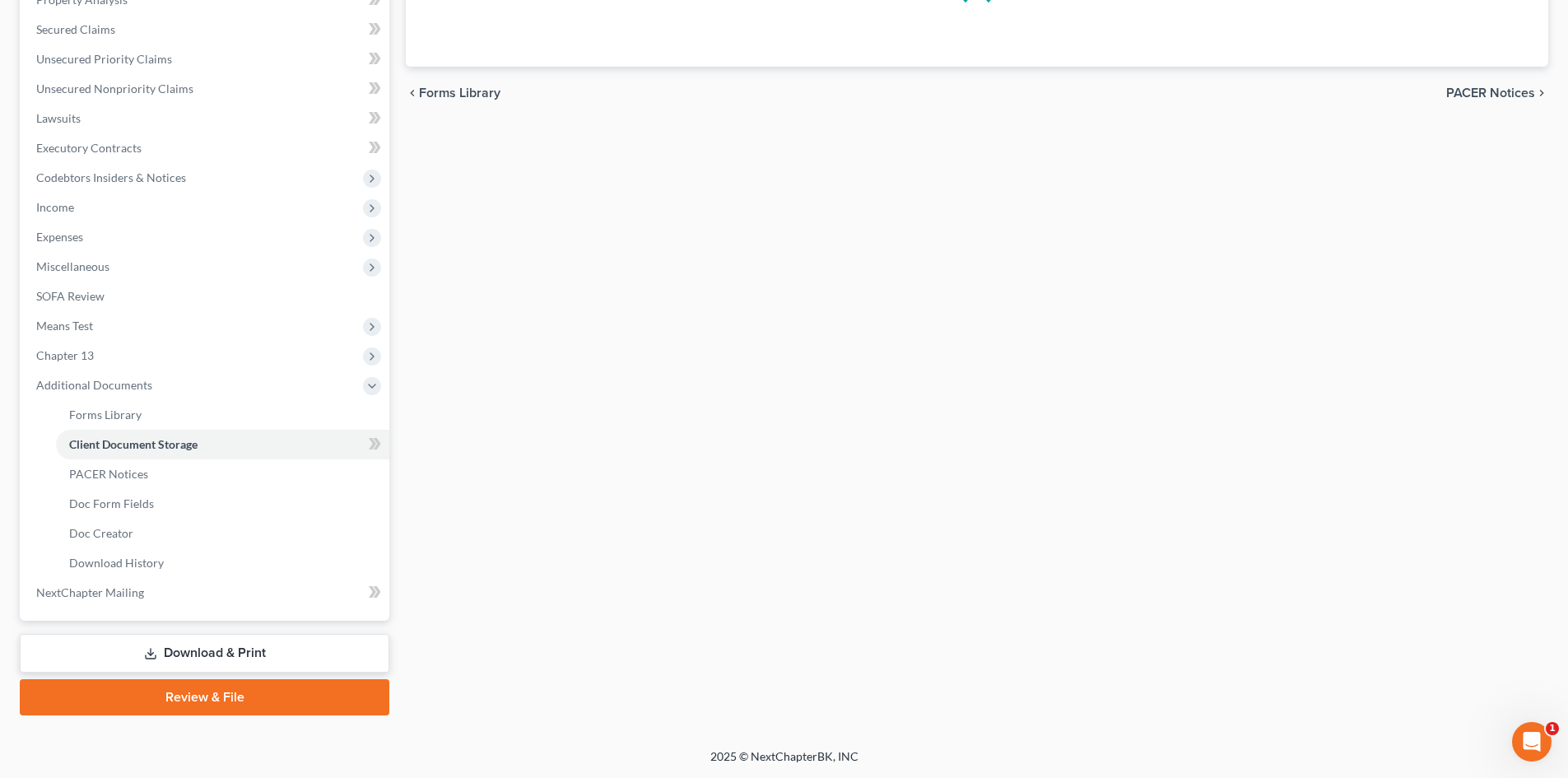
scroll to position [186, 0]
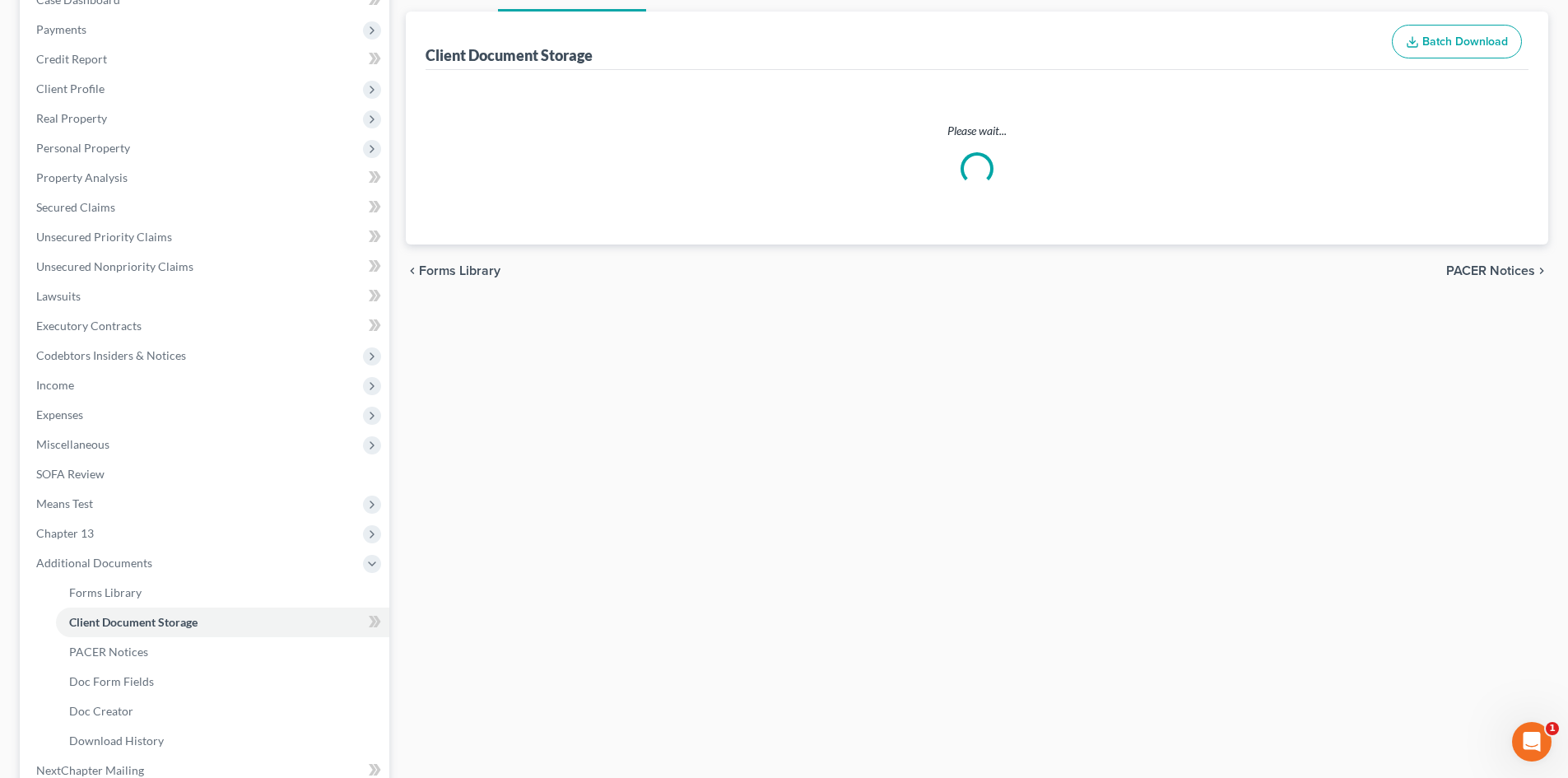
select select "15"
select select "6"
select select "16"
select select "15"
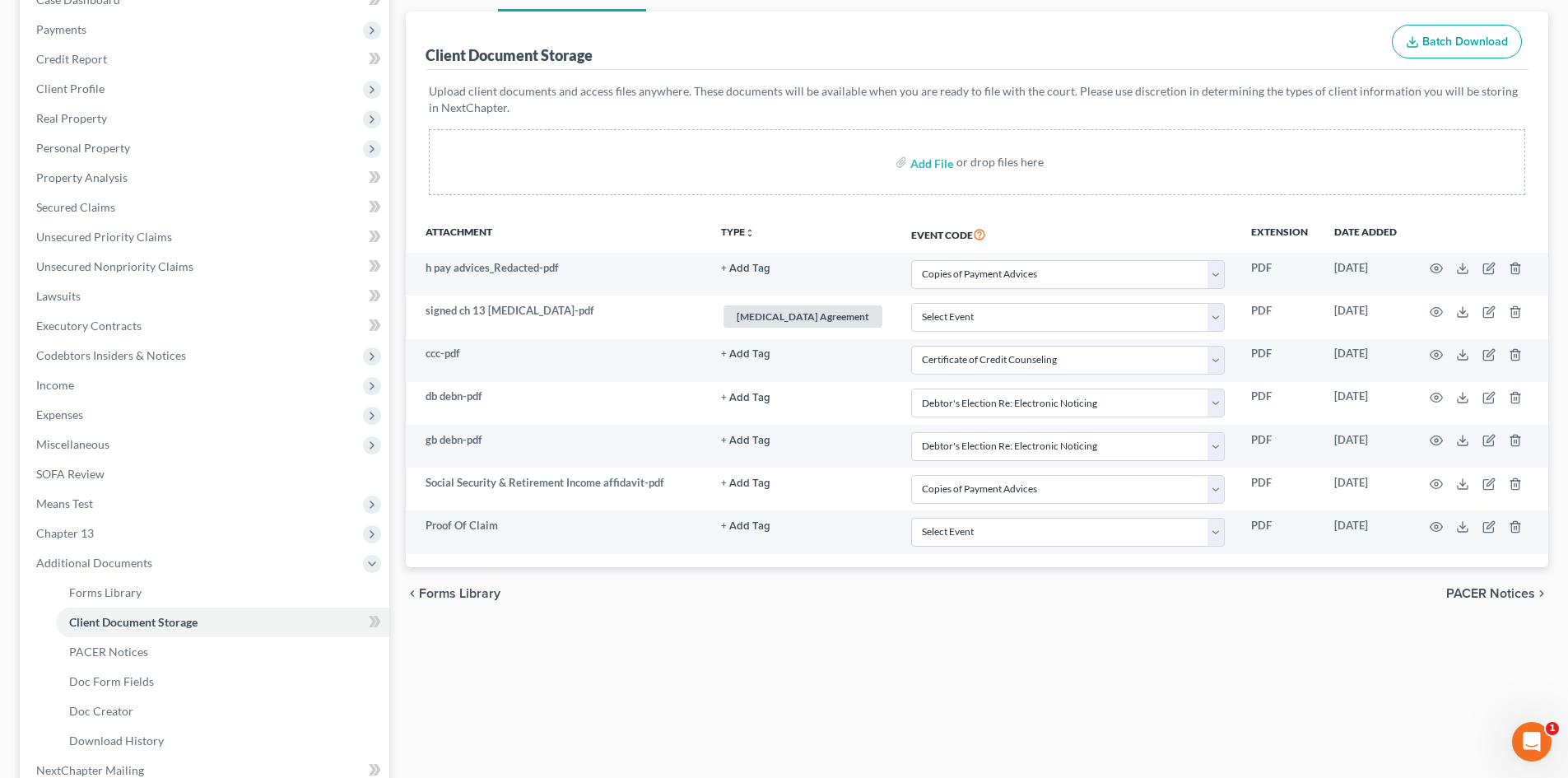
scroll to position [0, 0]
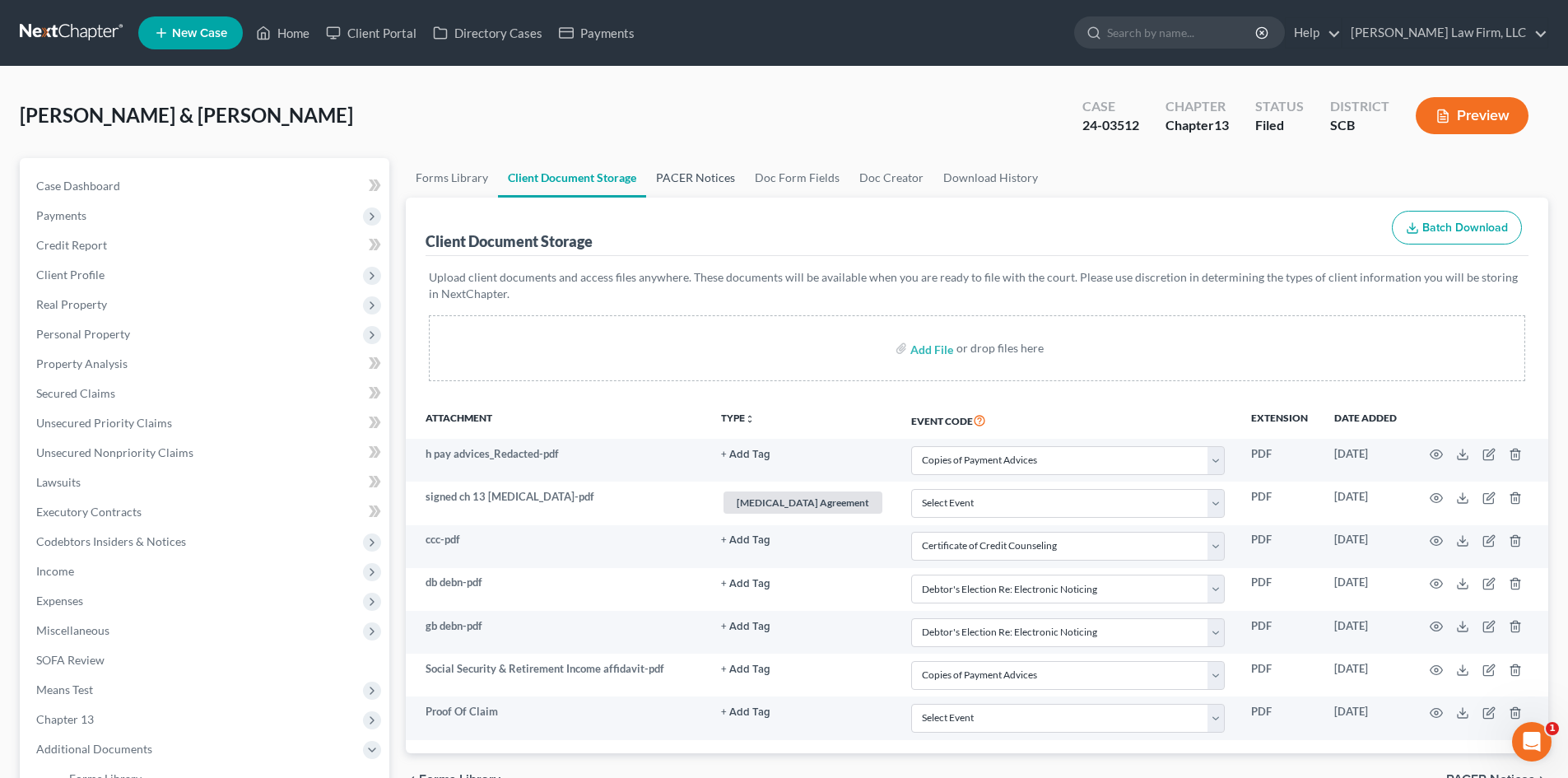
click at [704, 180] on link "PACER Notices" at bounding box center [695, 178] width 99 height 40
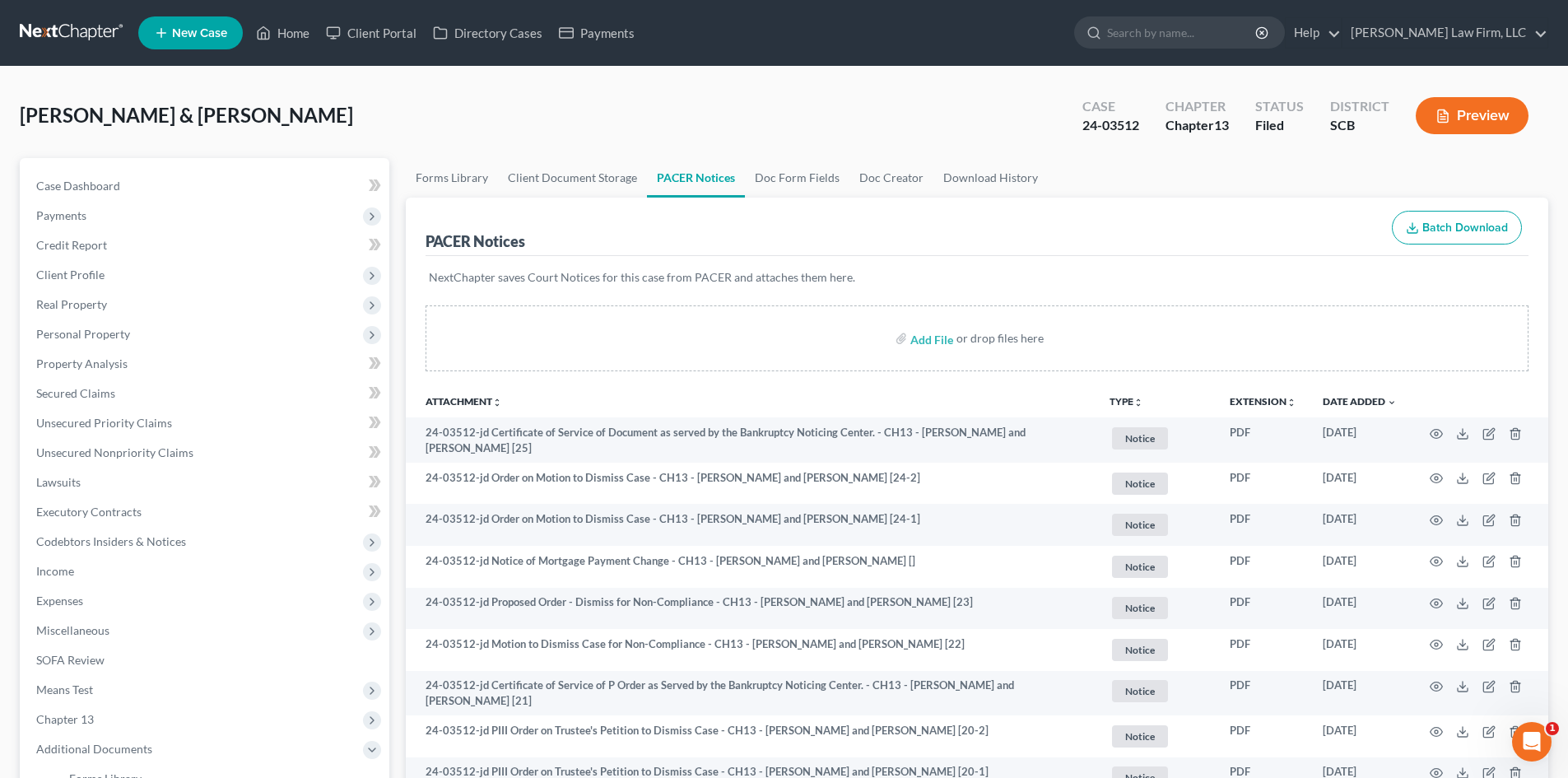
scroll to position [82, 0]
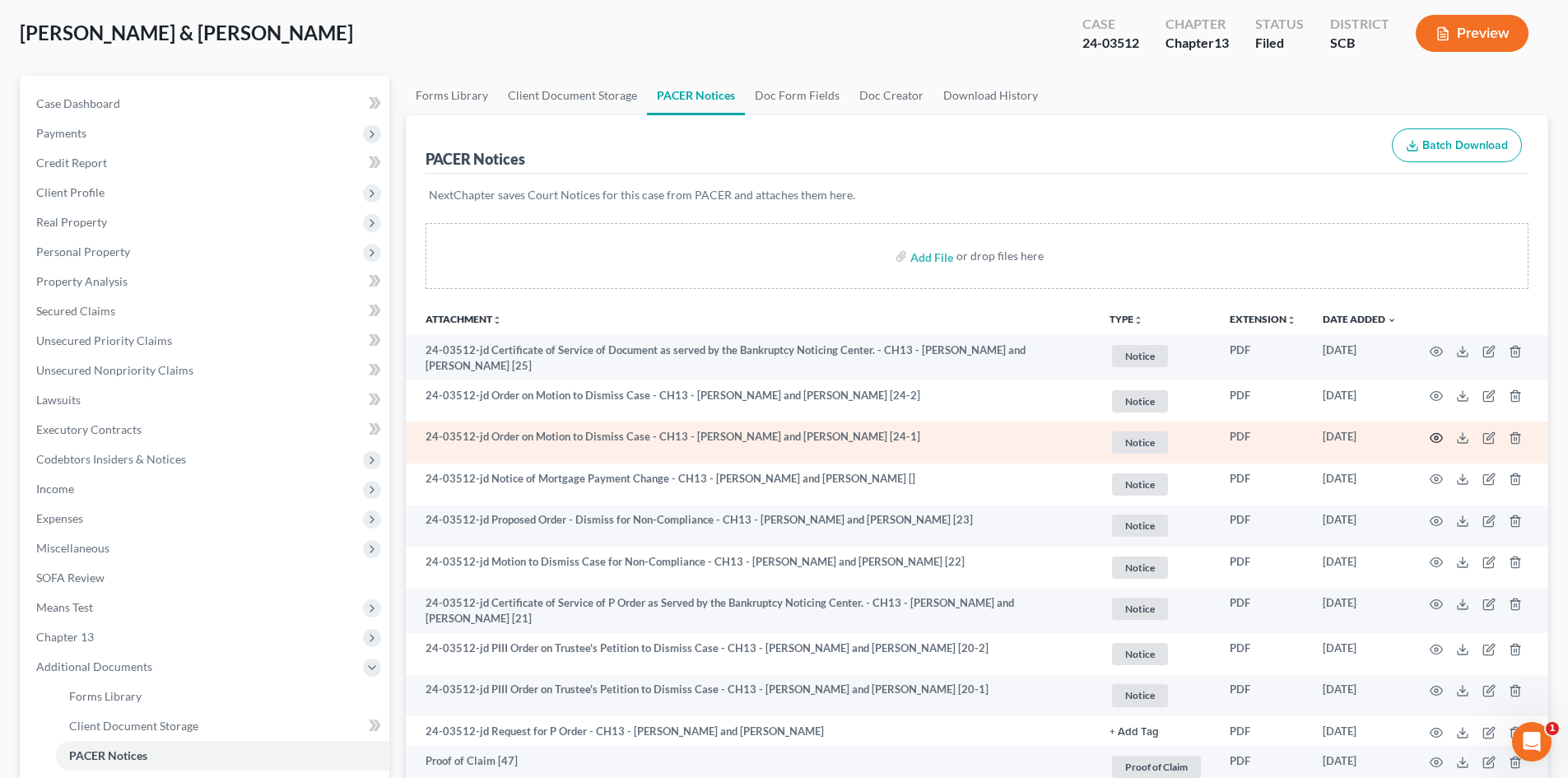
click at [1435, 439] on circle "button" at bounding box center [1435, 437] width 3 height 3
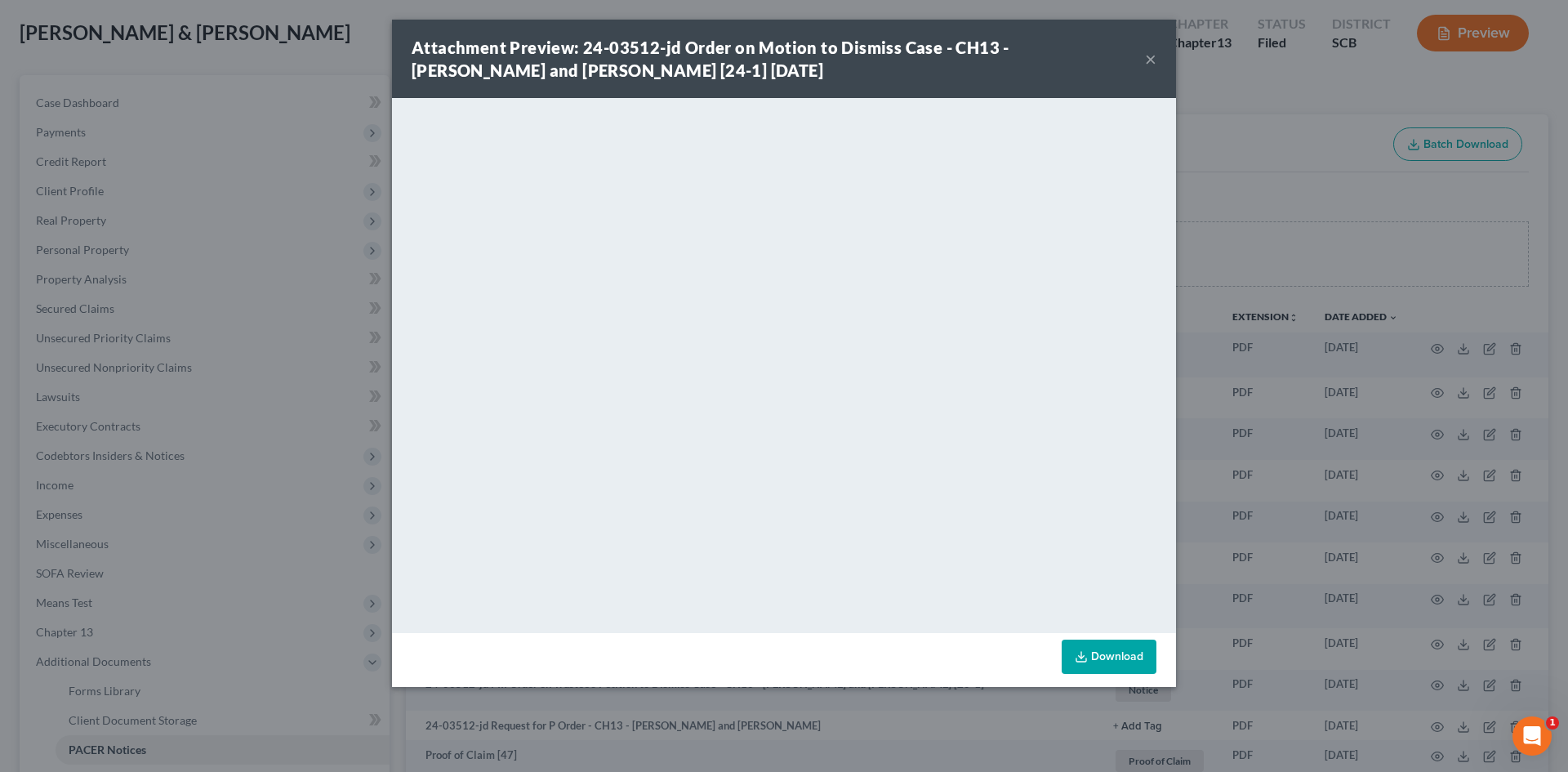
click at [1151, 62] on button "×" at bounding box center [1151, 58] width 12 height 20
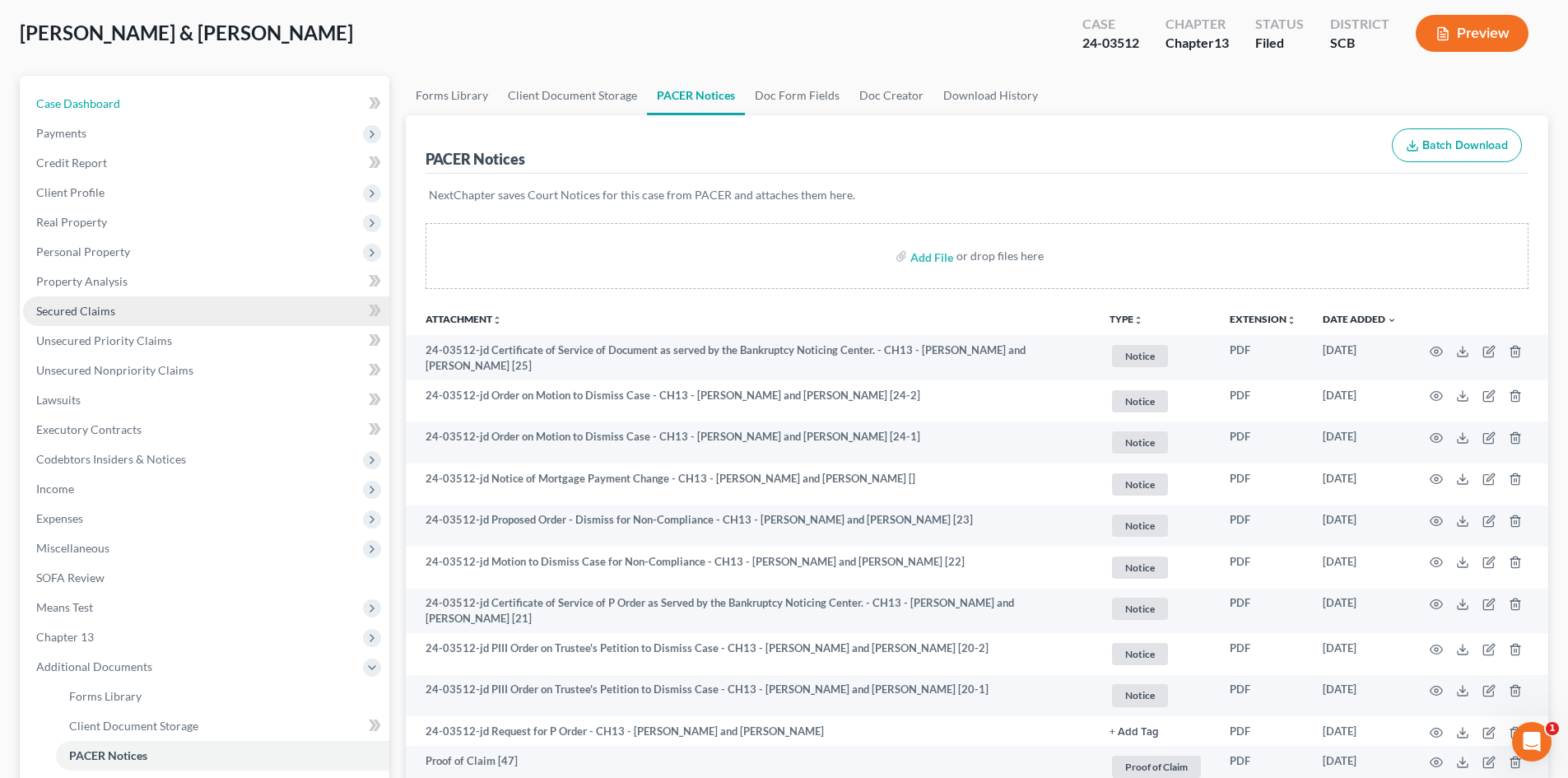
drag, startPoint x: 92, startPoint y: 107, endPoint x: 35, endPoint y: 322, distance: 222.4
click at [92, 107] on span "Case Dashboard" at bounding box center [78, 103] width 84 height 14
select select "0"
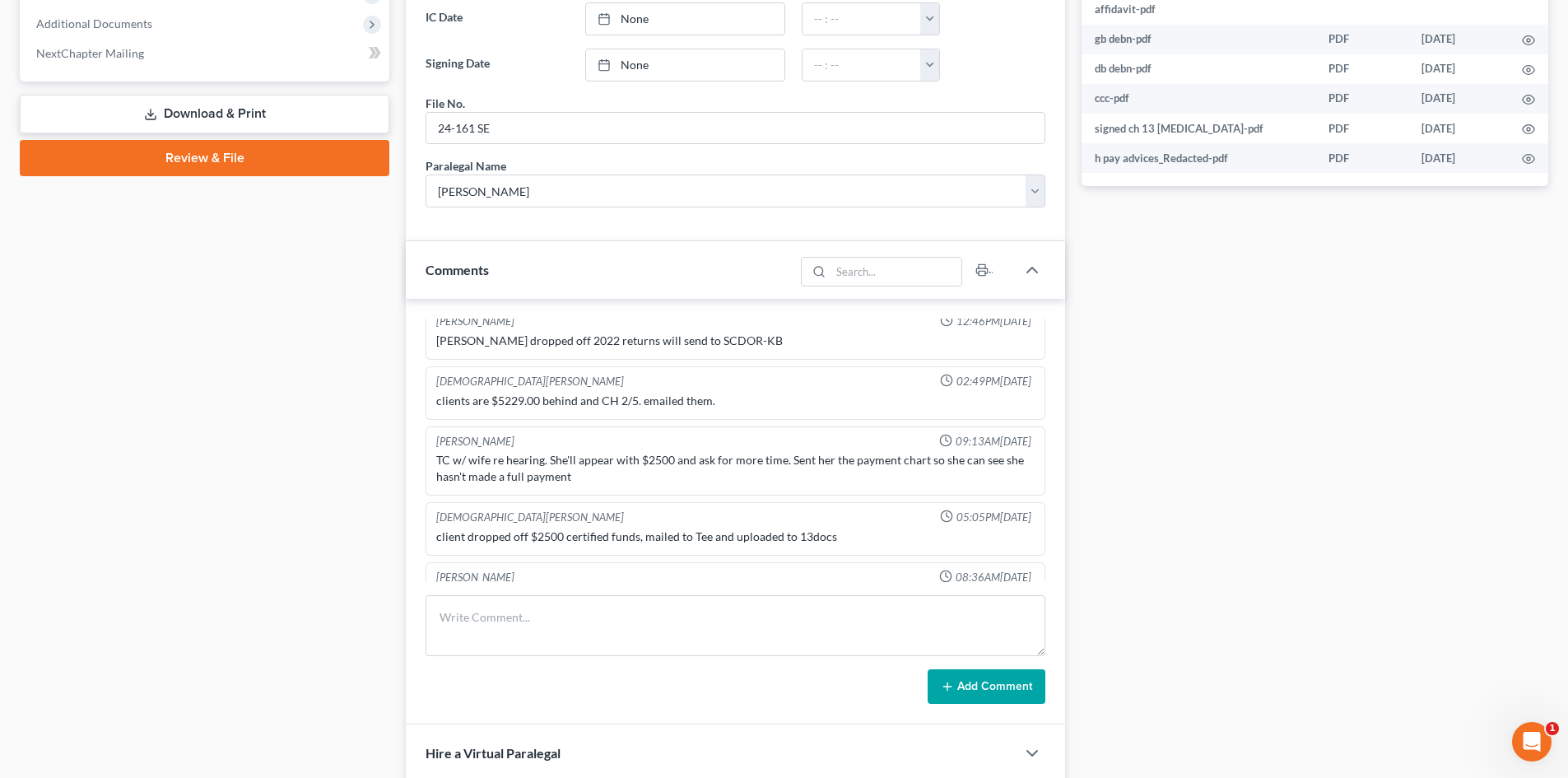
scroll to position [494, 0]
